Goal: Task Accomplishment & Management: Manage account settings

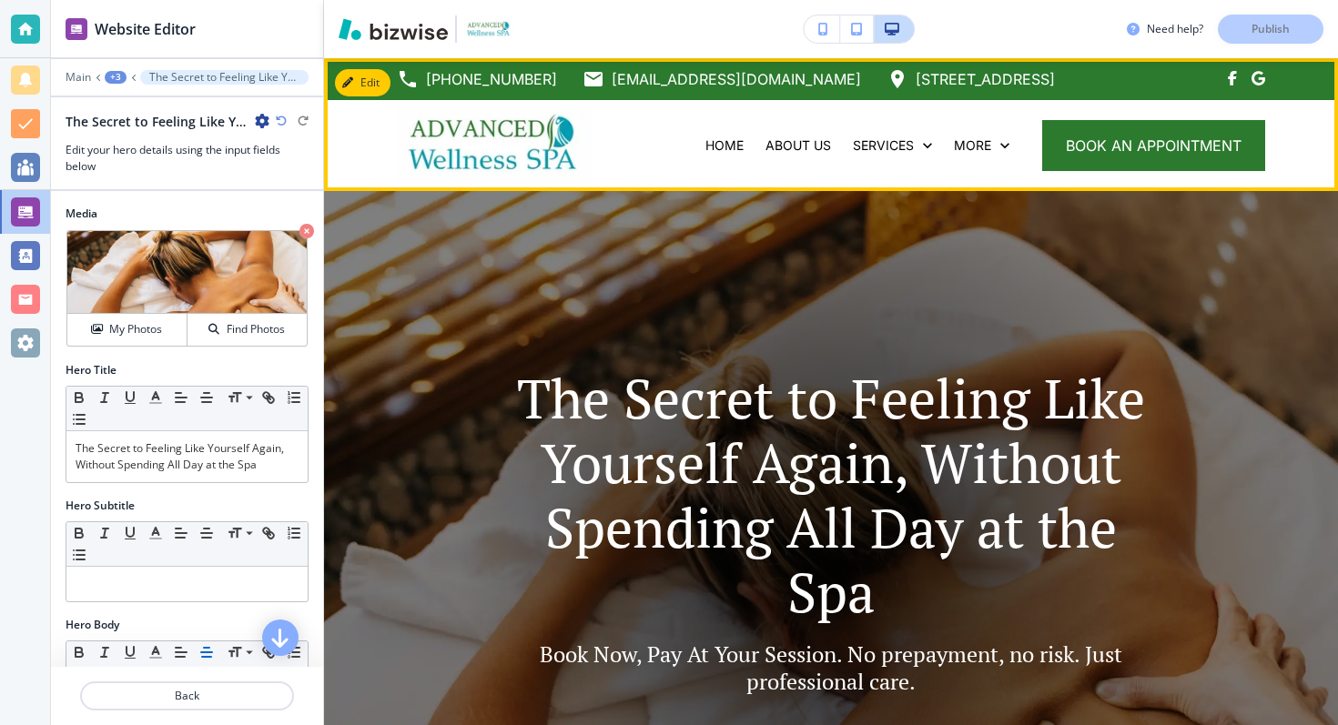
click at [467, 153] on img at bounding box center [494, 144] width 195 height 76
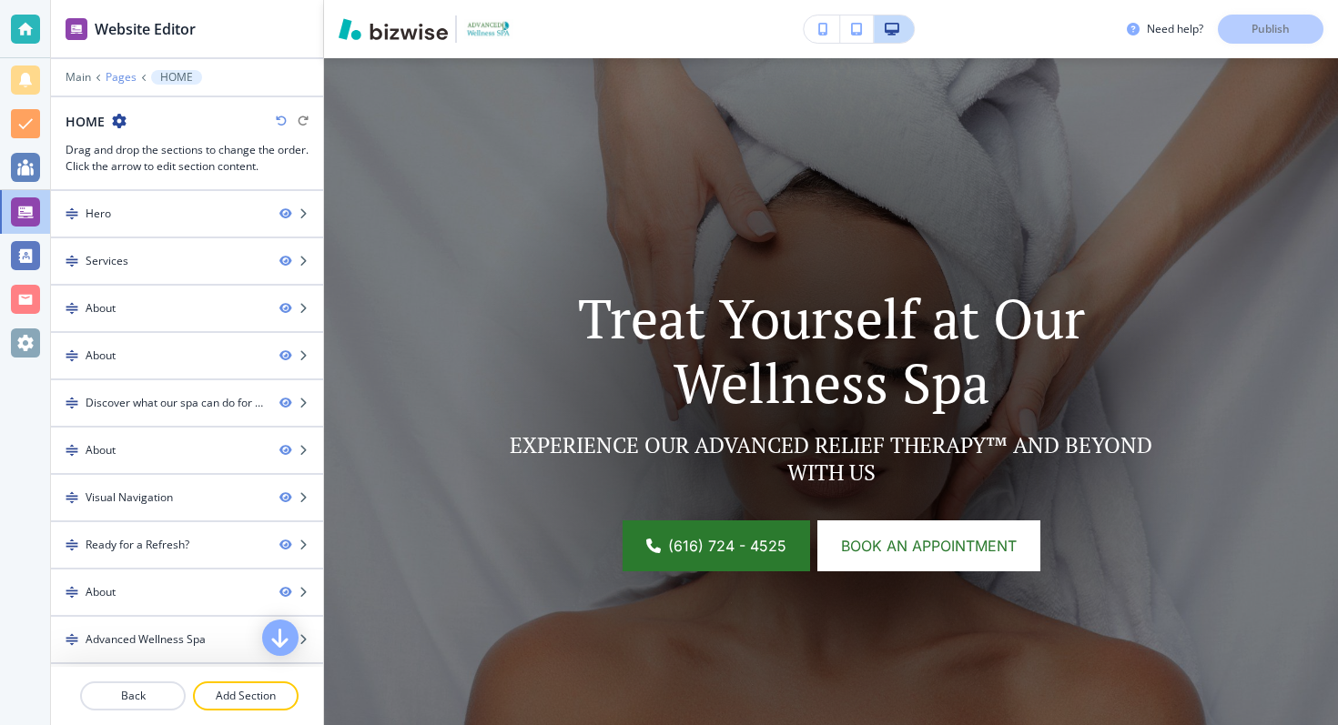
click at [128, 76] on p "Pages" at bounding box center [121, 77] width 31 height 13
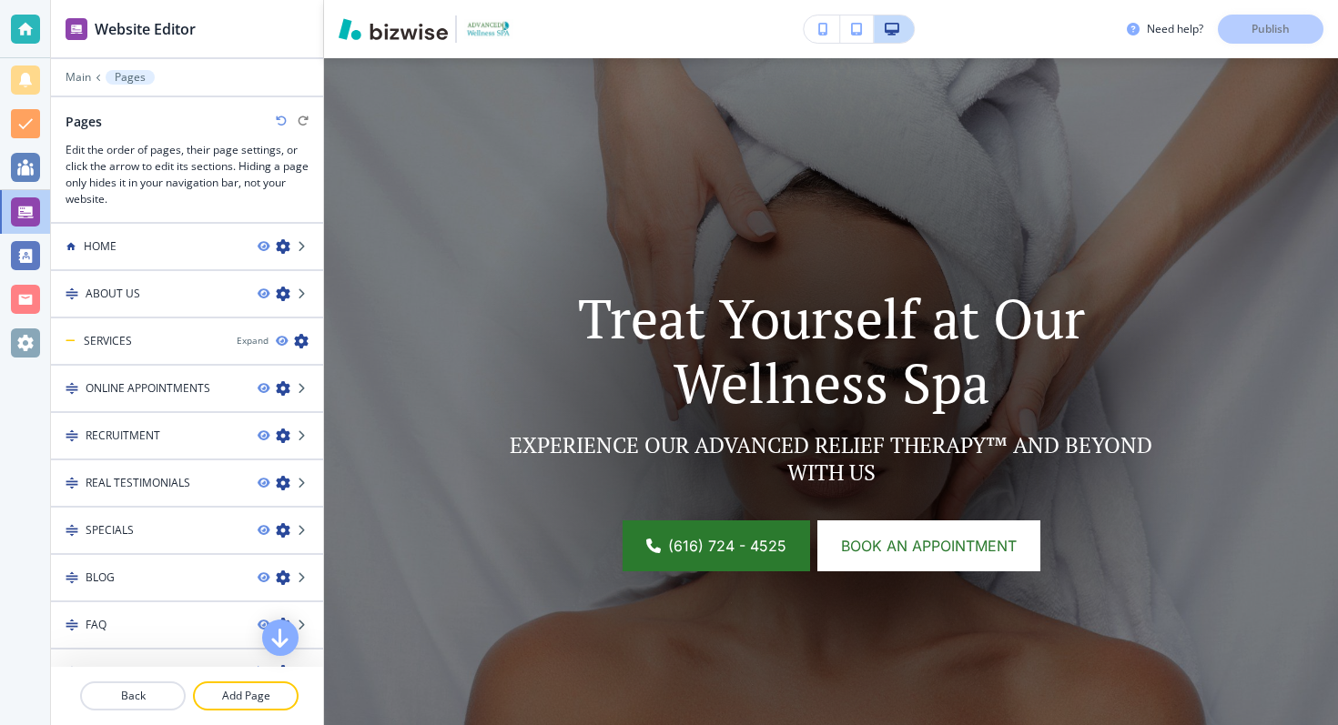
click at [98, 76] on icon at bounding box center [98, 77] width 7 height 7
click at [81, 81] on p "Main" at bounding box center [78, 77] width 25 height 13
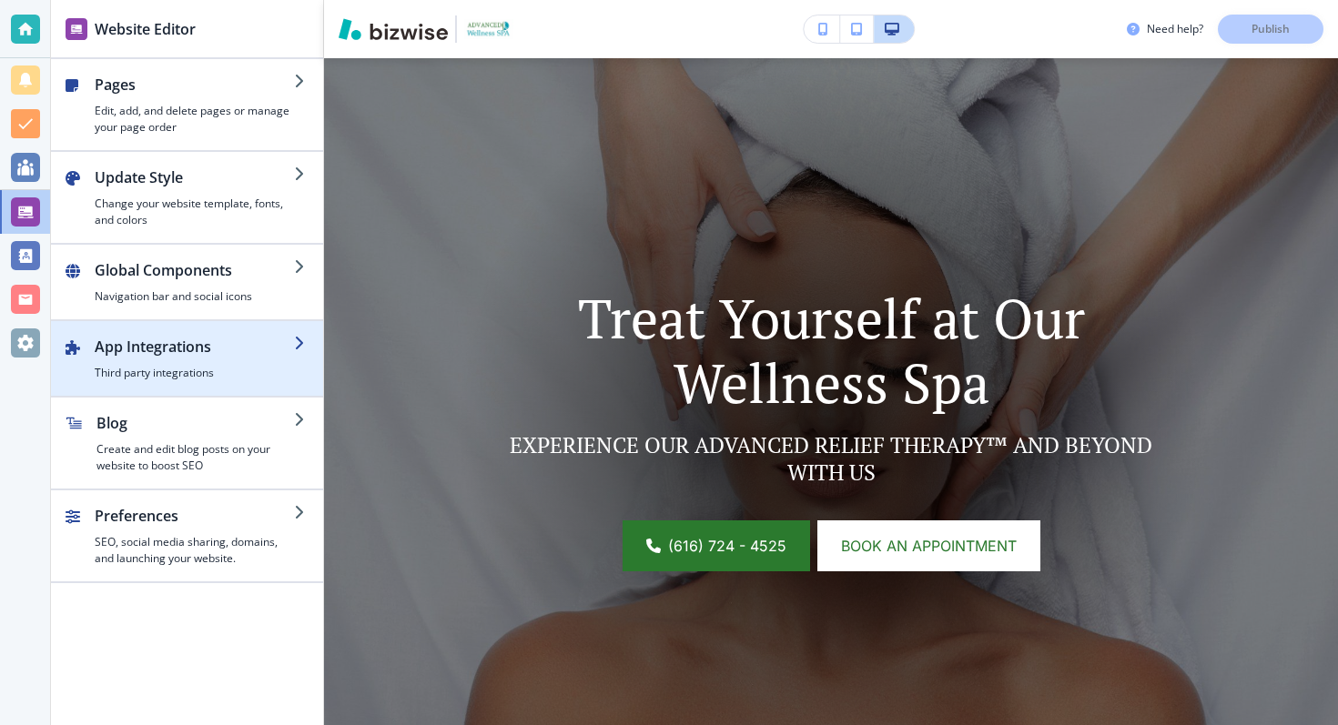
click at [211, 350] on h2 "App Integrations" at bounding box center [194, 347] width 199 height 22
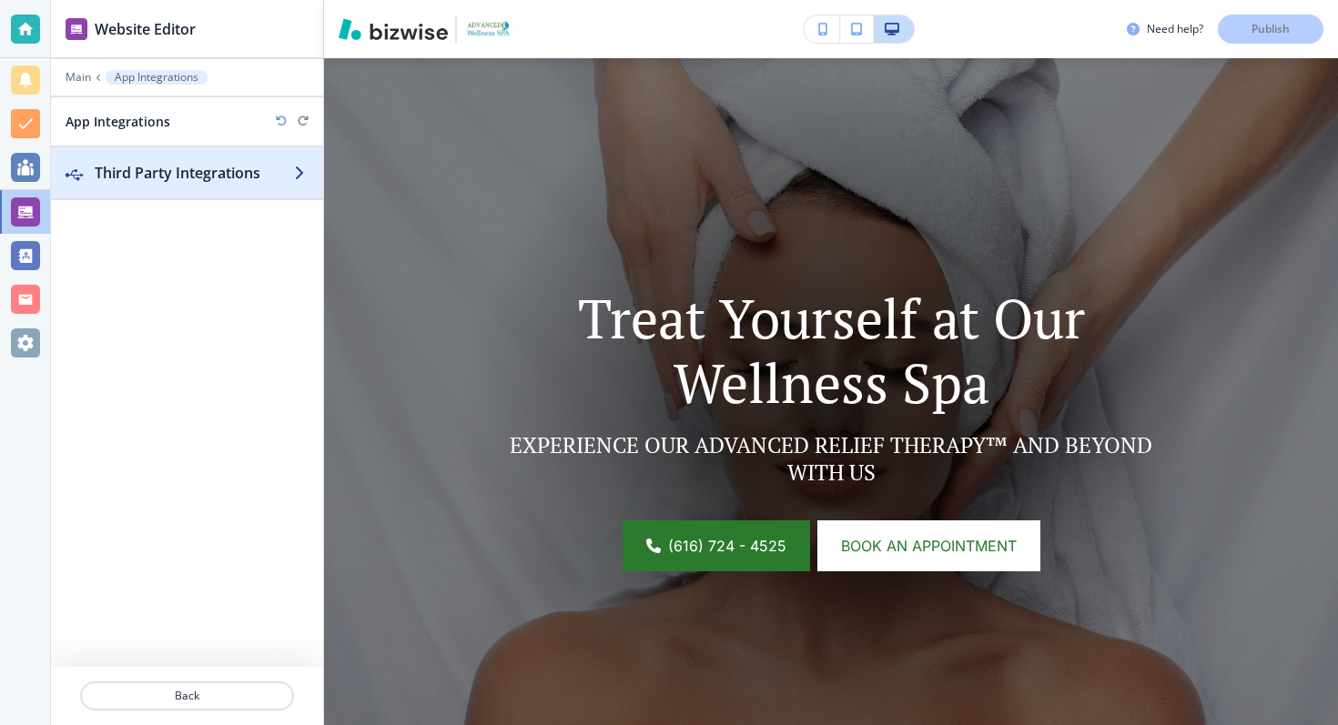
click at [167, 182] on h2 "Third Party Integrations" at bounding box center [194, 173] width 199 height 22
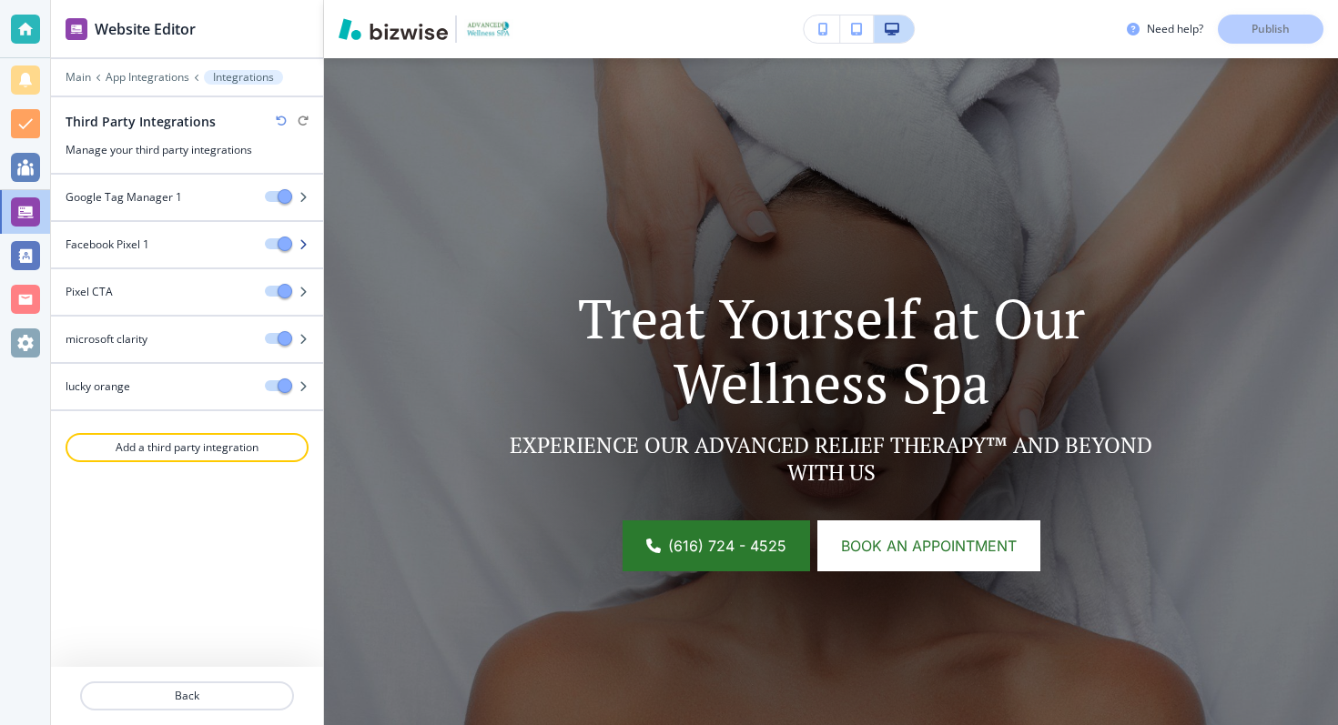
click at [198, 253] on div at bounding box center [187, 260] width 272 height 15
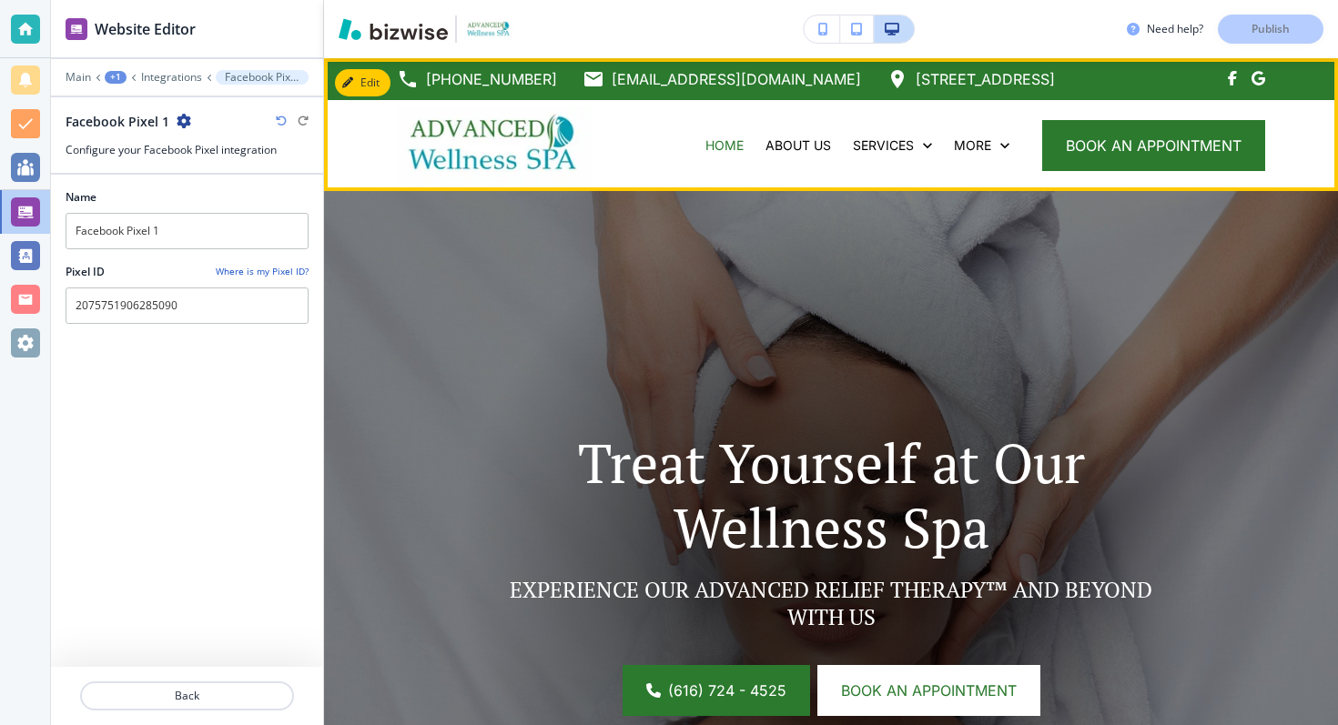
click at [1268, 143] on div "HOME ABOUT US SERVICES ONLINE APPOINTMENTS RECRUITMENT REAL TESTIMONIALS SPECIA…" at bounding box center [831, 145] width 1014 height 91
click at [1240, 145] on span "book an appointment" at bounding box center [1154, 146] width 176 height 22
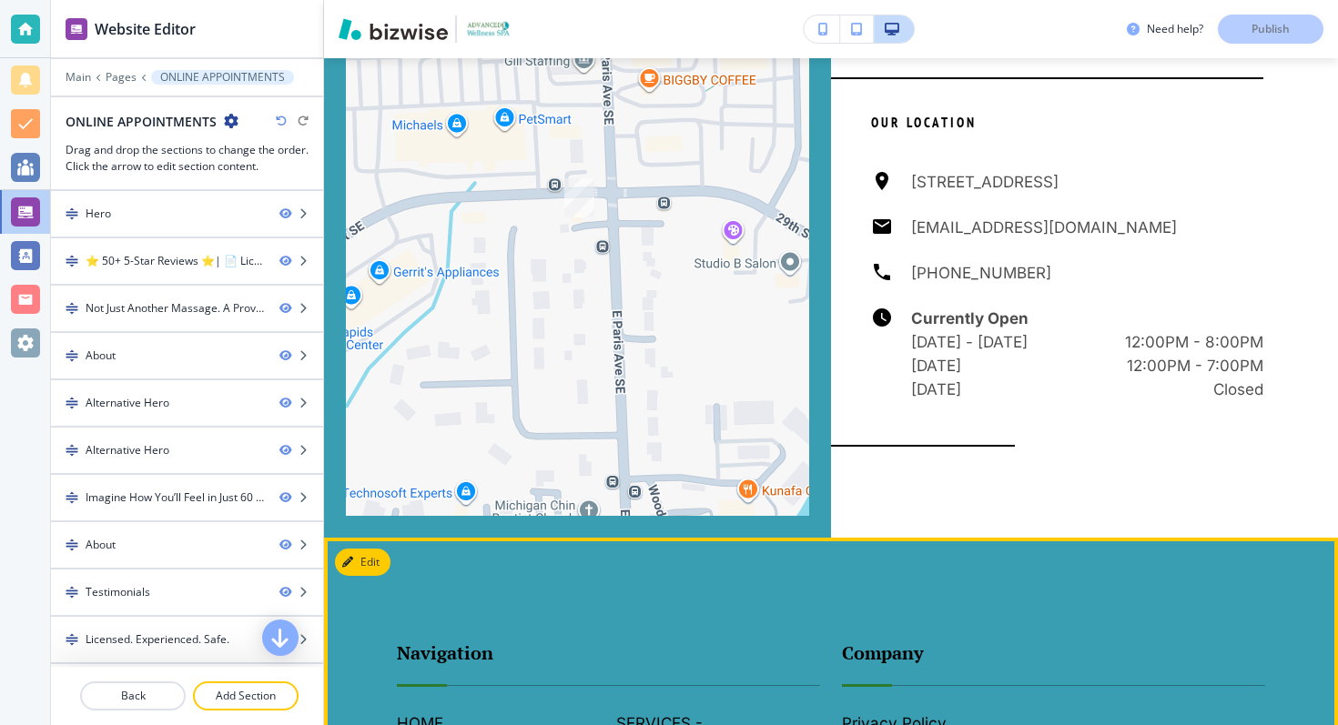
scroll to position [10557, 0]
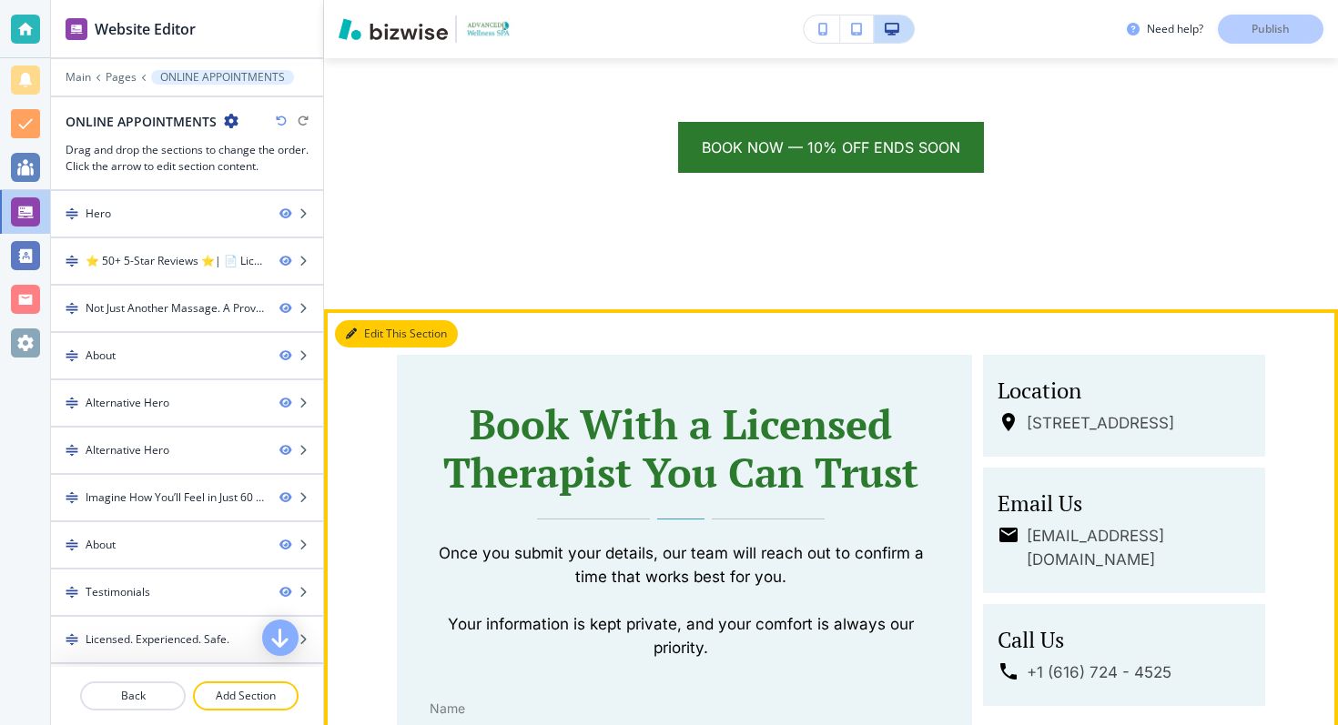
click at [360, 320] on button "Edit This Section" at bounding box center [396, 333] width 123 height 27
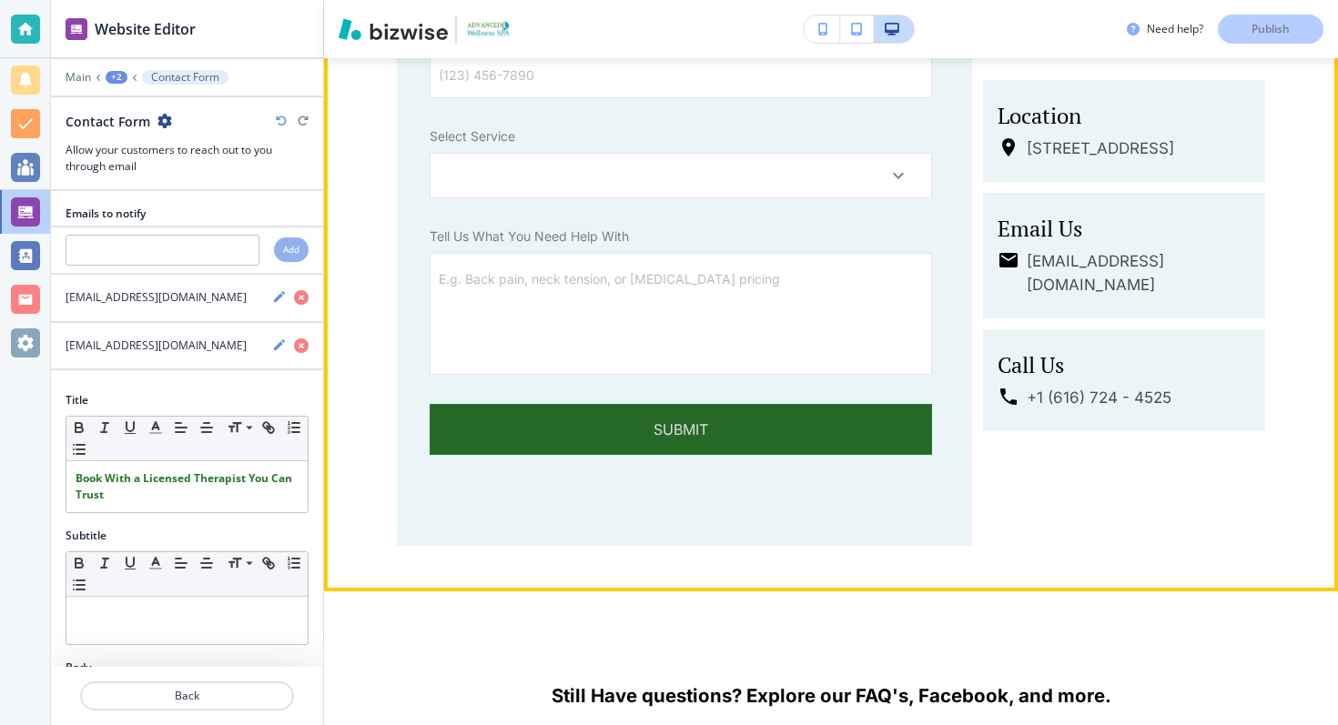
scroll to position [9525, 0]
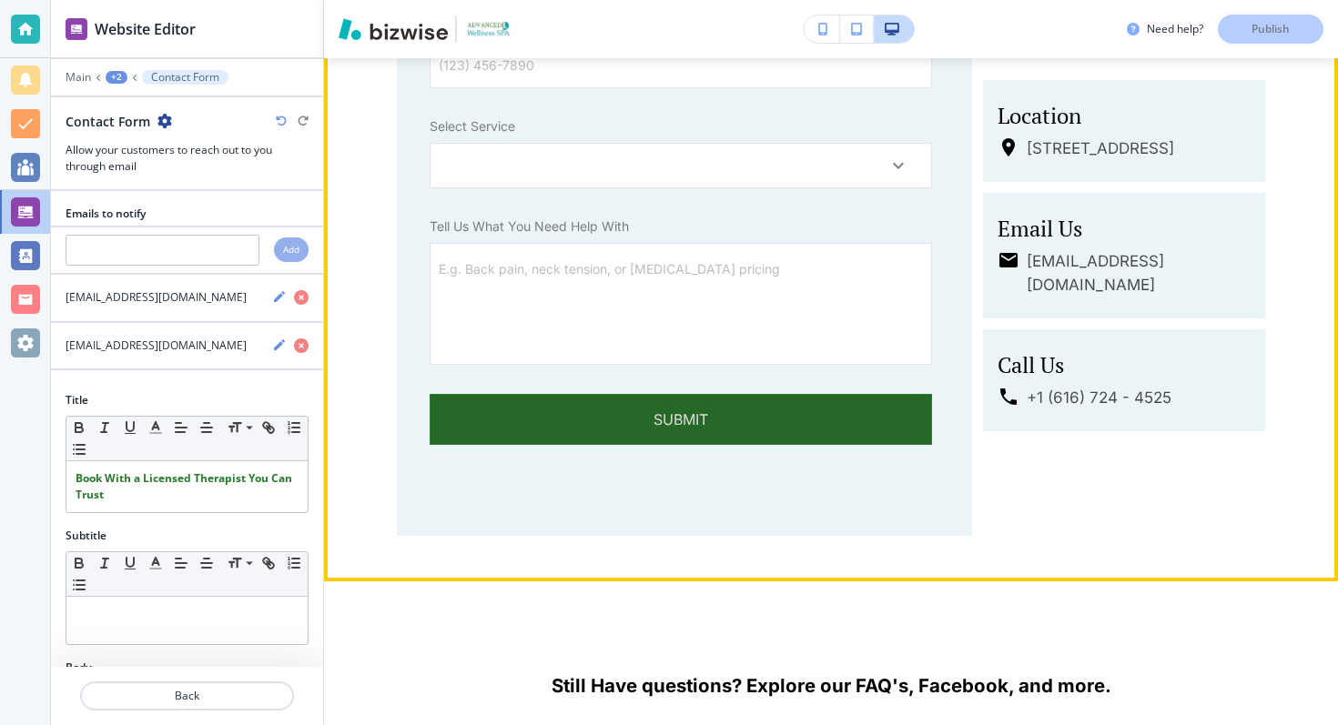
click at [611, 400] on button "Submit" at bounding box center [681, 419] width 502 height 51
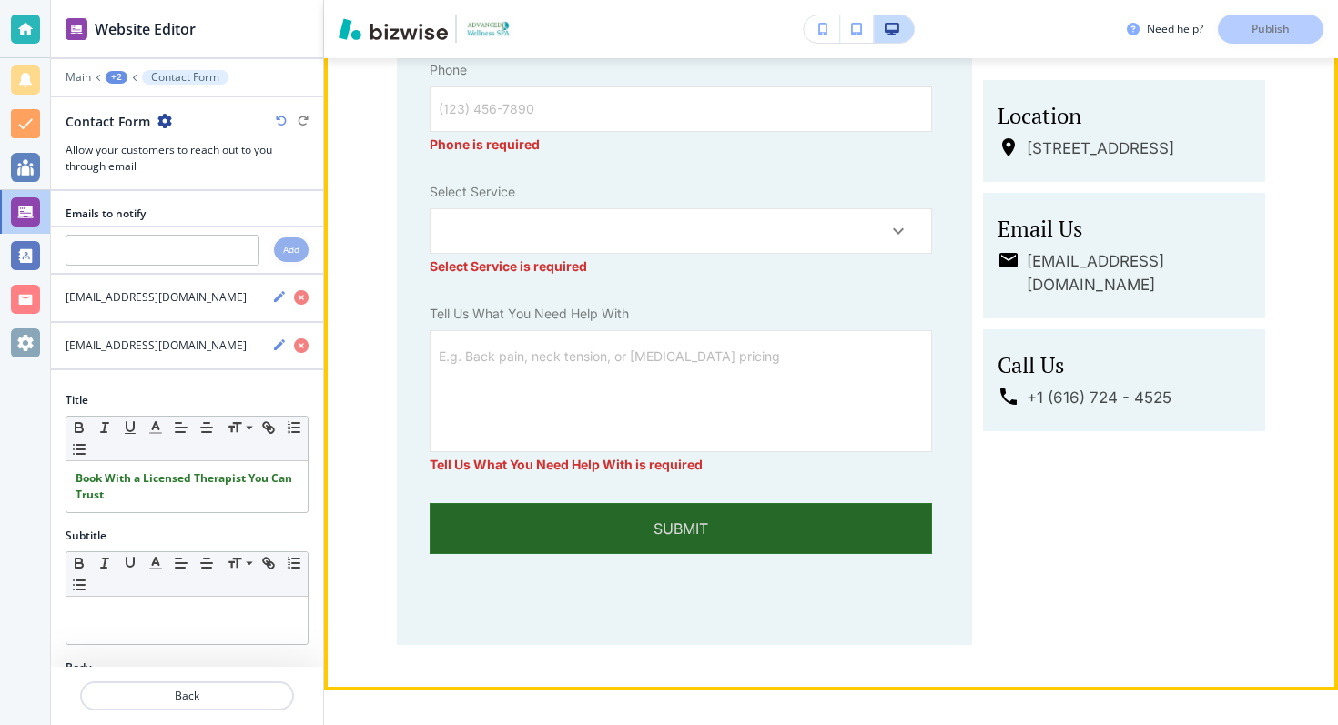
click at [575, 503] on button "Submit" at bounding box center [681, 528] width 502 height 51
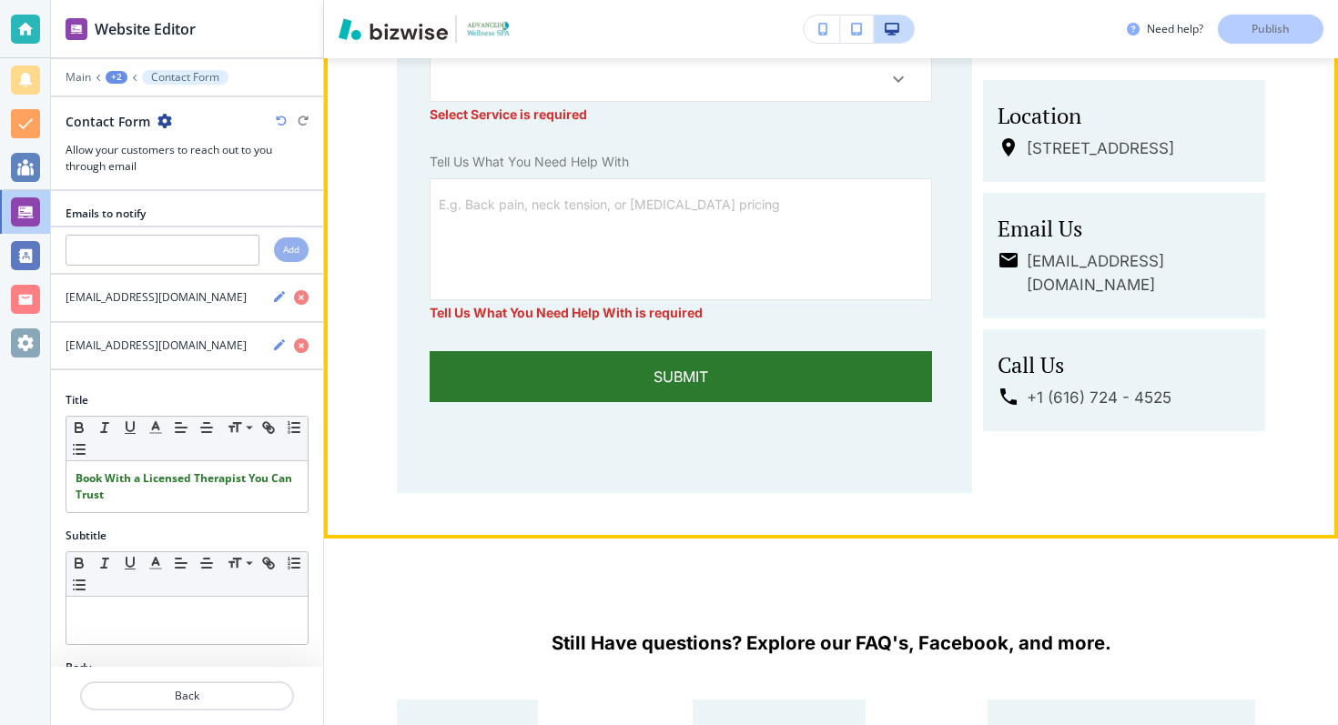
scroll to position [9414, 0]
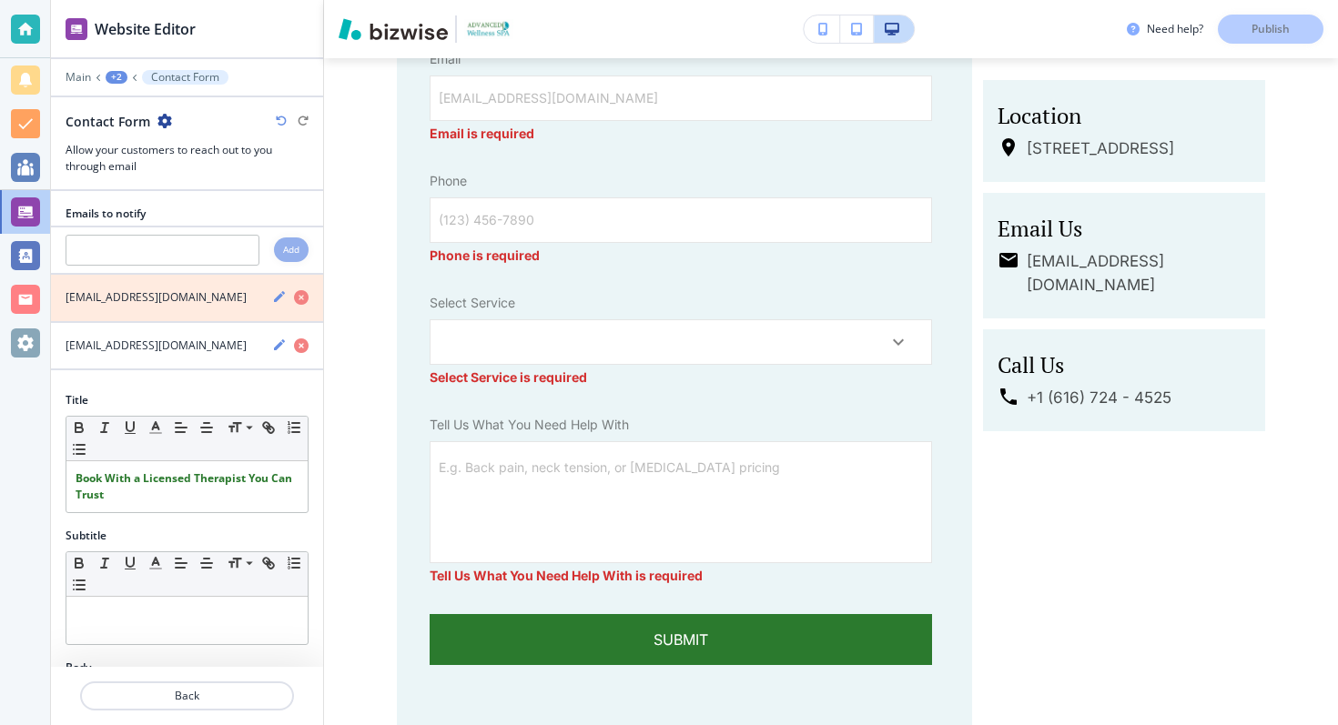
click at [300, 300] on icon "button" at bounding box center [301, 297] width 15 height 15
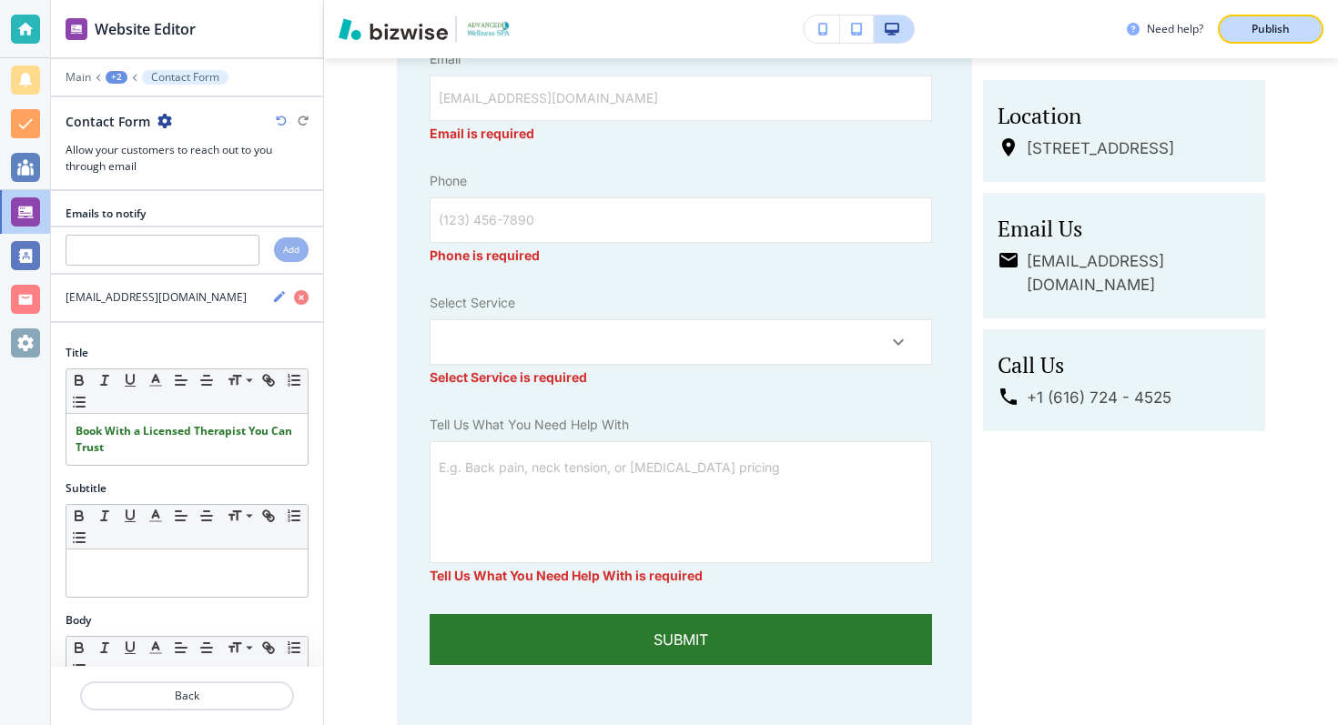
click at [1281, 34] on p "Publish" at bounding box center [1270, 29] width 38 height 16
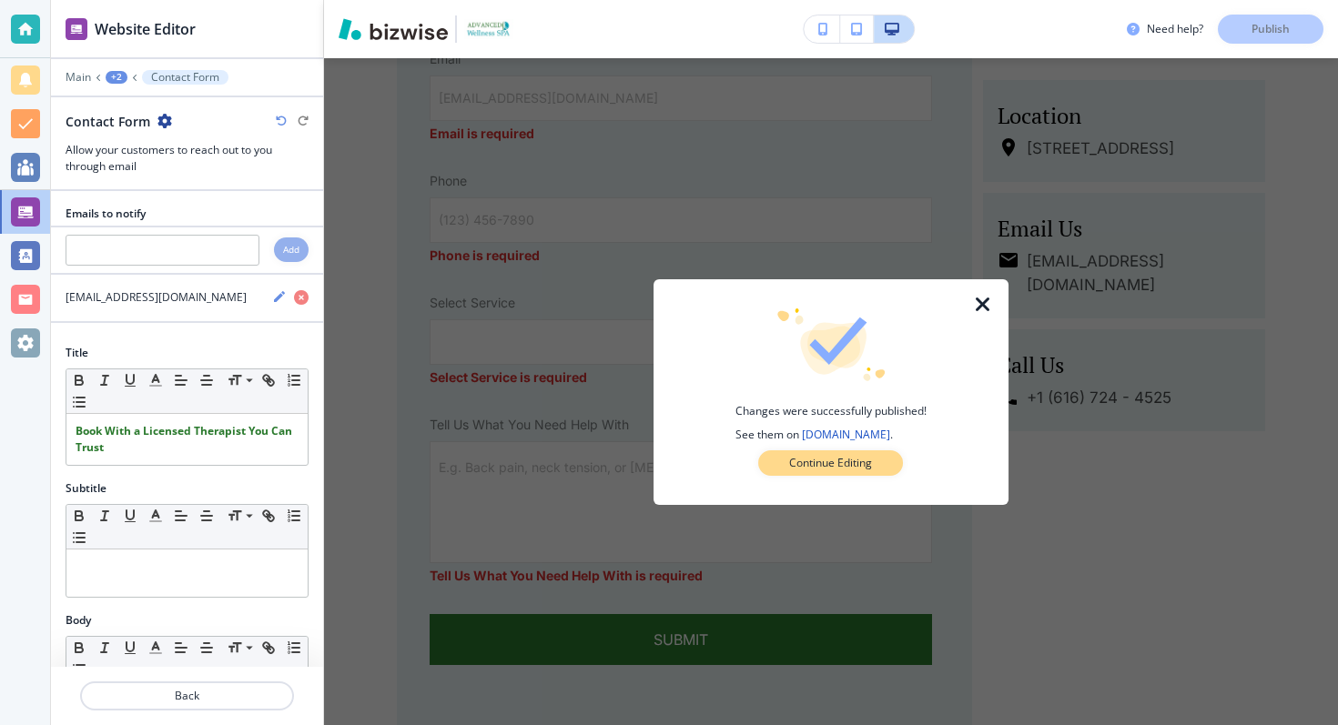
click at [816, 472] on button "Continue Editing" at bounding box center [830, 463] width 145 height 25
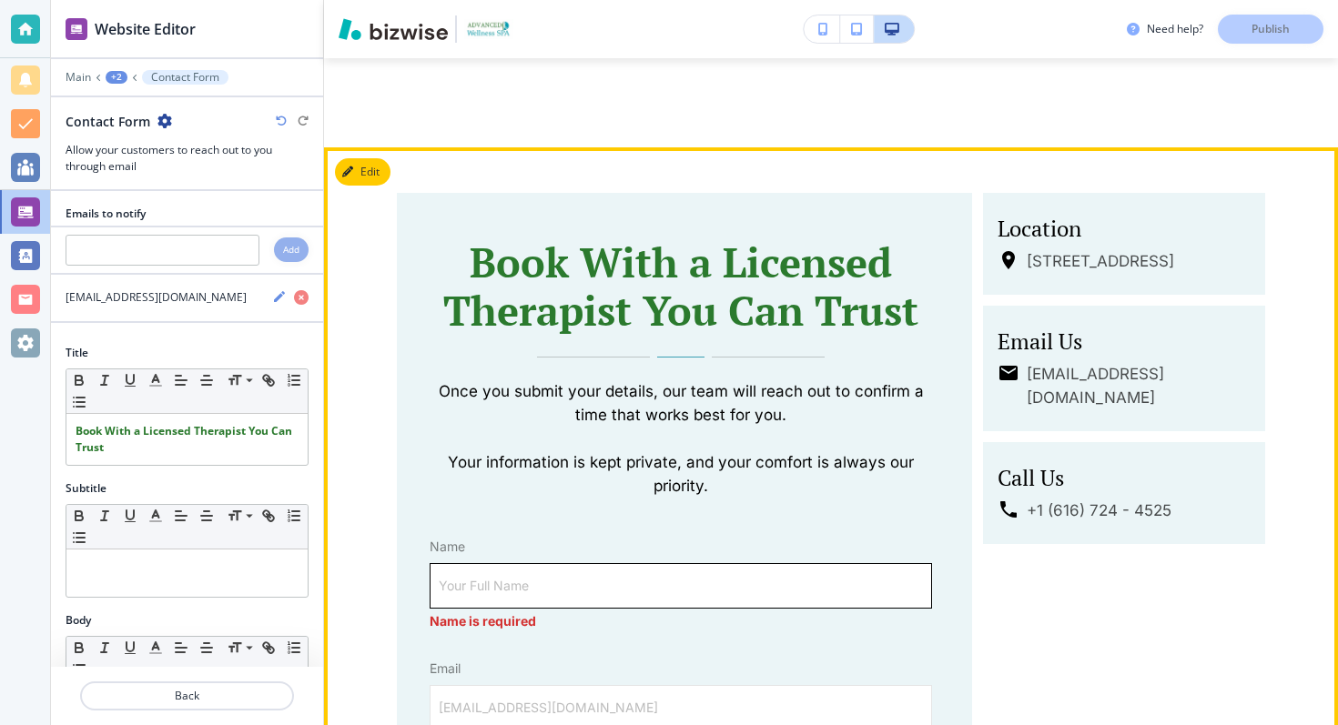
scroll to position [8685, 0]
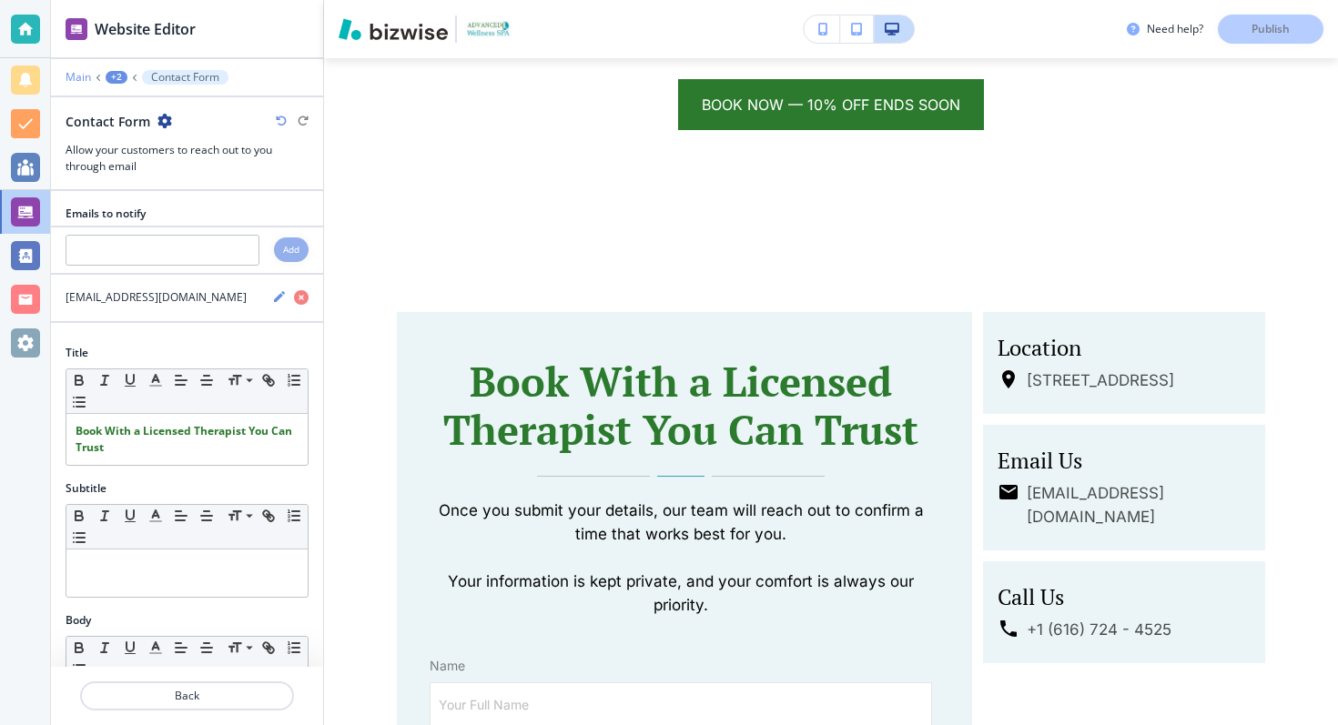
click at [75, 71] on p "Main" at bounding box center [78, 77] width 25 height 13
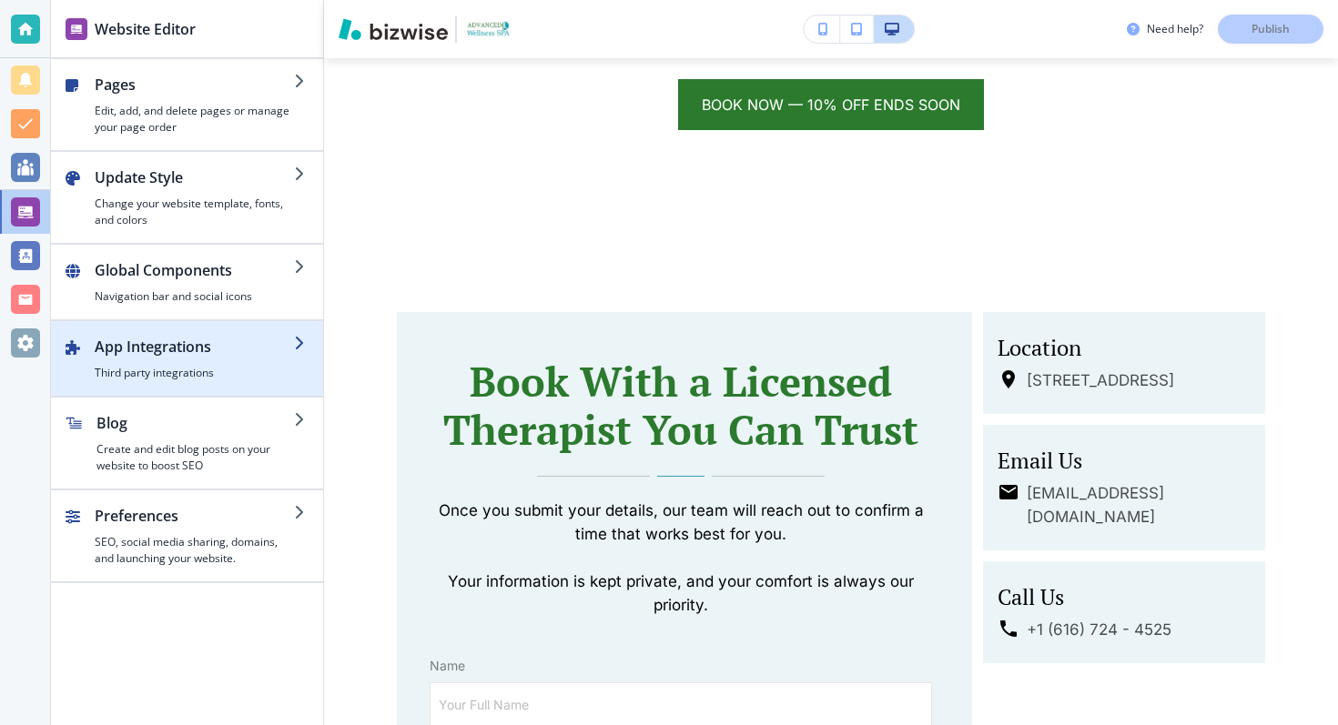
click at [172, 369] on h4 "Third party integrations" at bounding box center [194, 373] width 199 height 16
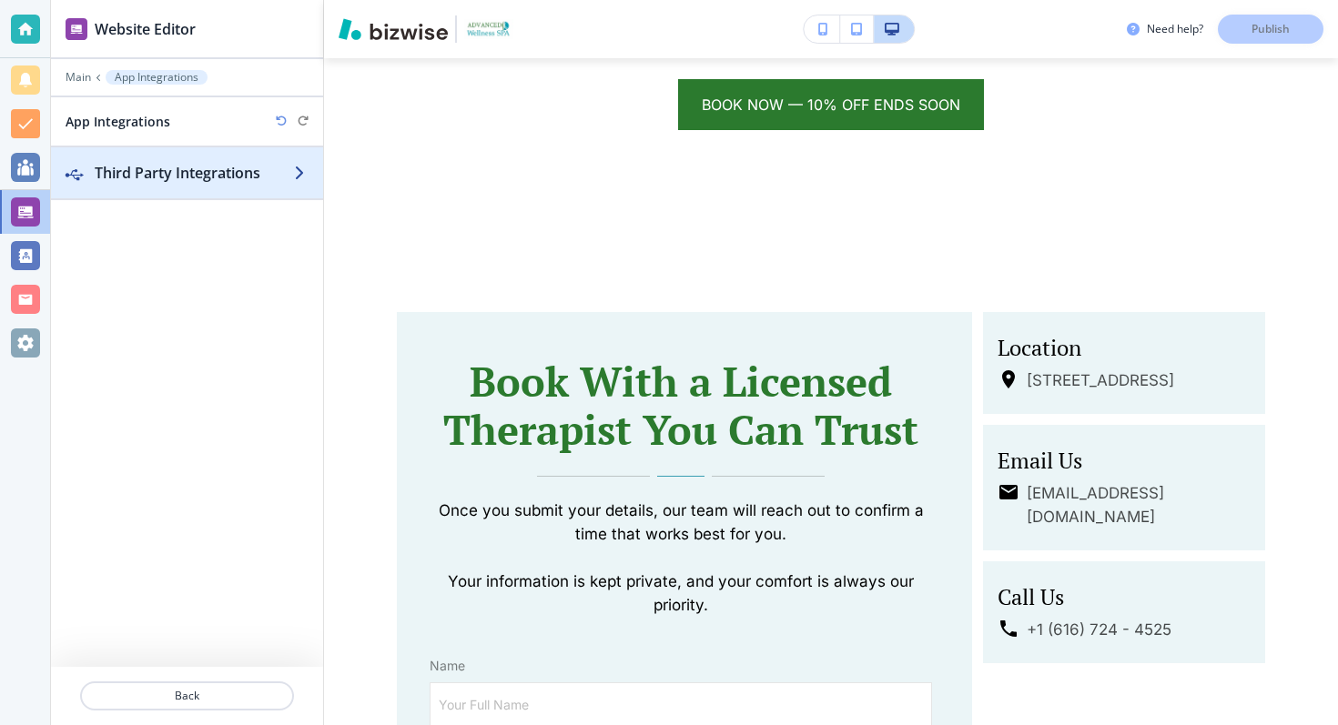
click at [221, 181] on h2 "Third Party Integrations" at bounding box center [194, 173] width 199 height 22
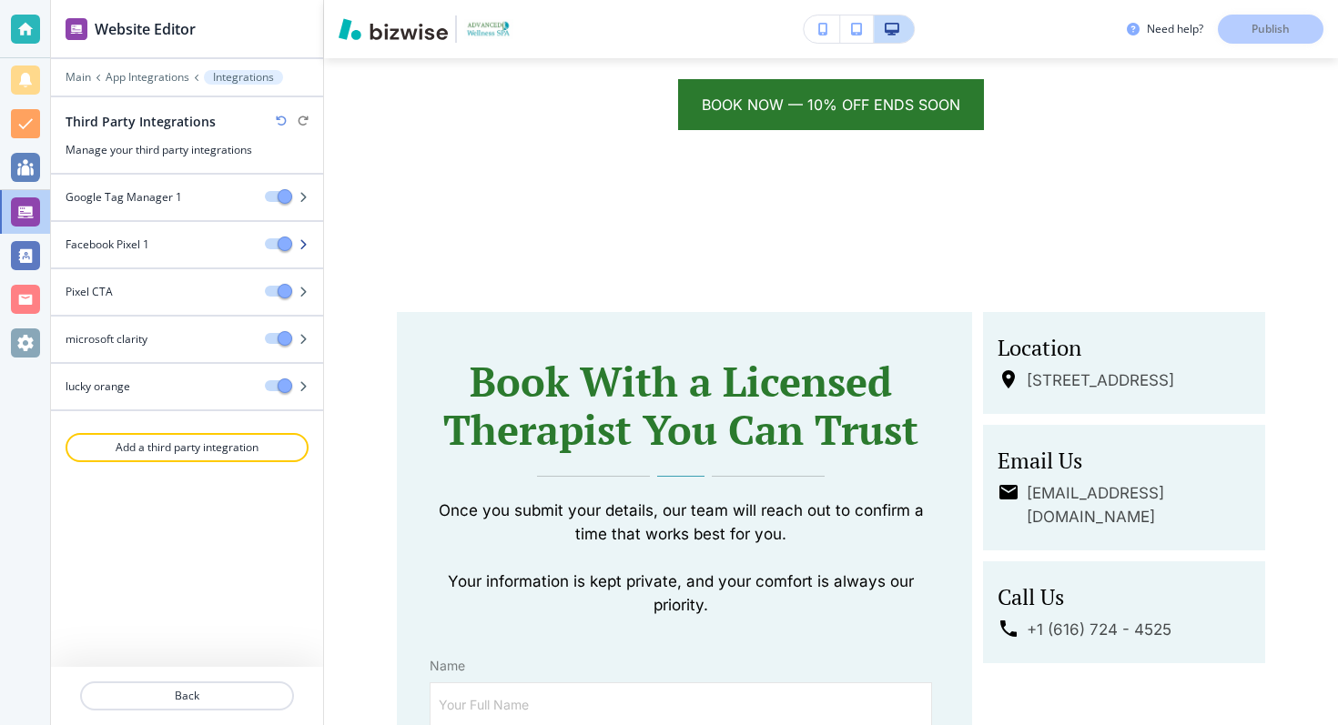
click at [208, 243] on div "Facebook Pixel 1" at bounding box center [150, 245] width 199 height 16
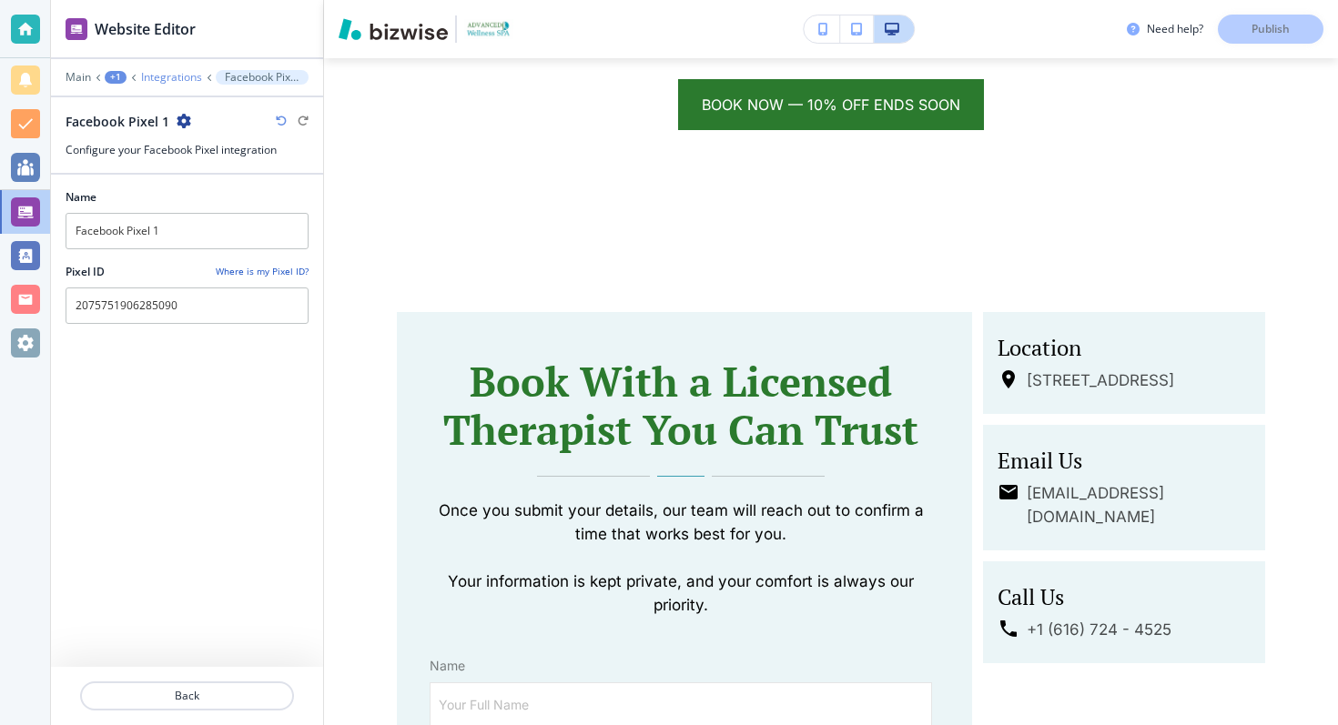
click at [156, 77] on p "Integrations" at bounding box center [171, 77] width 61 height 13
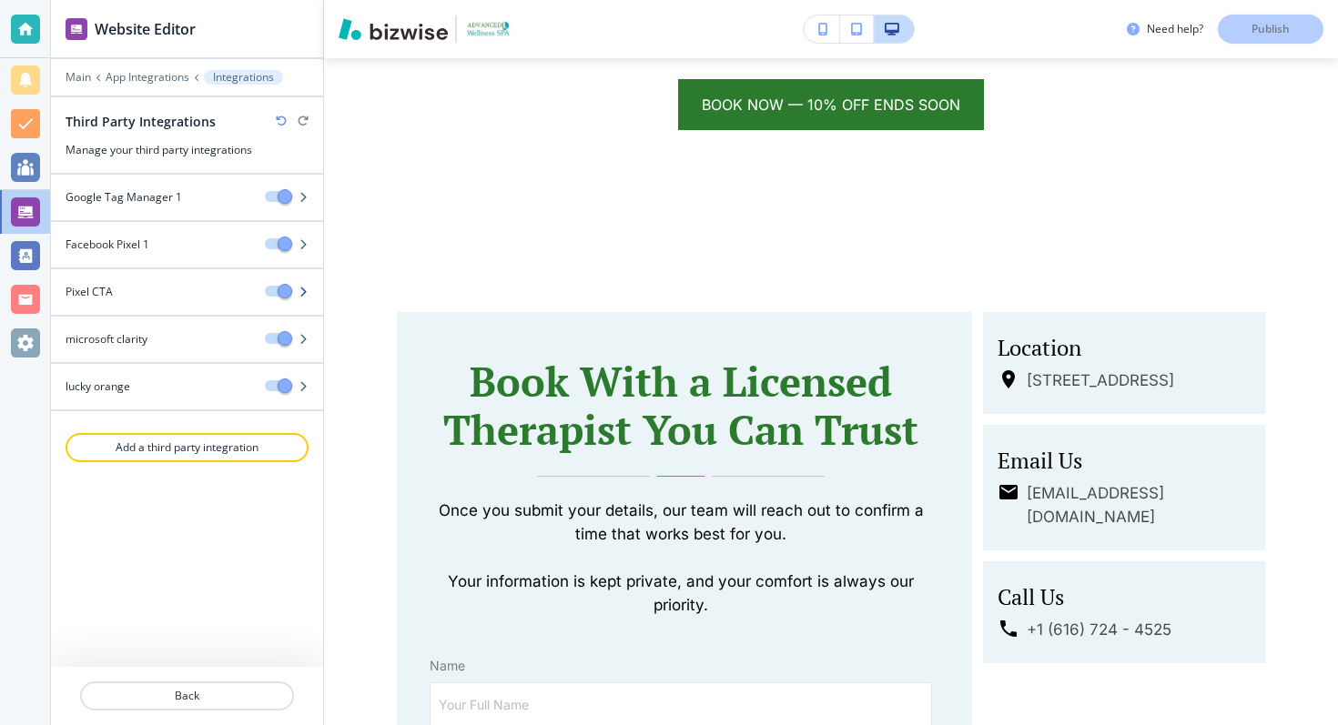
click at [166, 290] on div "Pixel CTA" at bounding box center [150, 292] width 199 height 16
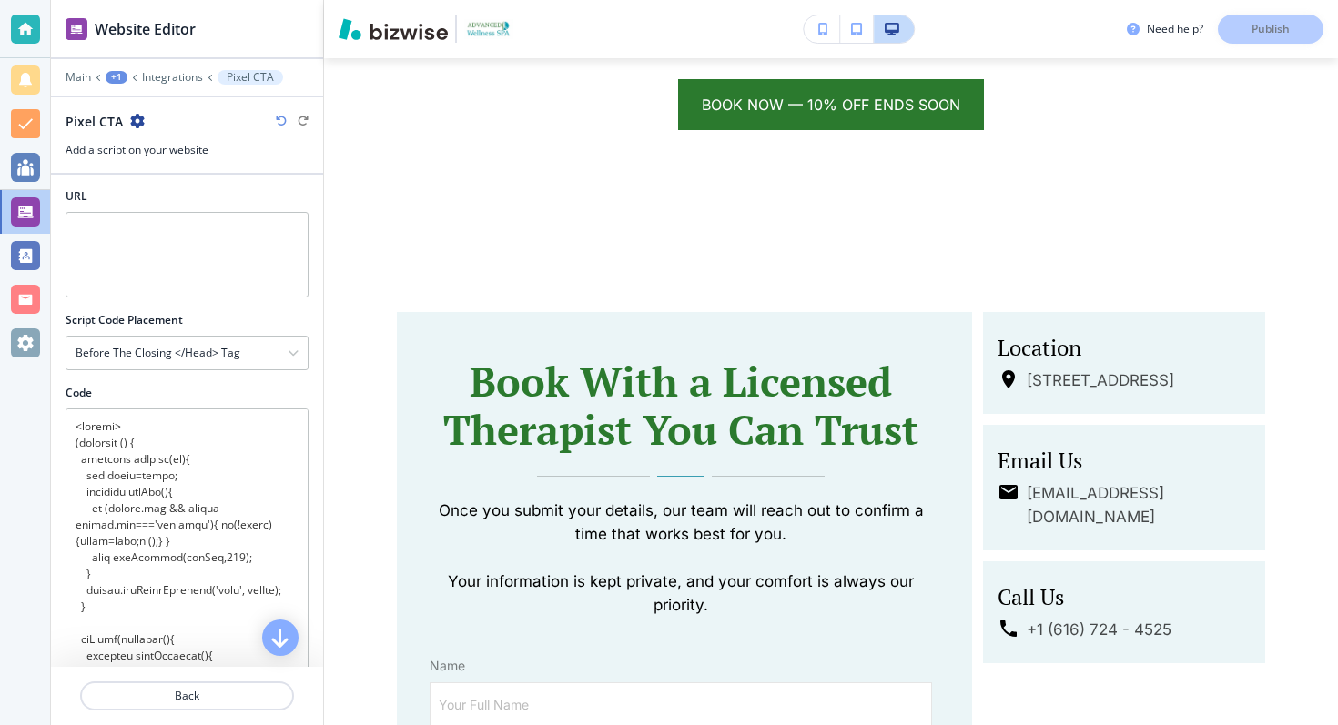
scroll to position [0, 0]
click at [167, 83] on p "Integrations" at bounding box center [172, 77] width 61 height 13
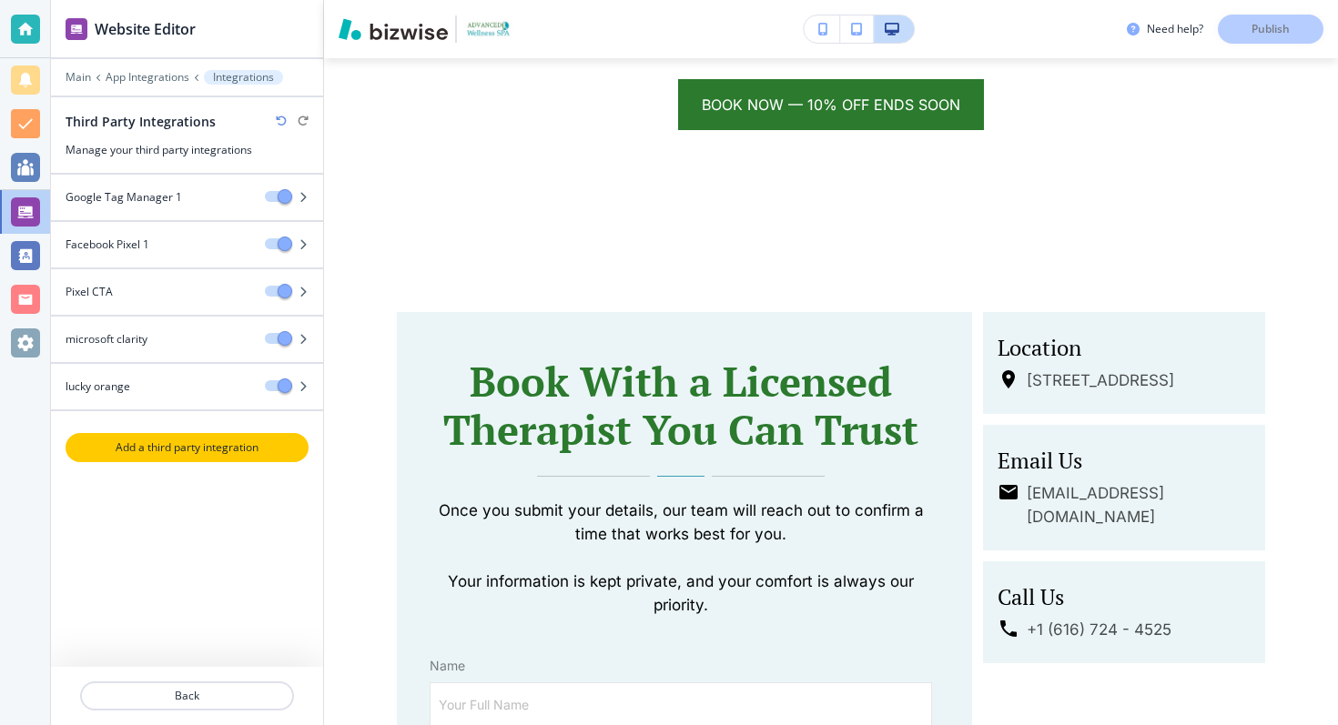
click at [218, 450] on p "Add a third party integration" at bounding box center [186, 448] width 239 height 16
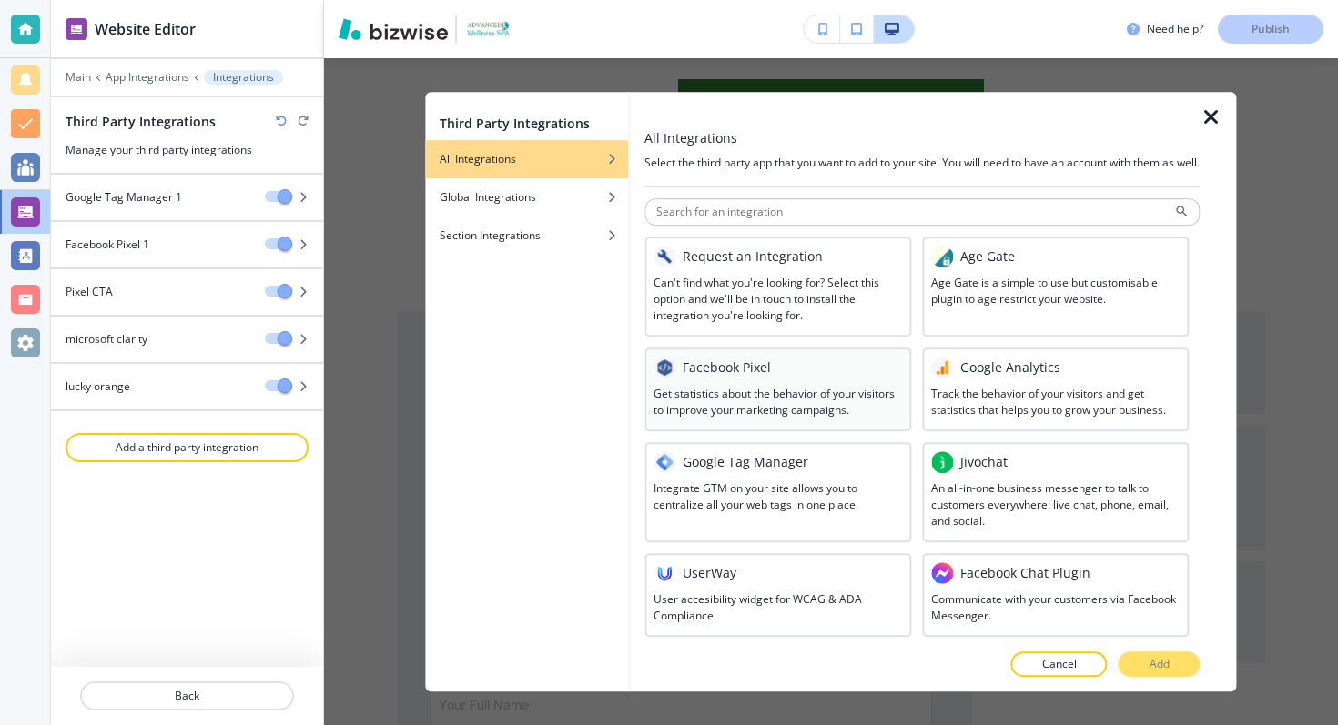
scroll to position [942, 0]
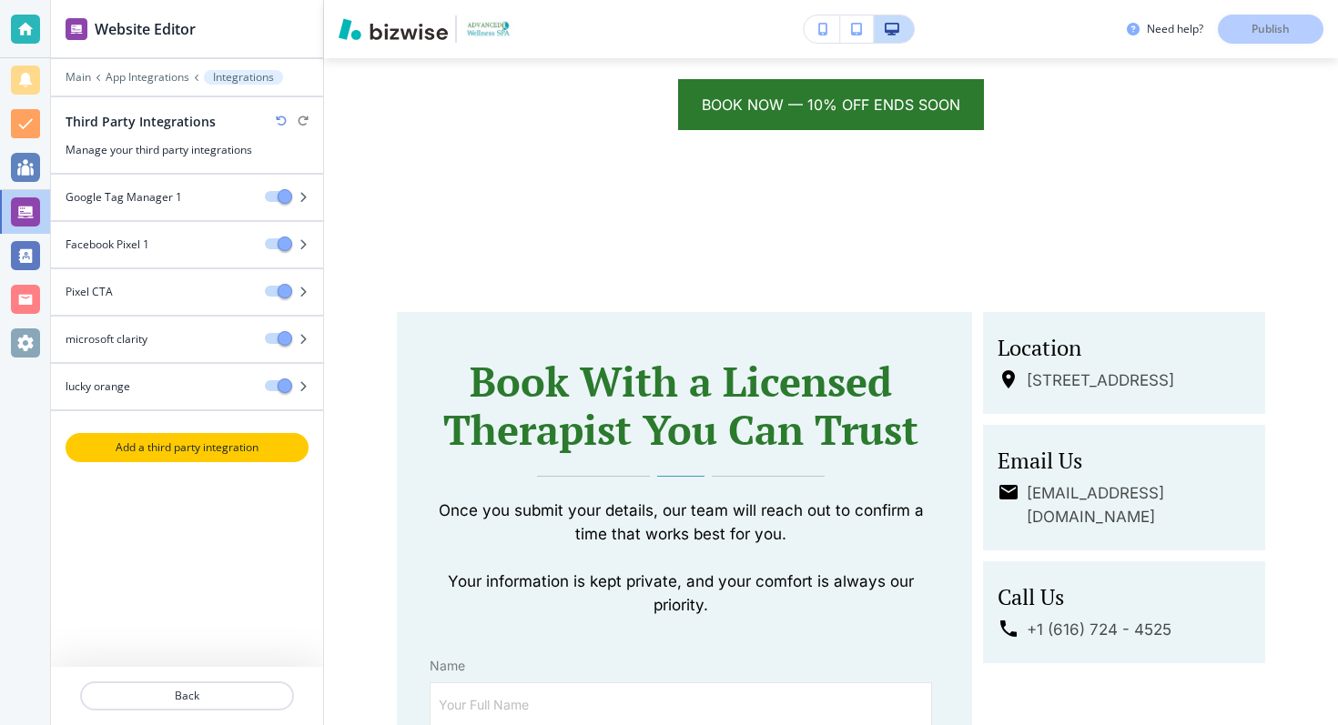
click at [227, 447] on p "Add a third party integration" at bounding box center [186, 448] width 239 height 16
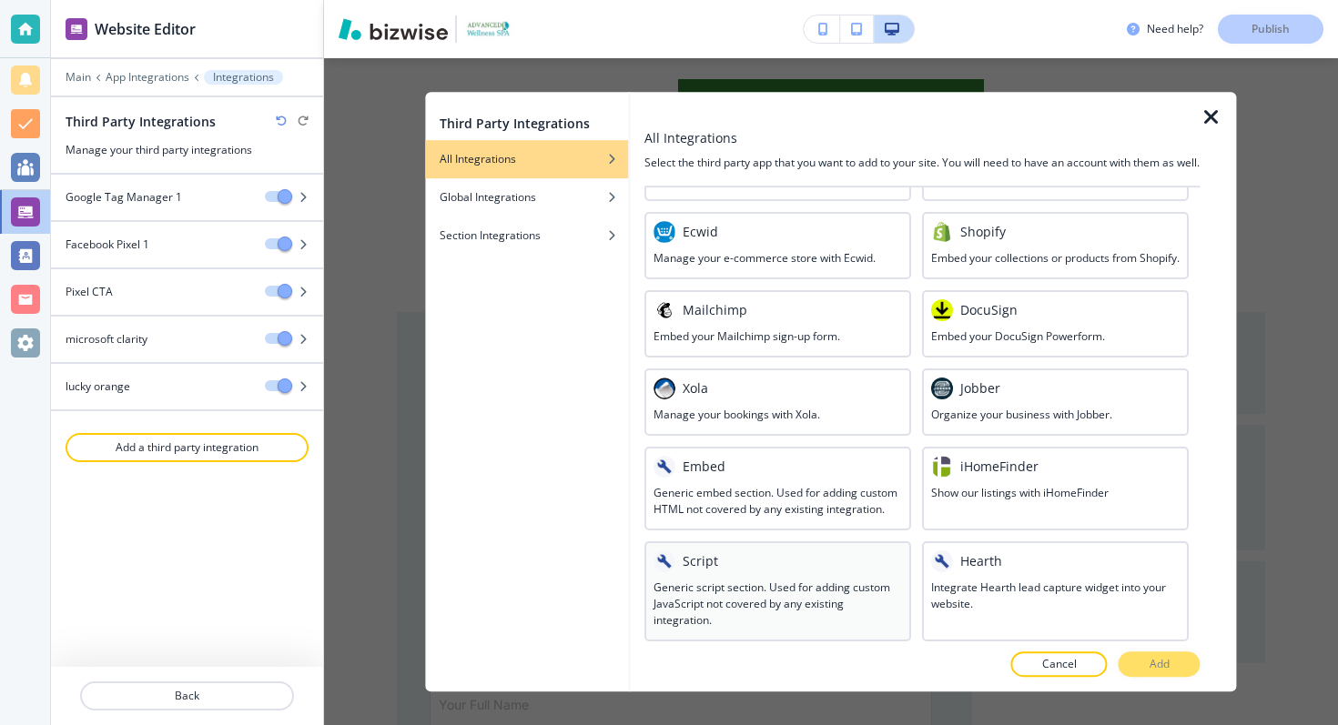
click at [757, 608] on h3 "Generic script section. Used for adding custom JavaScript not covered by any ex…" at bounding box center [777, 604] width 248 height 49
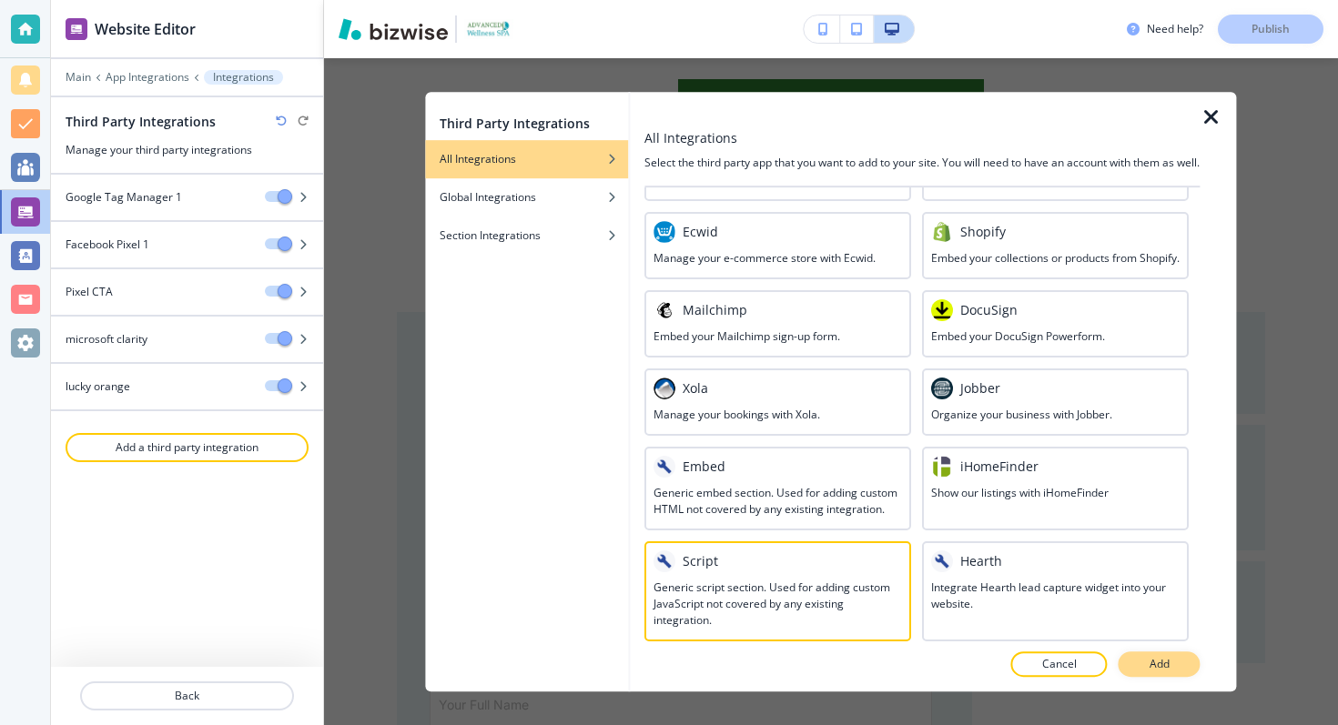
click at [1150, 664] on p "Add" at bounding box center [1160, 664] width 20 height 16
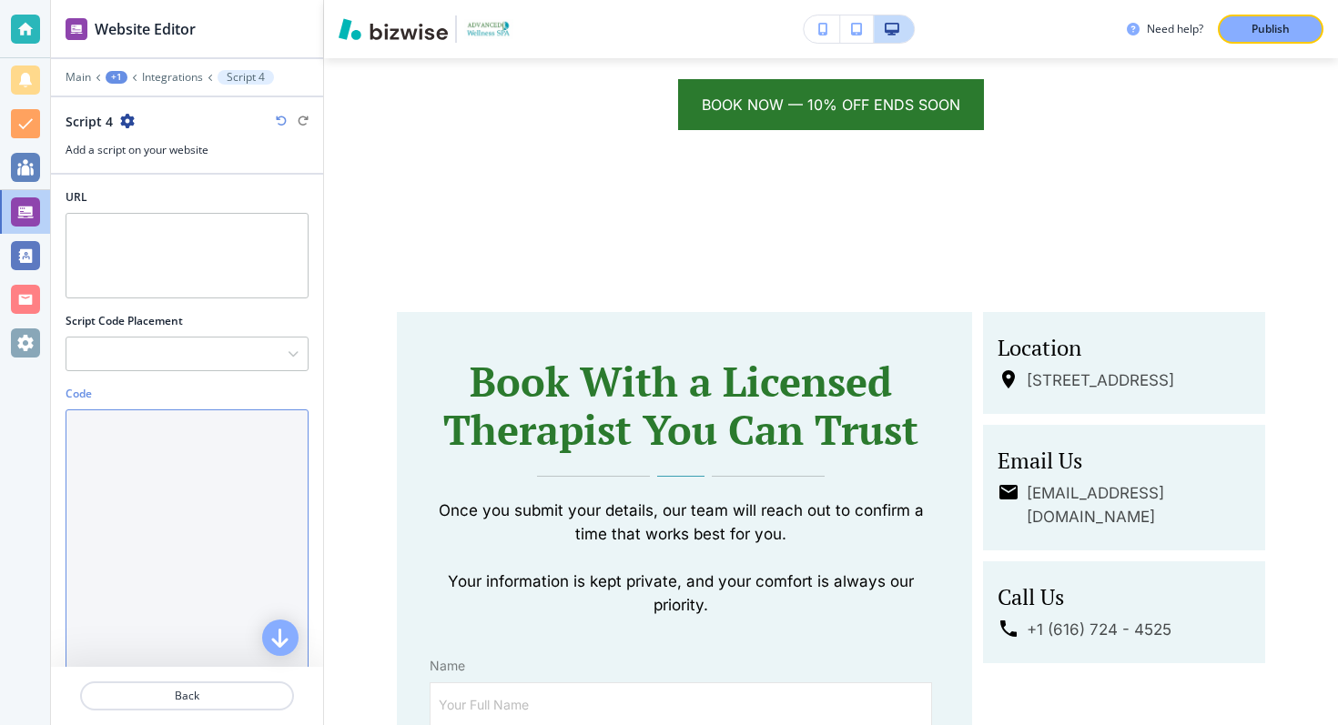
click at [128, 496] on textarea "Code" at bounding box center [187, 584] width 243 height 348
paste textarea "<script> document.addEventListener('DOMContentLoaded', function() { const submi…"
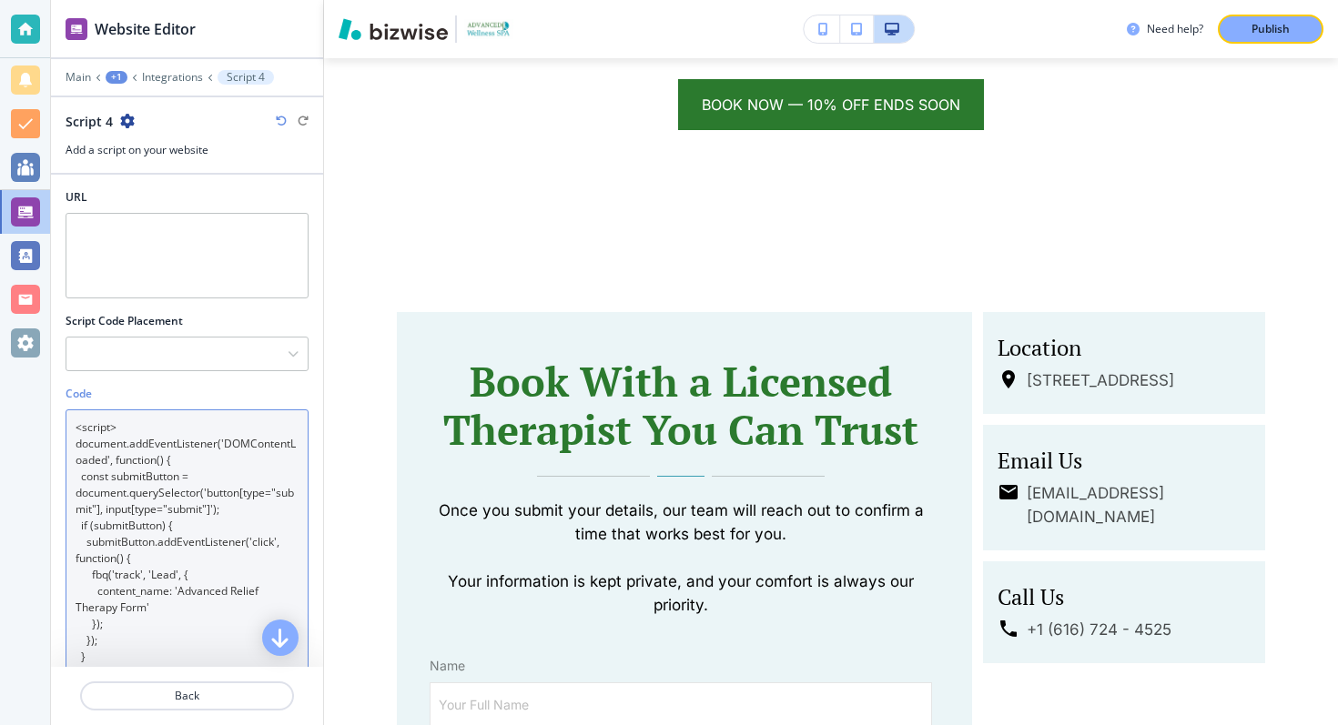
scroll to position [30, 0]
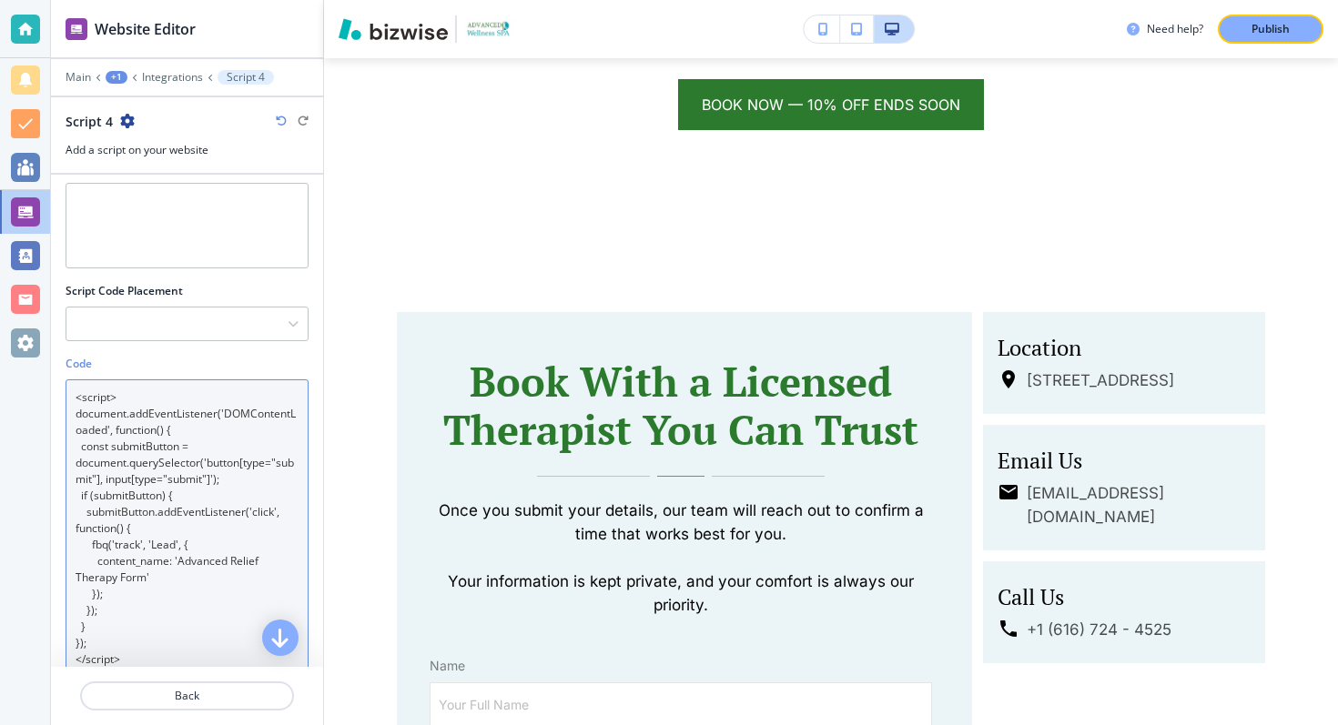
type textarea "<script> document.addEventListener('DOMContentLoaded', function() { const submi…"
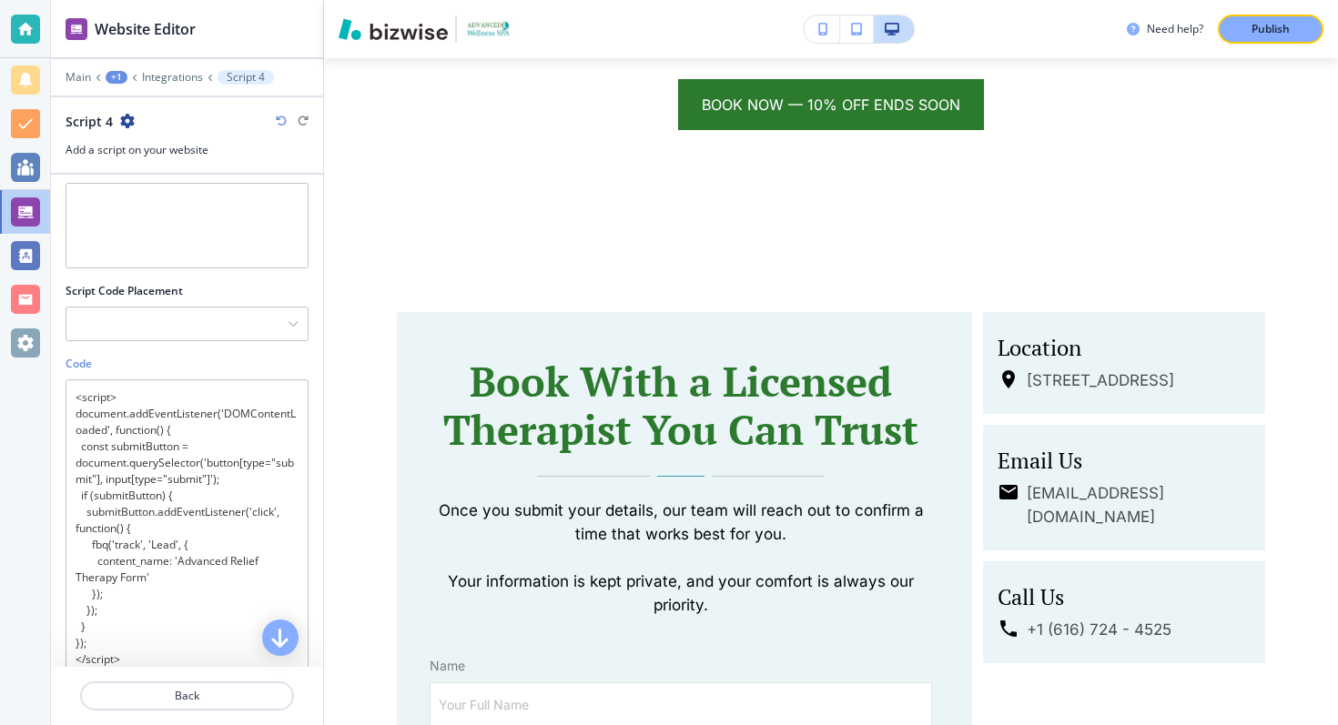
click at [155, 344] on div "Script Code Placement After the opening <head> tag Before the closing </head> t…" at bounding box center [187, 319] width 272 height 73
click at [154, 335] on div at bounding box center [186, 324] width 241 height 33
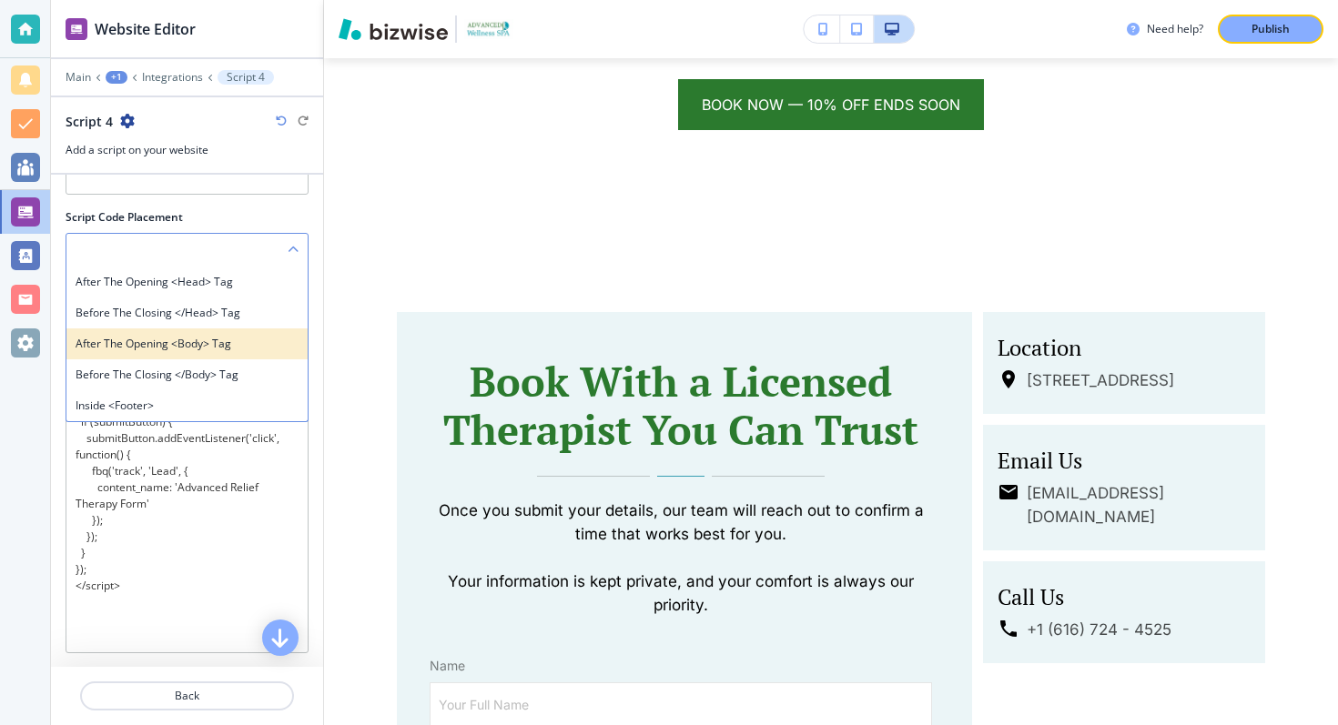
scroll to position [121, 0]
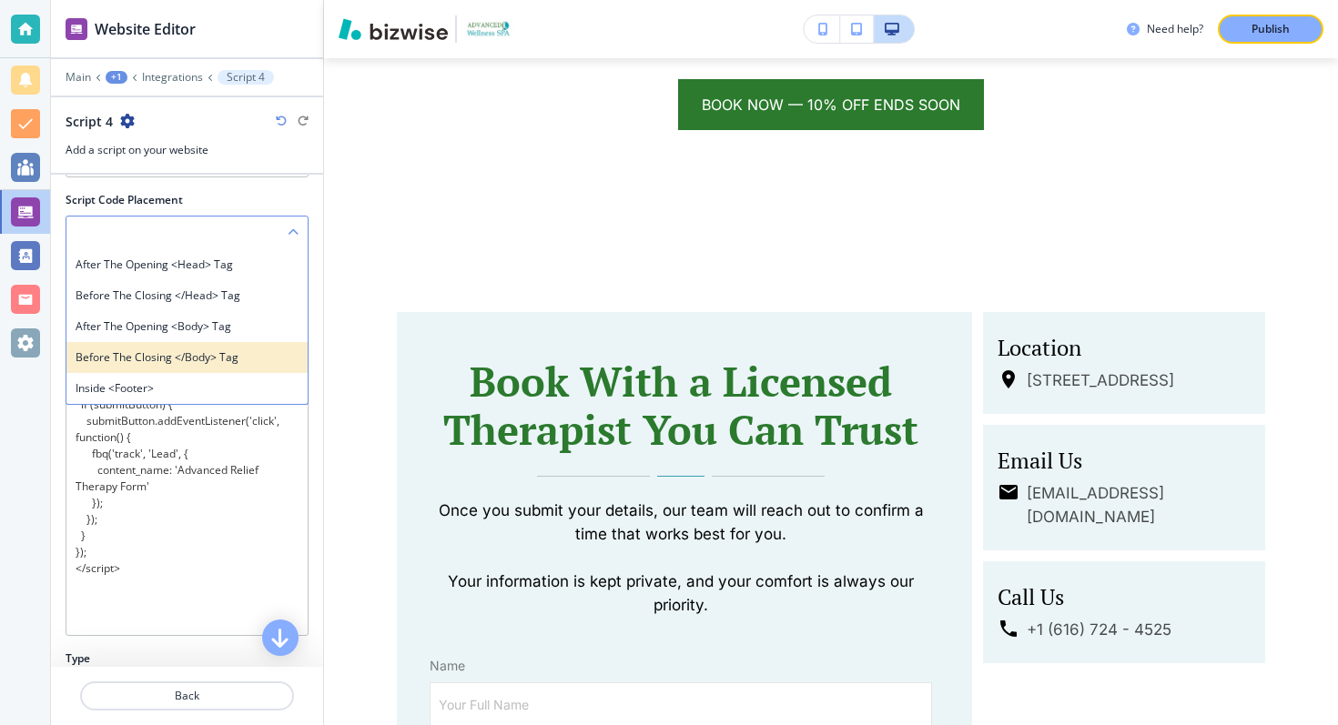
click at [243, 355] on h4 "Before the closing </body> tag" at bounding box center [187, 357] width 223 height 16
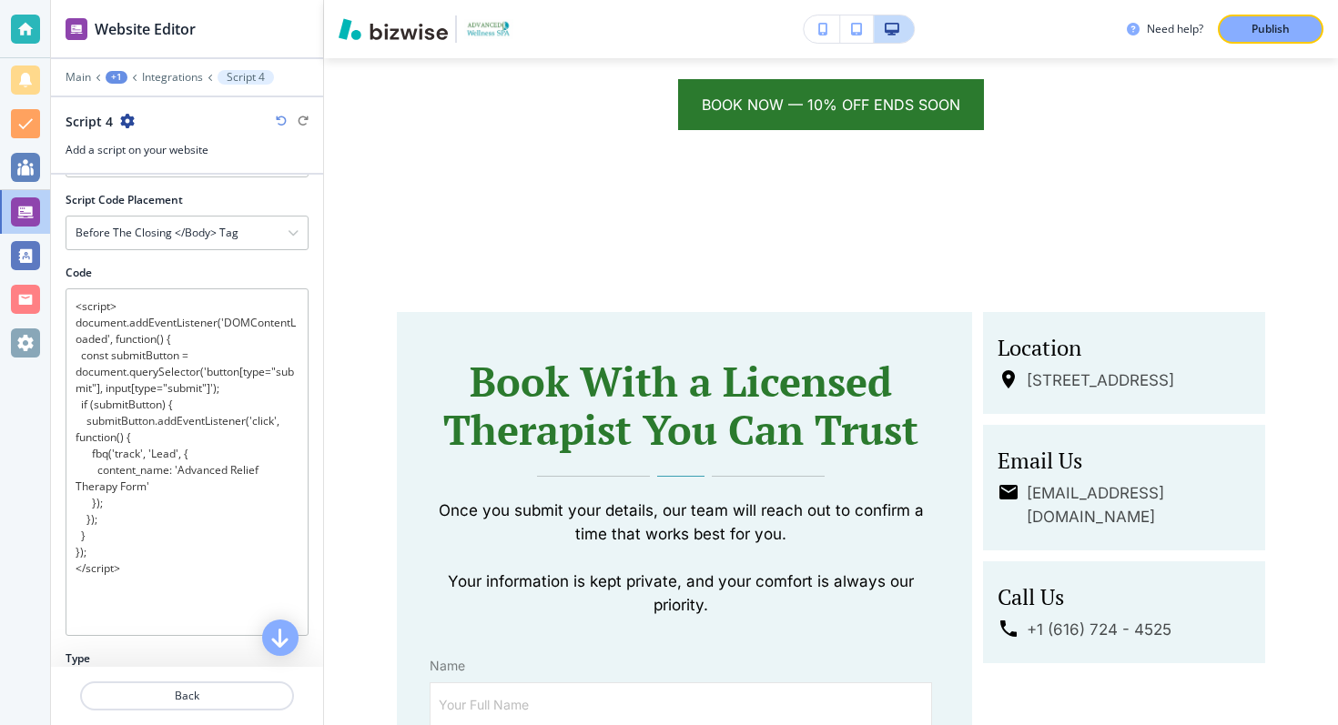
click at [273, 263] on div "Script Code Placement Before the closing </body> tag After the opening <head> t…" at bounding box center [187, 228] width 272 height 73
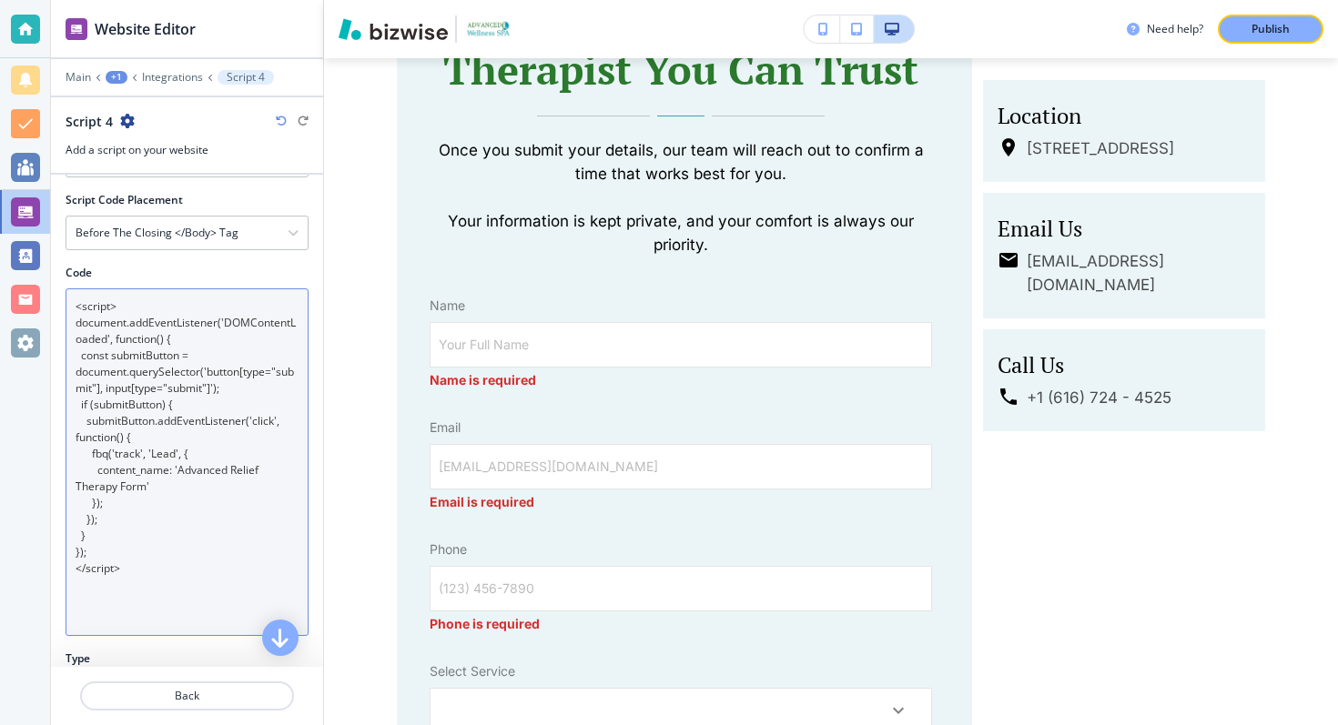
scroll to position [270, 0]
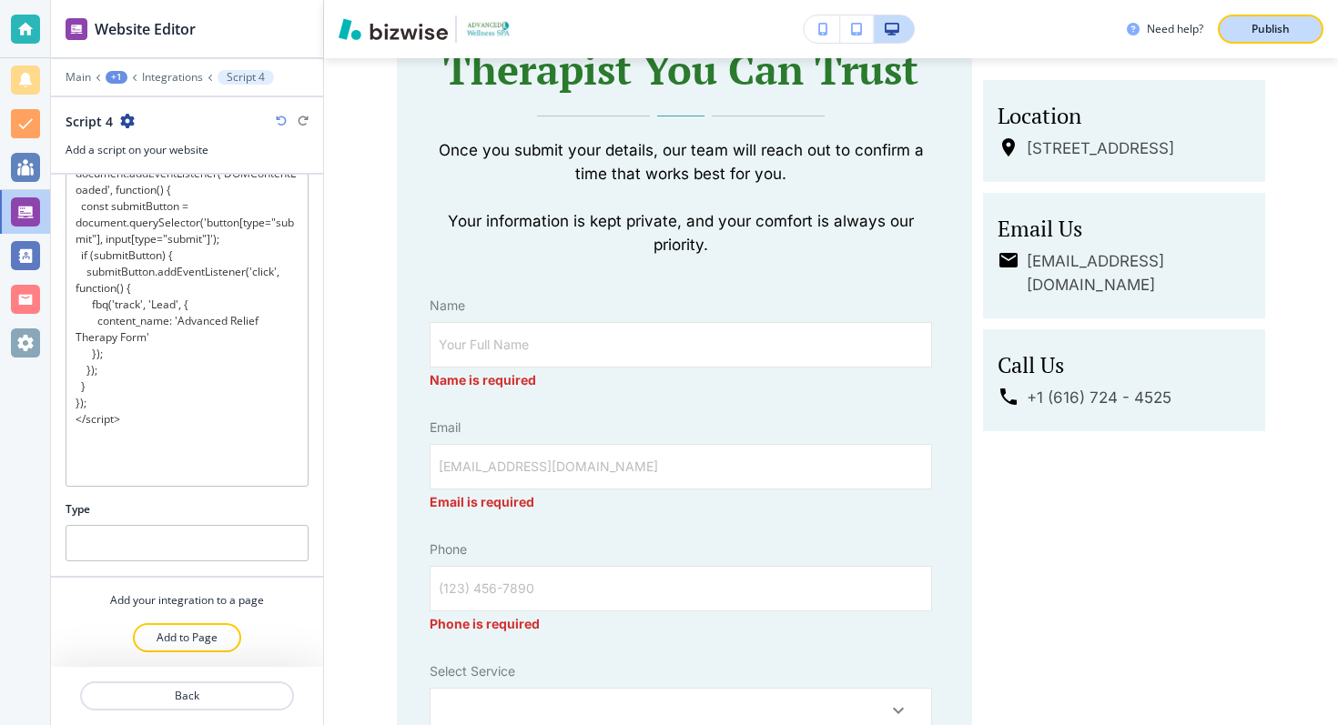
click at [1276, 25] on p "Publish" at bounding box center [1270, 29] width 38 height 16
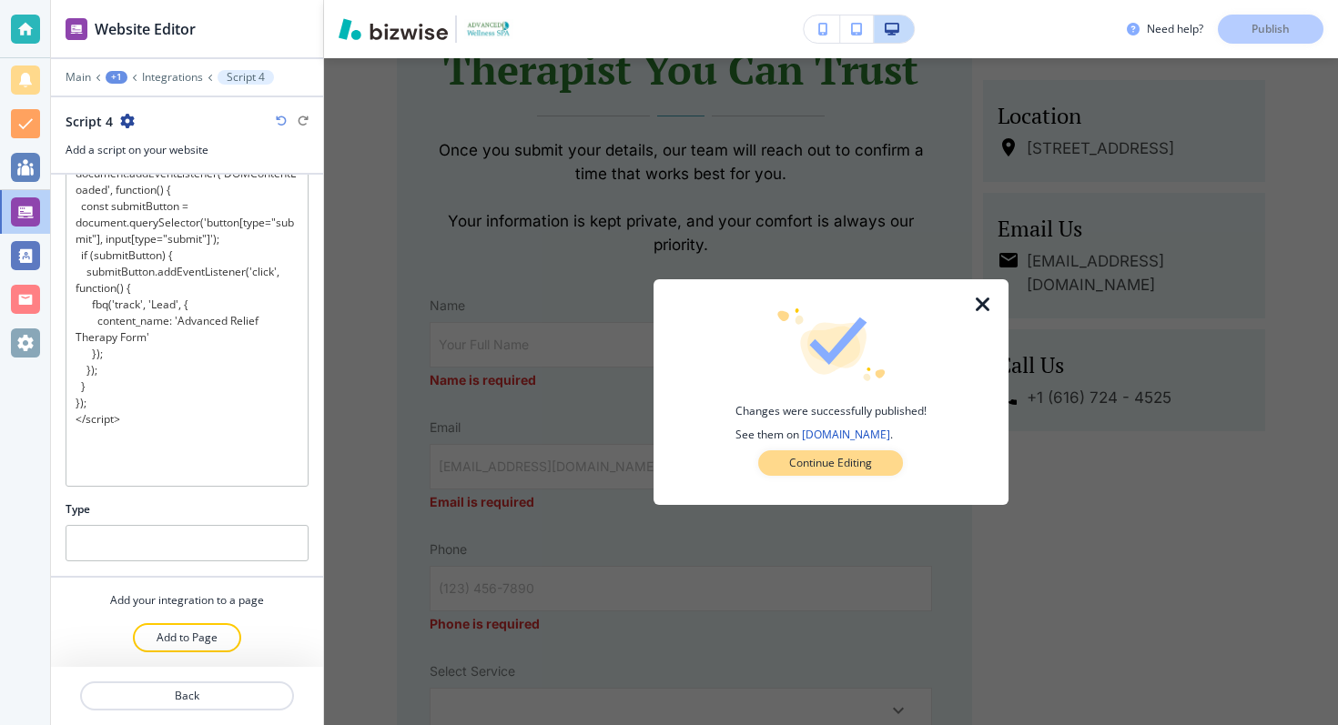
click at [814, 471] on p "Continue Editing" at bounding box center [830, 463] width 83 height 16
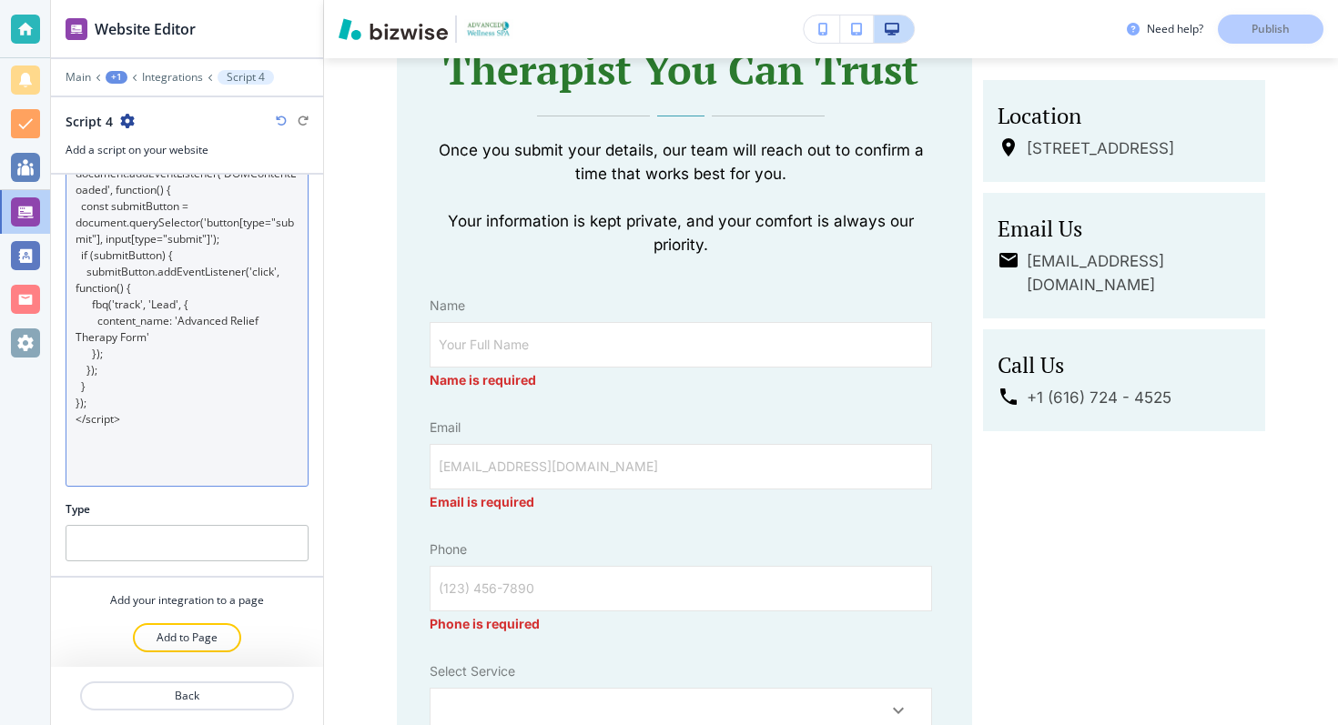
scroll to position [0, 0]
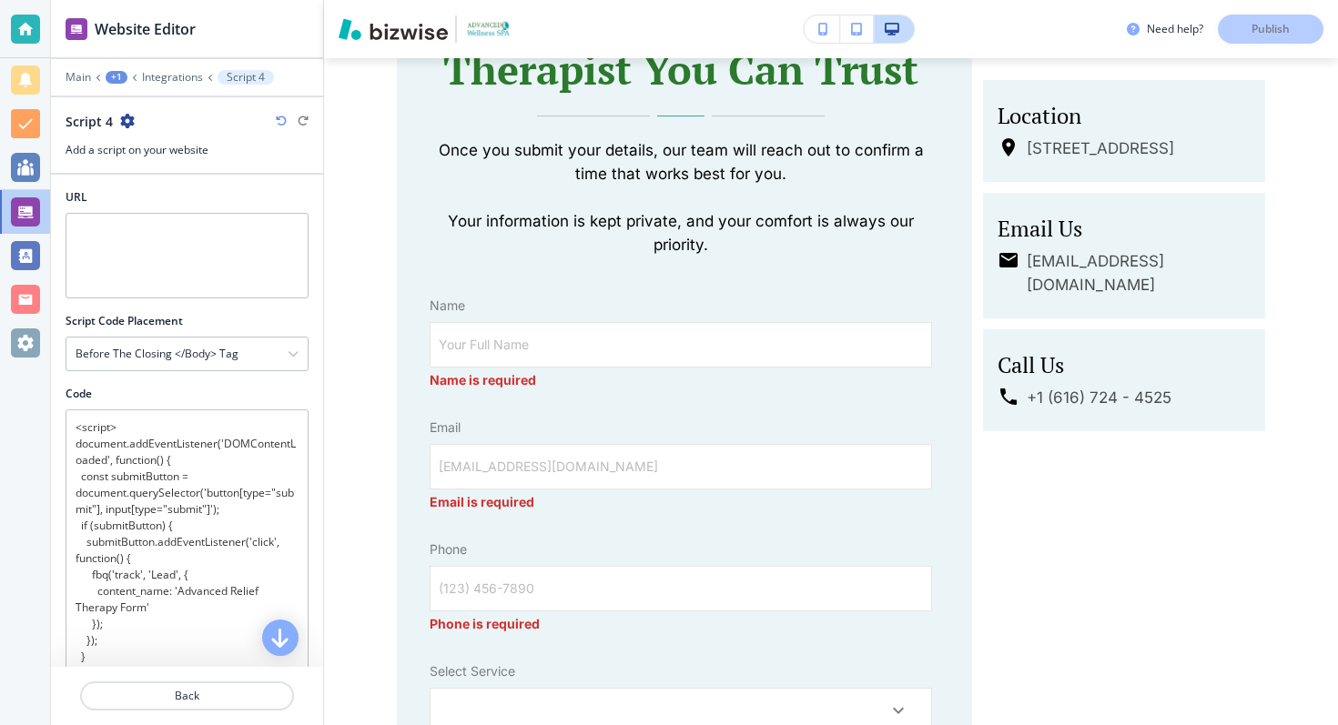
click at [123, 116] on icon "button" at bounding box center [127, 121] width 15 height 15
click at [271, 131] on div at bounding box center [187, 136] width 243 height 11
click at [80, 77] on p "Main" at bounding box center [78, 77] width 25 height 13
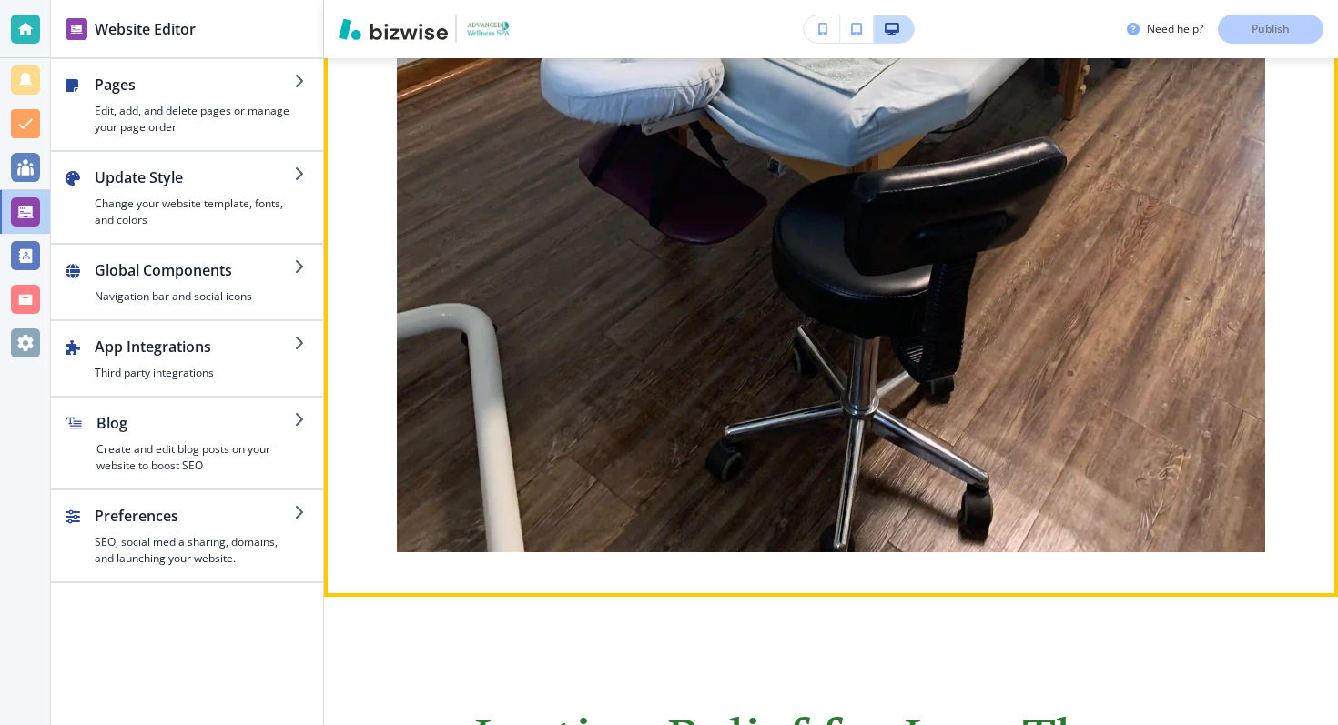
scroll to position [7834, 0]
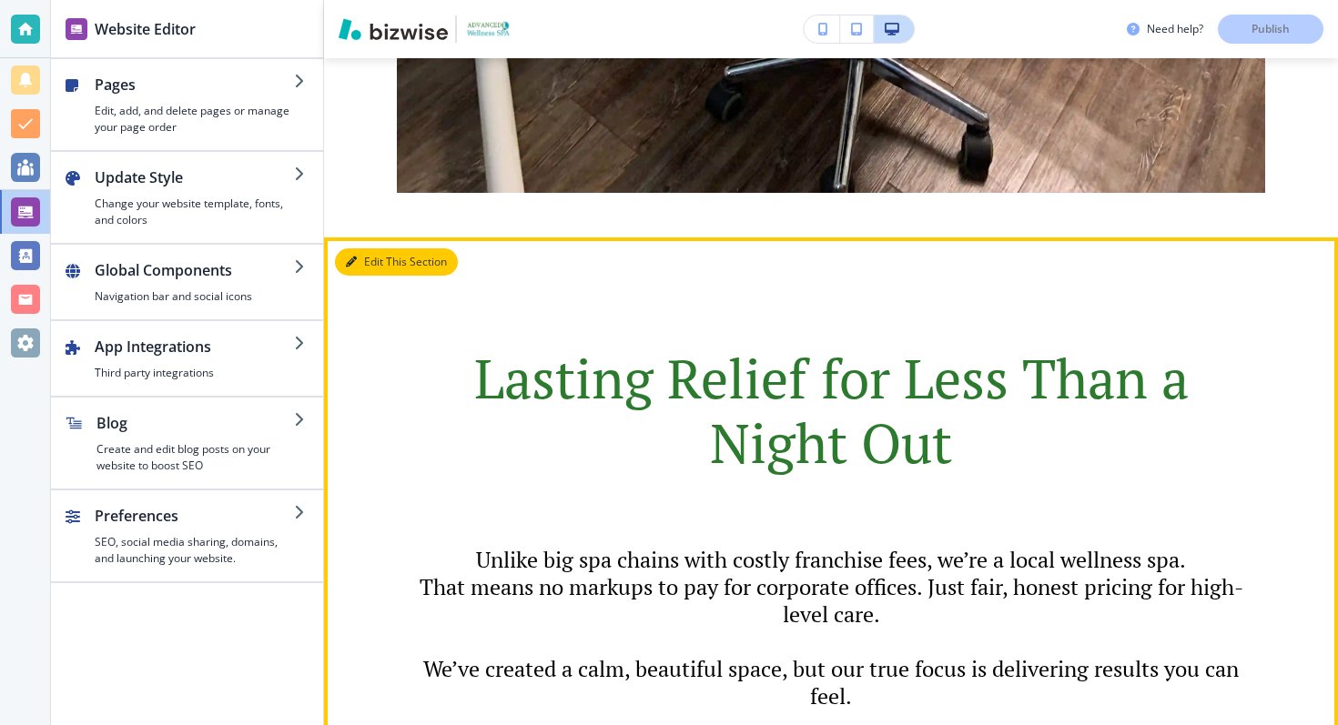
click at [361, 248] on button "Edit This Section" at bounding box center [396, 261] width 123 height 27
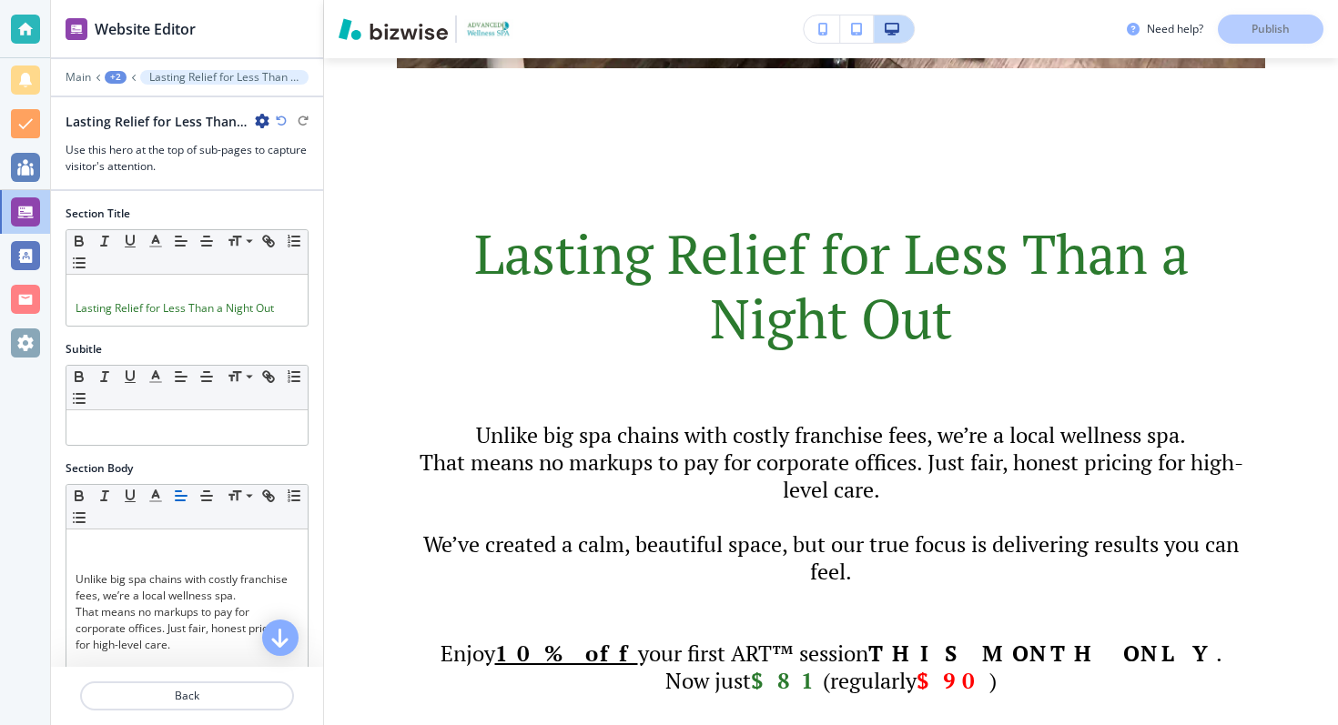
scroll to position [7984, 0]
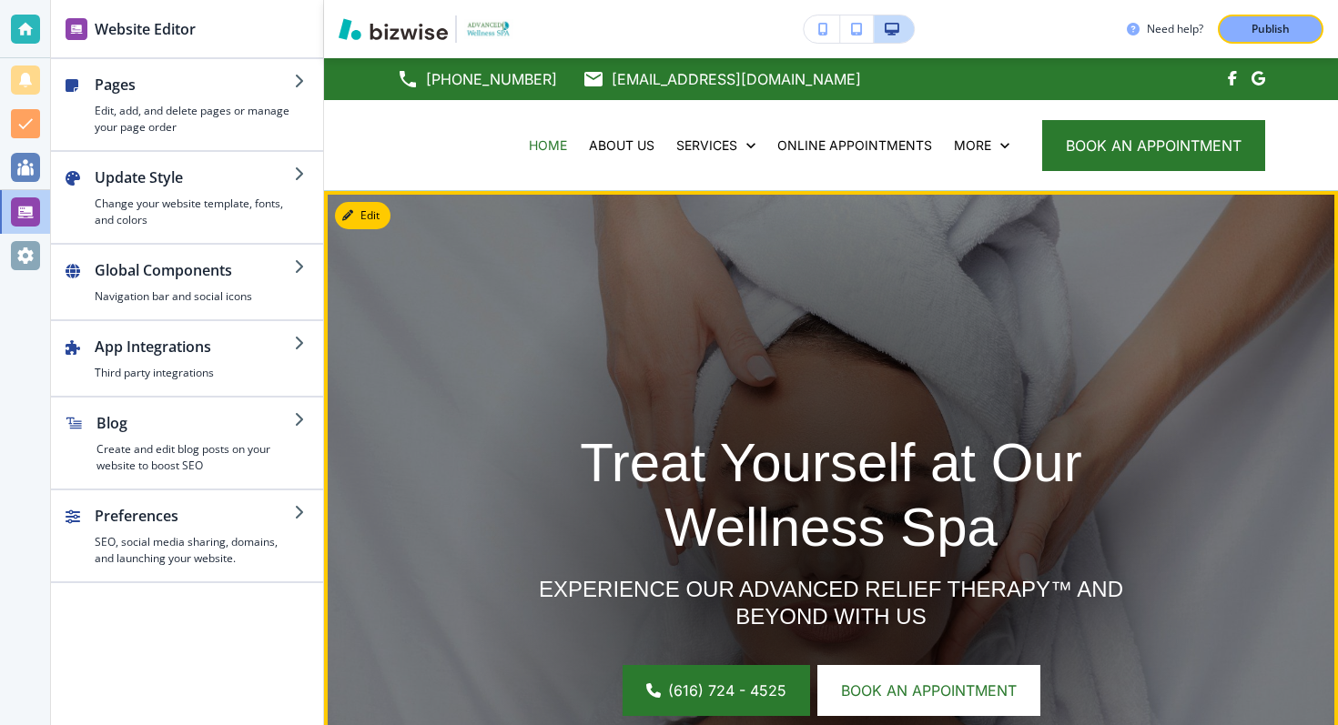
scroll to position [51, 0]
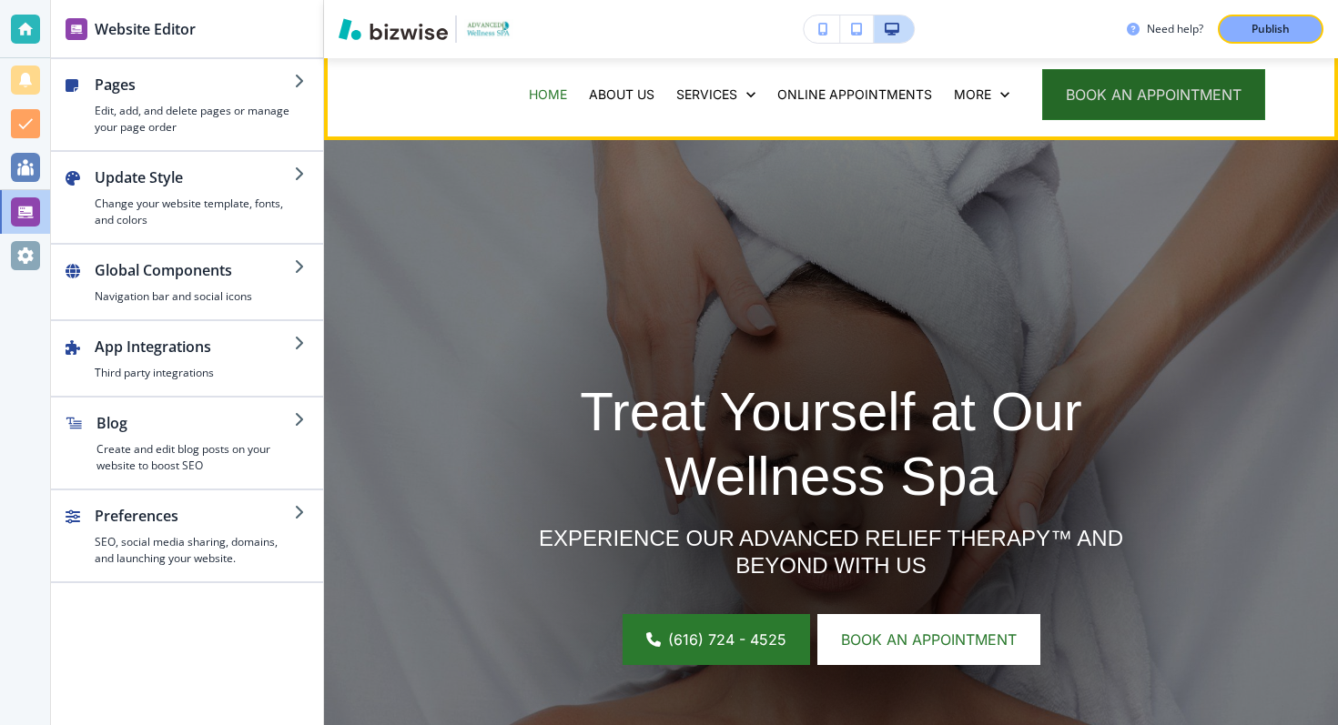
click at [1165, 91] on button "book an appointment" at bounding box center [1153, 94] width 223 height 51
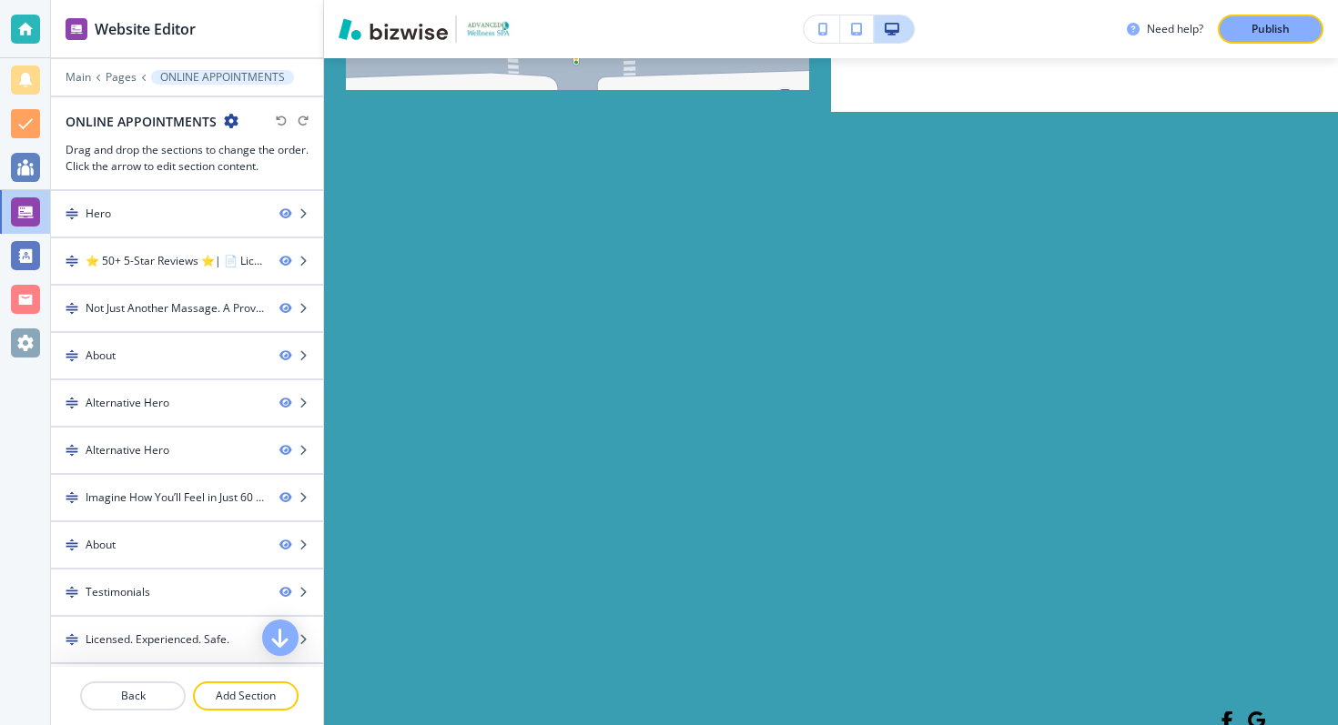
scroll to position [8786, 0]
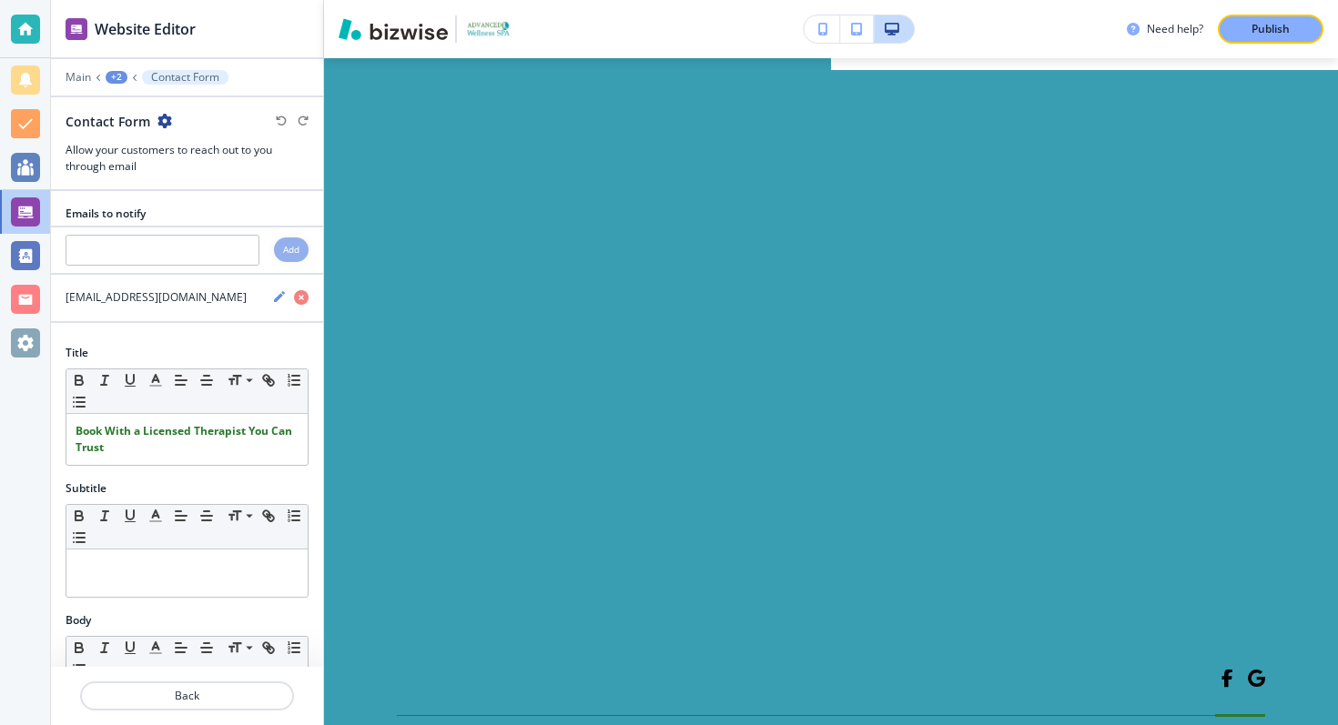
scroll to position [8864, 0]
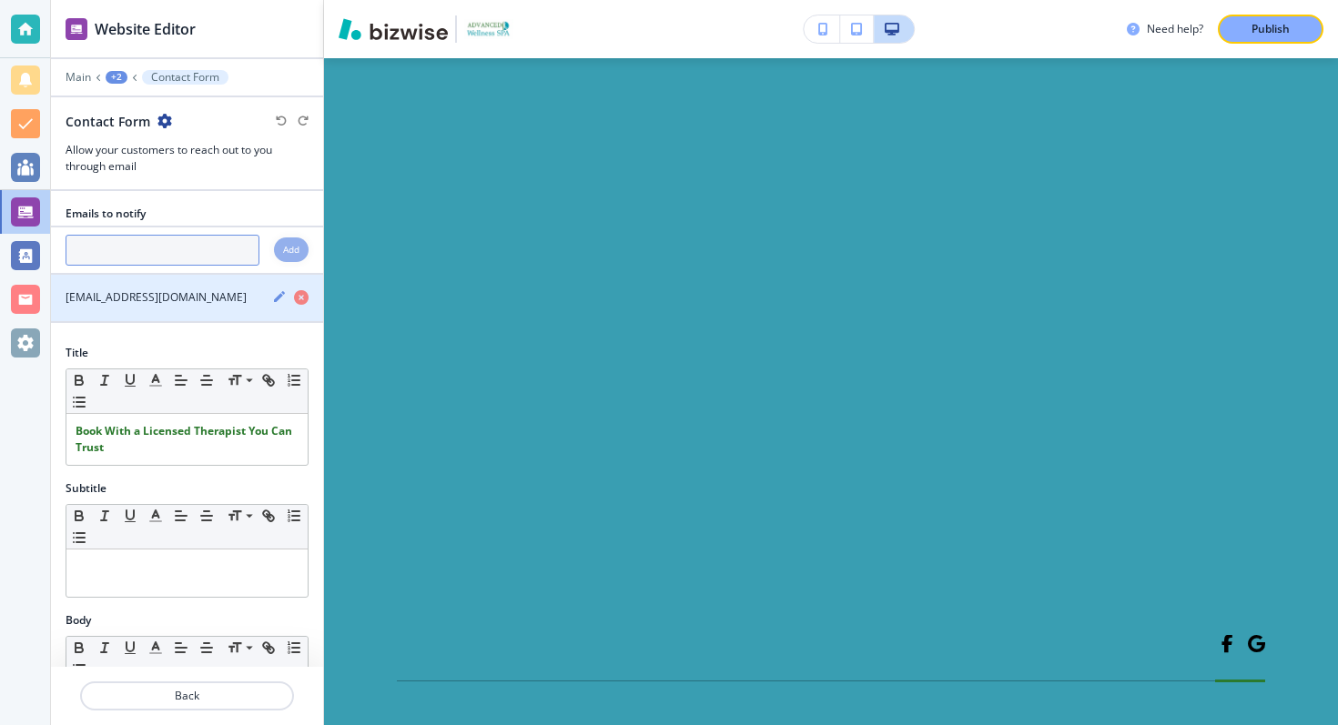
click at [117, 246] on input "text" at bounding box center [163, 250] width 194 height 31
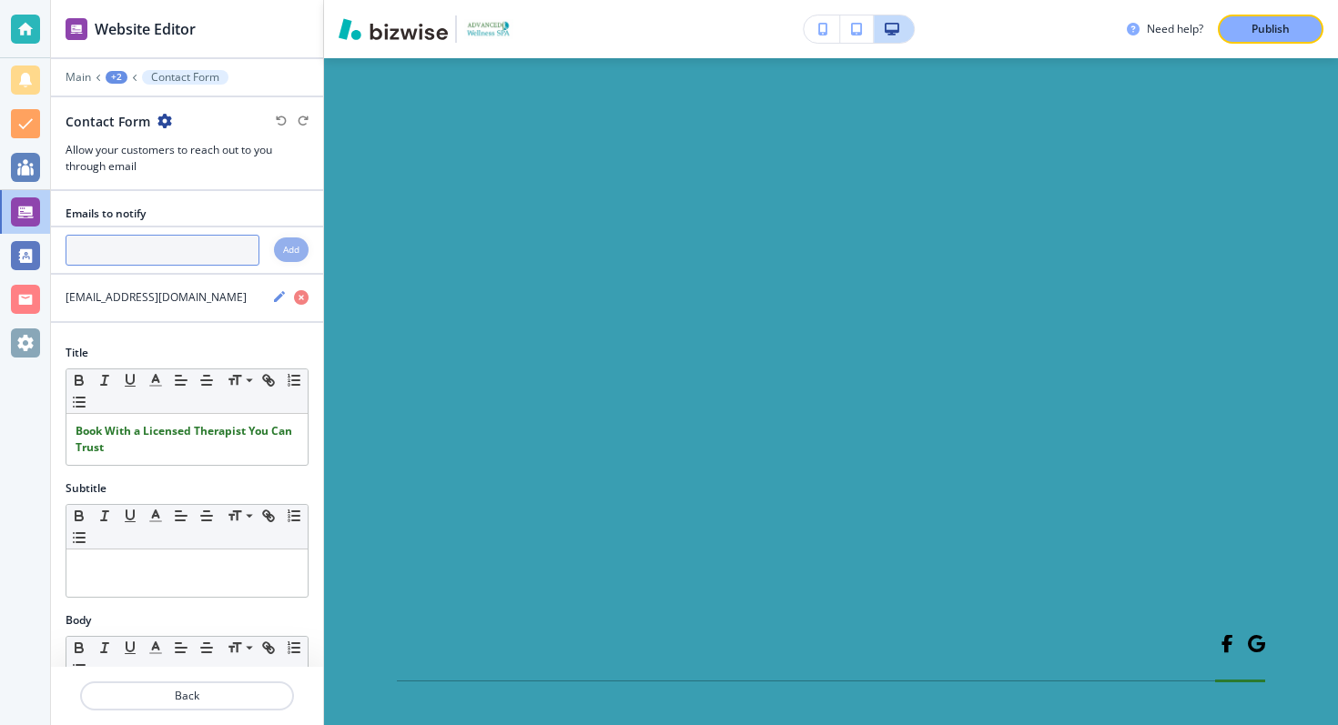
paste input "[EMAIL_ADDRESS][DOMAIN_NAME]"
type input "[EMAIL_ADDRESS][DOMAIN_NAME]"
click at [302, 252] on div "Add" at bounding box center [291, 250] width 35 height 25
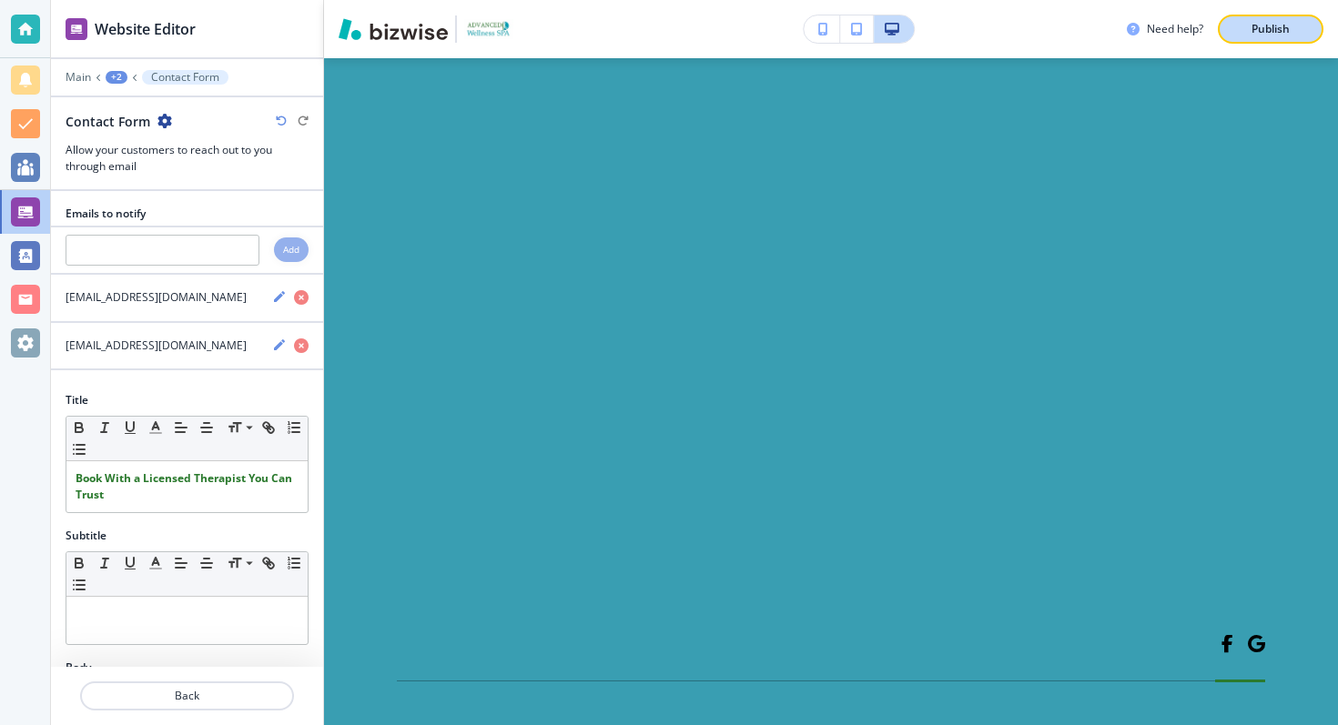
click at [1271, 19] on button "Publish" at bounding box center [1271, 29] width 106 height 29
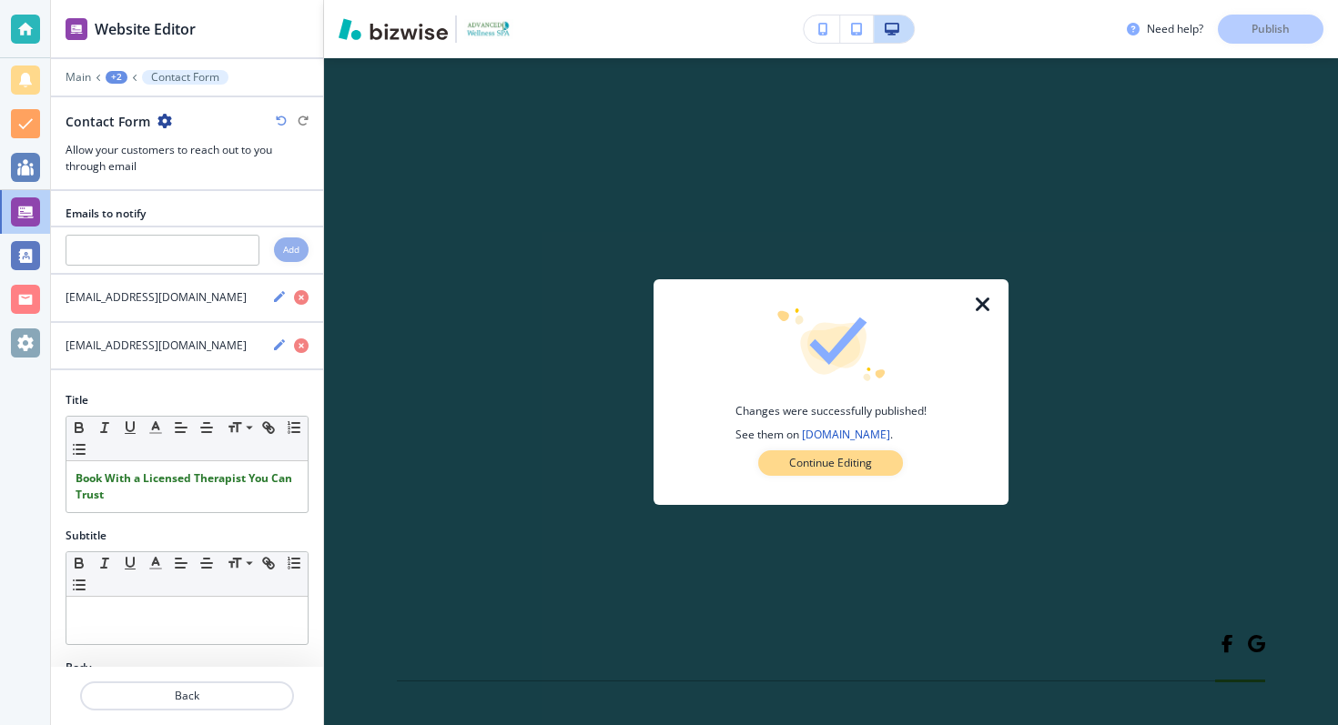
click at [861, 464] on p "Continue Editing" at bounding box center [830, 463] width 83 height 16
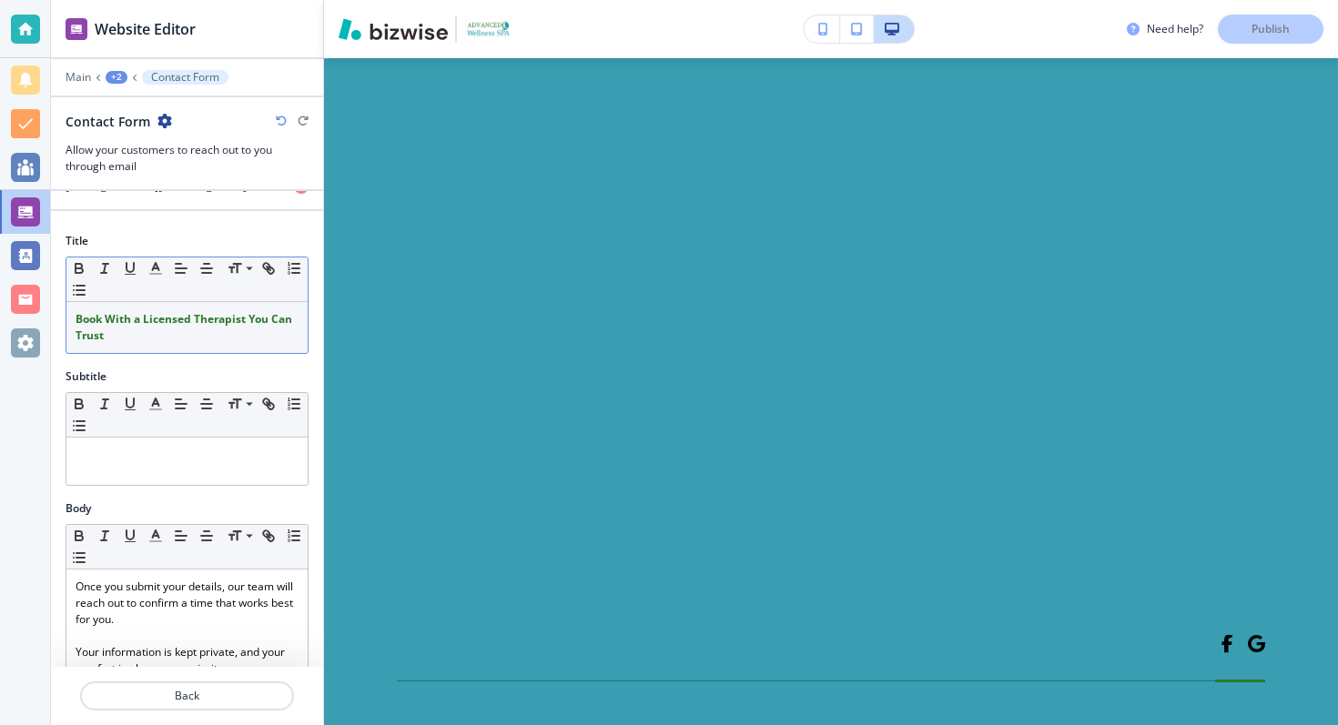
scroll to position [259, 0]
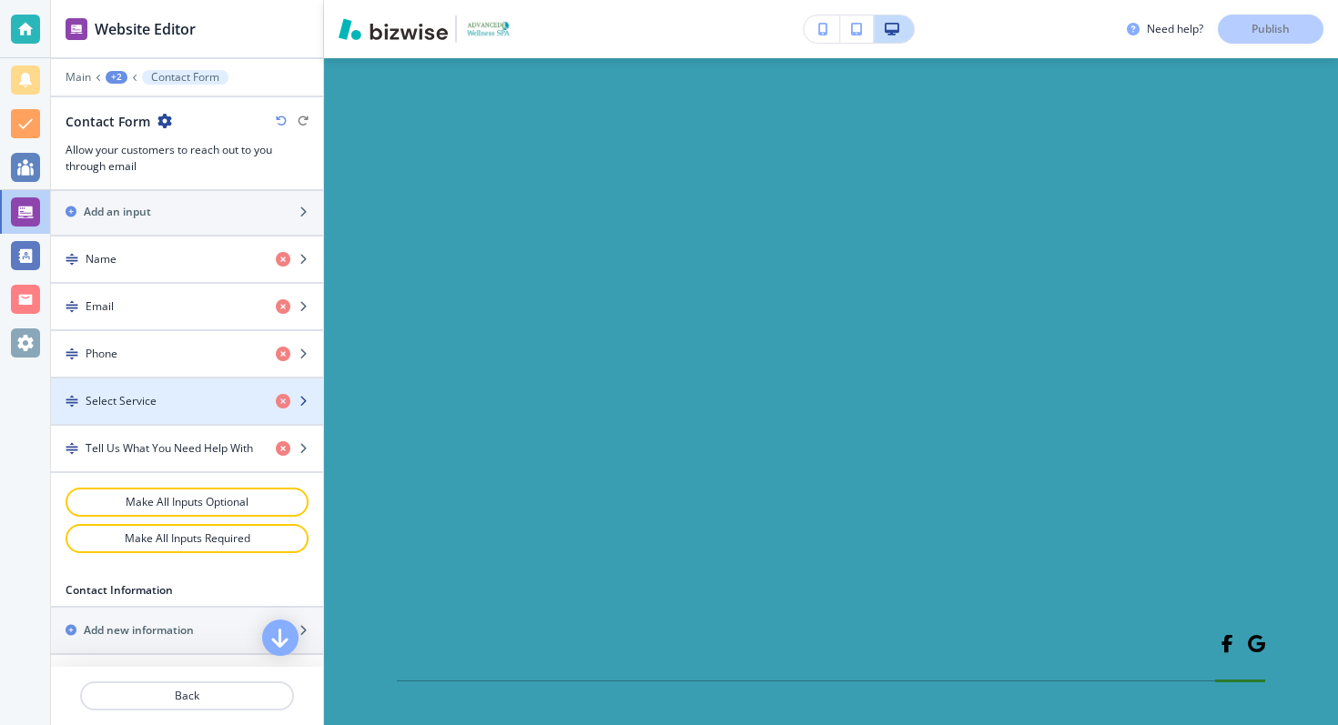
scroll to position [791, 0]
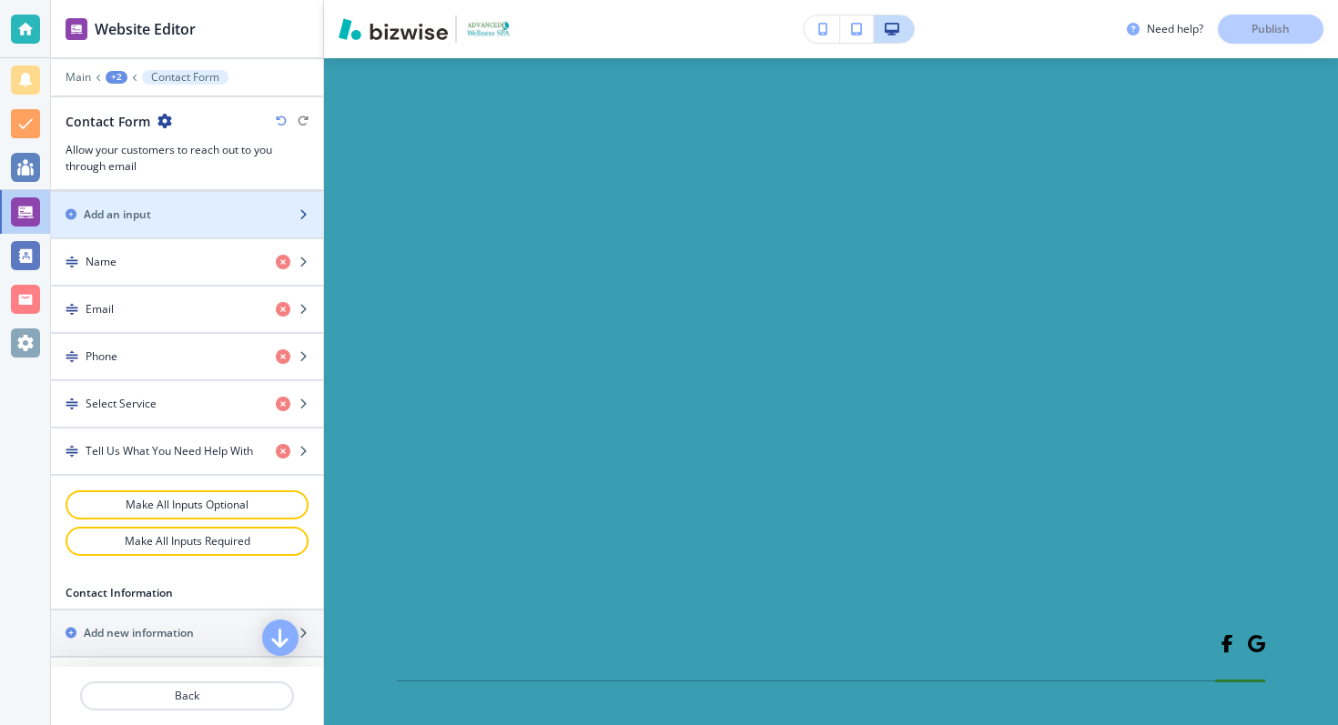
click at [160, 227] on div "button" at bounding box center [187, 230] width 272 height 15
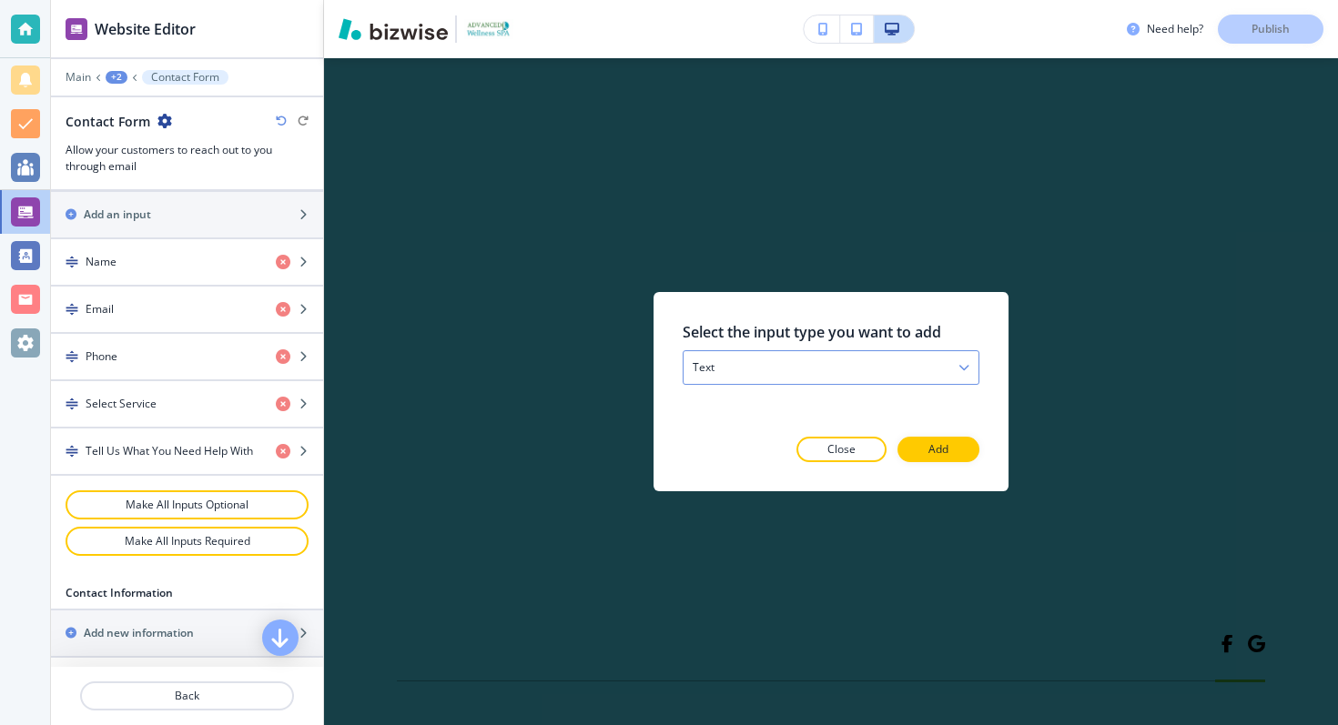
click at [802, 373] on div "text" at bounding box center [831, 367] width 295 height 33
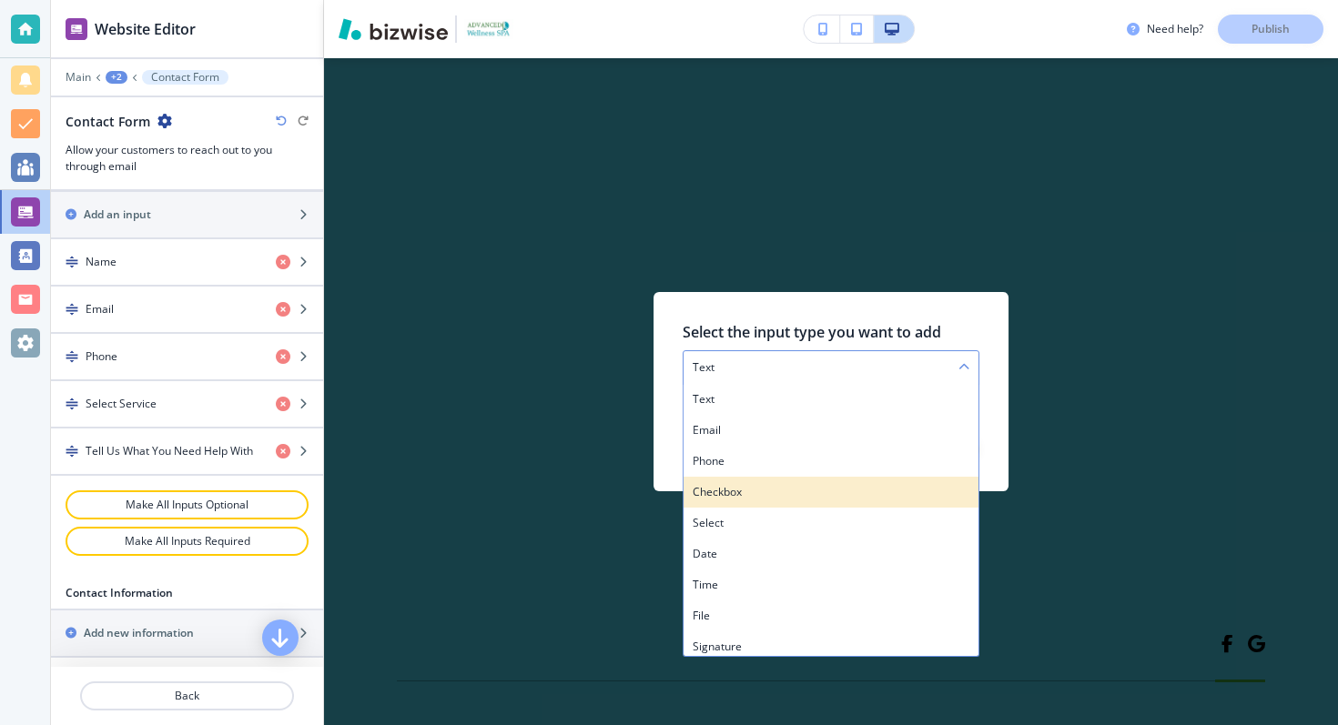
scroll to position [6, 0]
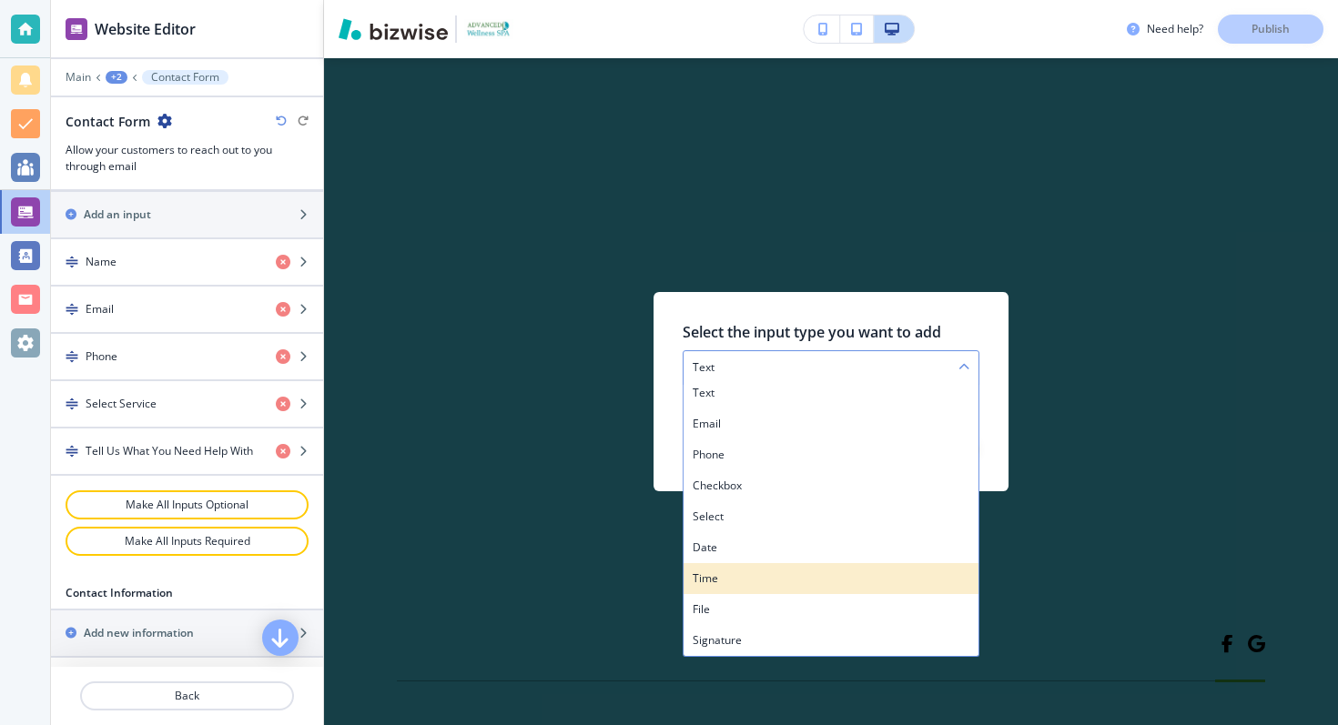
click at [730, 579] on h4 "time" at bounding box center [831, 579] width 277 height 16
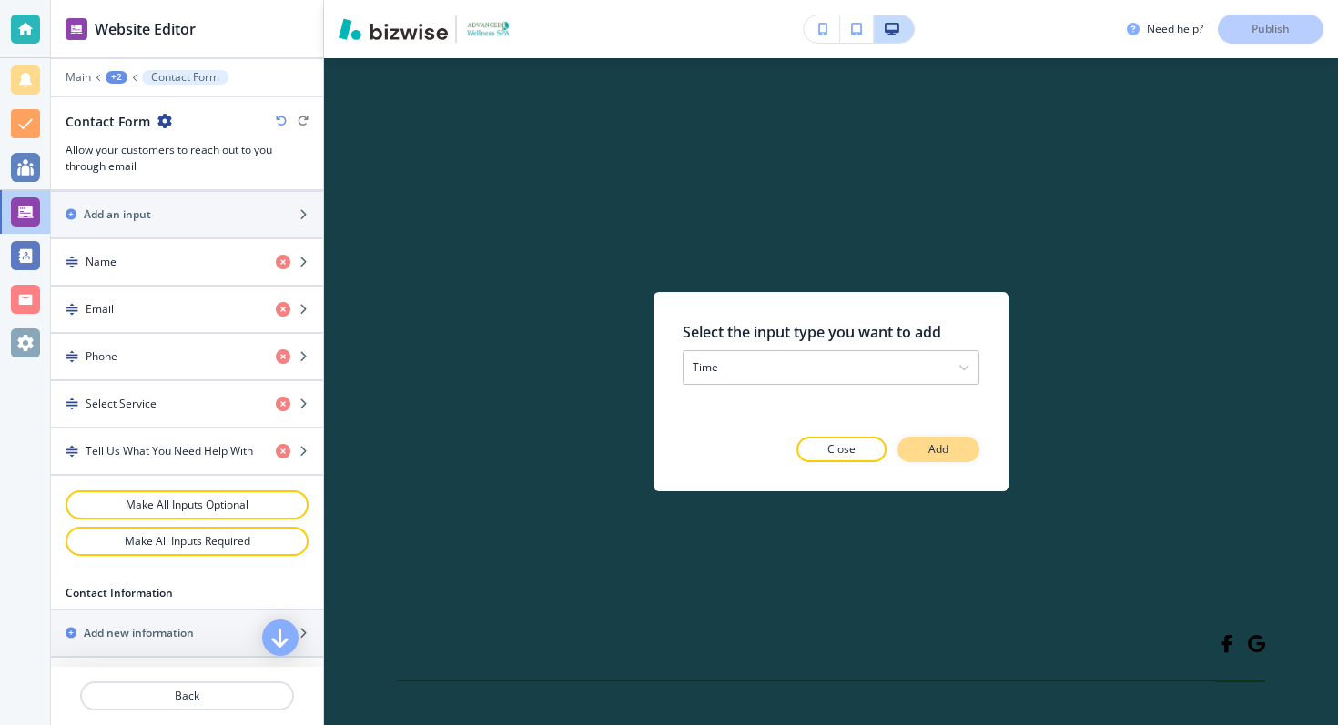
click at [945, 445] on p "Add" at bounding box center [938, 449] width 20 height 16
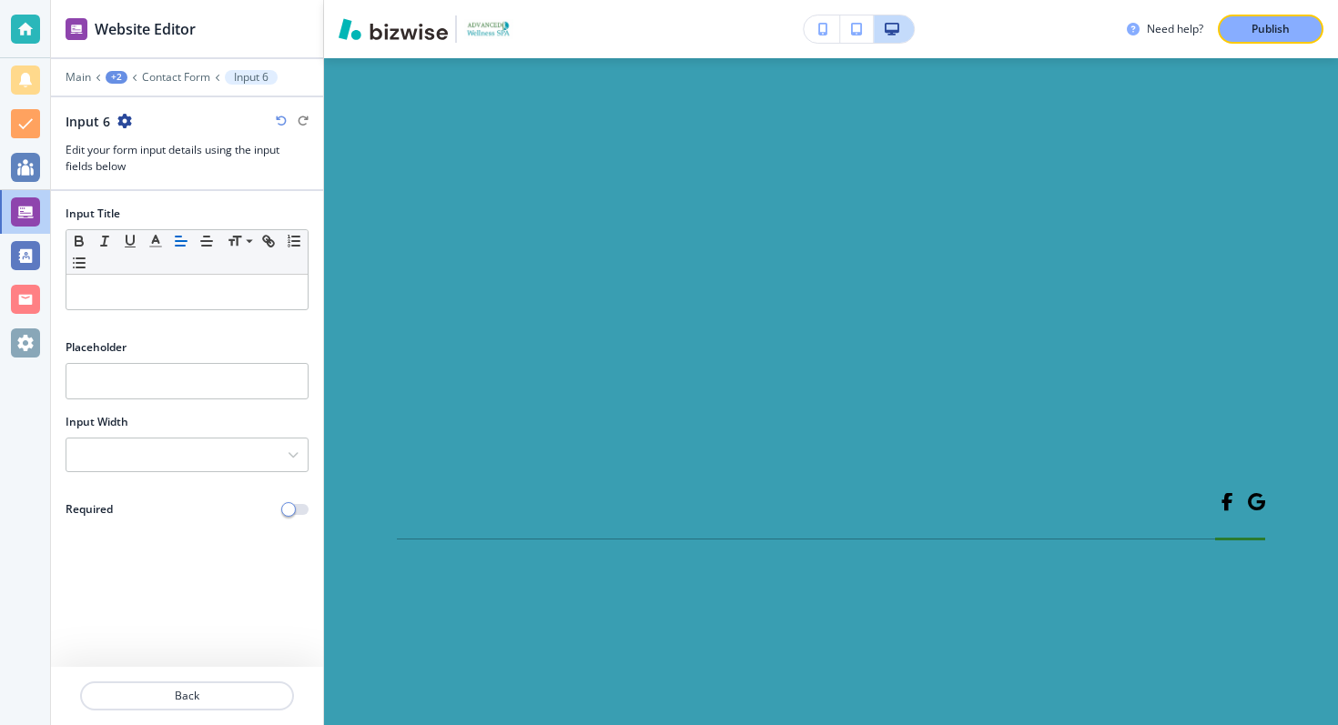
scroll to position [9333, 0]
click at [134, 379] on input "text" at bounding box center [187, 381] width 243 height 36
type input "T"
click at [218, 285] on p at bounding box center [187, 292] width 223 height 16
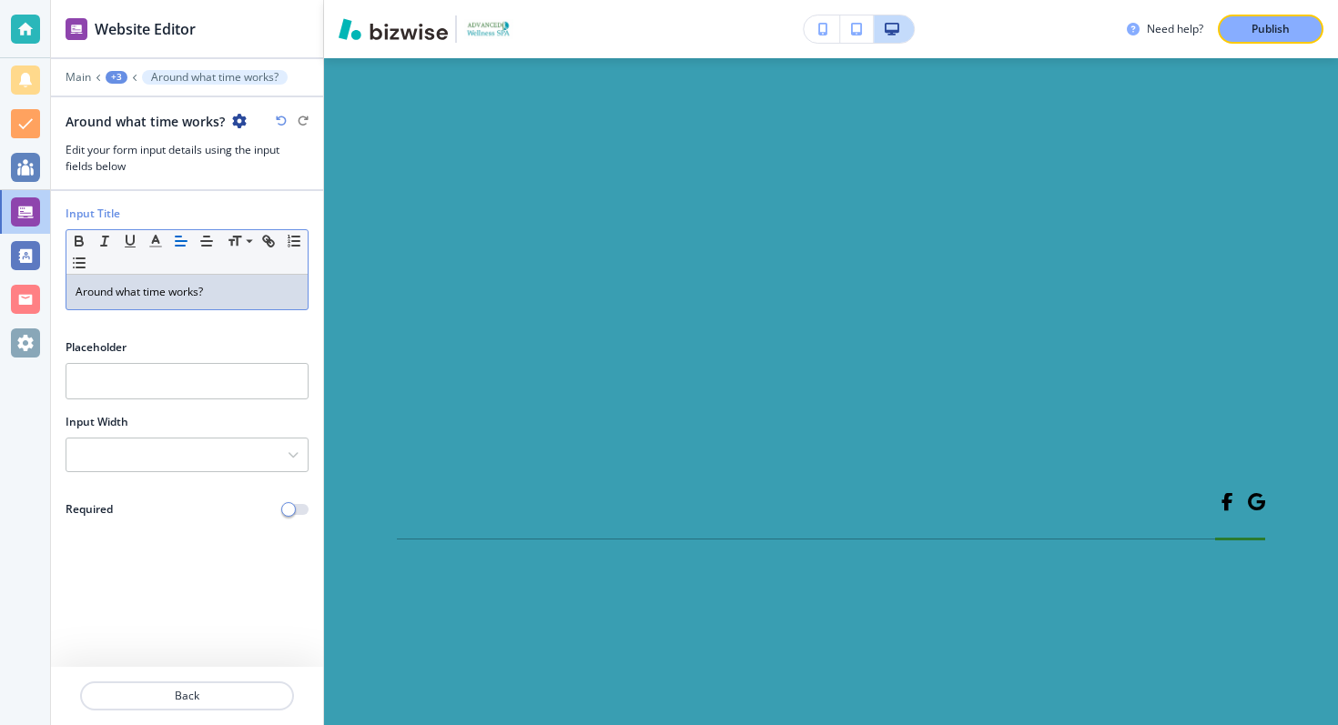
click at [187, 295] on p "Around what time works?" at bounding box center [187, 292] width 223 height 16
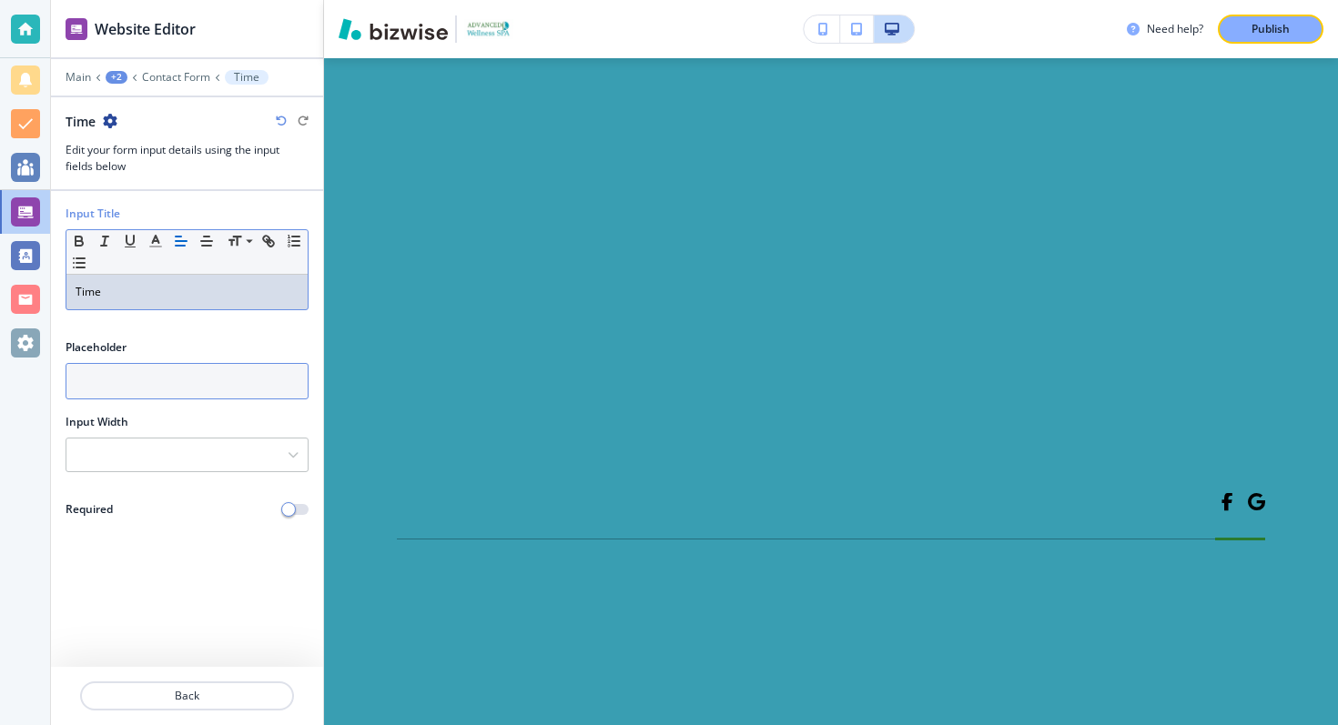
click at [170, 379] on input "text" at bounding box center [187, 381] width 243 height 36
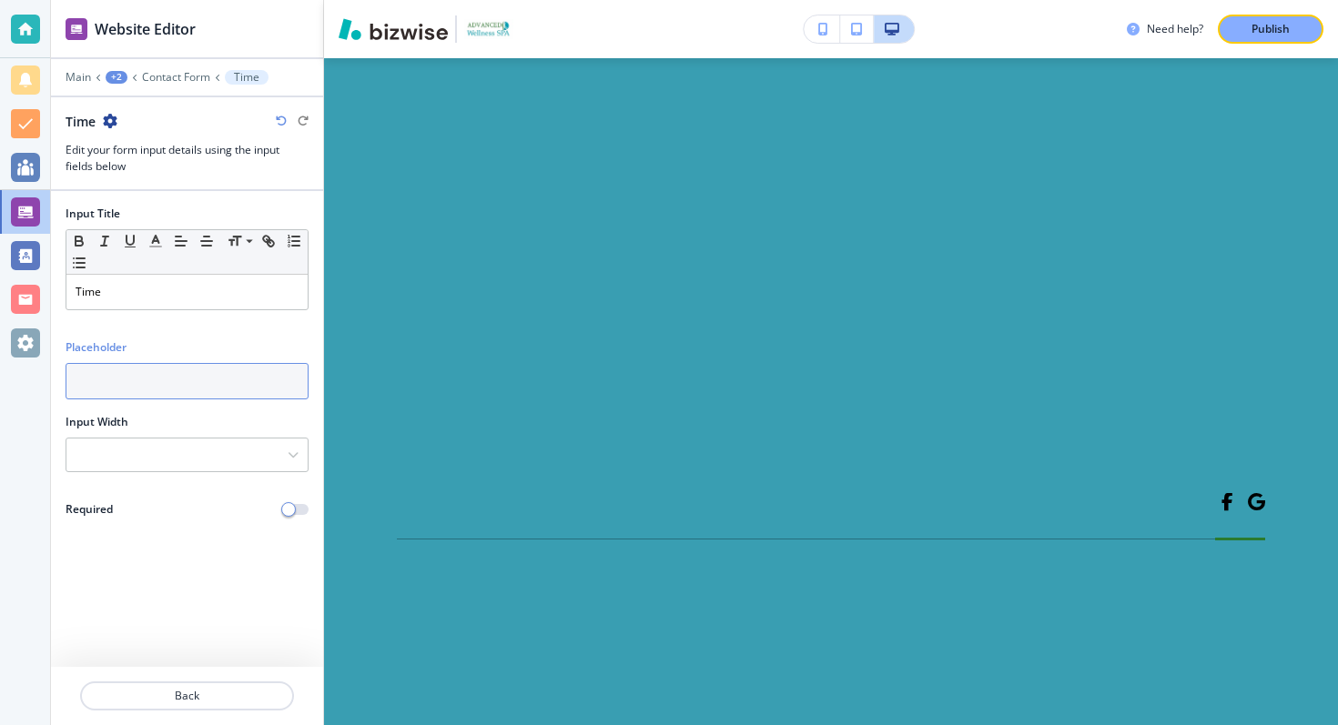
type input "d"
click at [148, 442] on div at bounding box center [186, 455] width 241 height 33
click at [163, 430] on div at bounding box center [187, 433] width 243 height 7
click at [245, 454] on div at bounding box center [186, 455] width 241 height 33
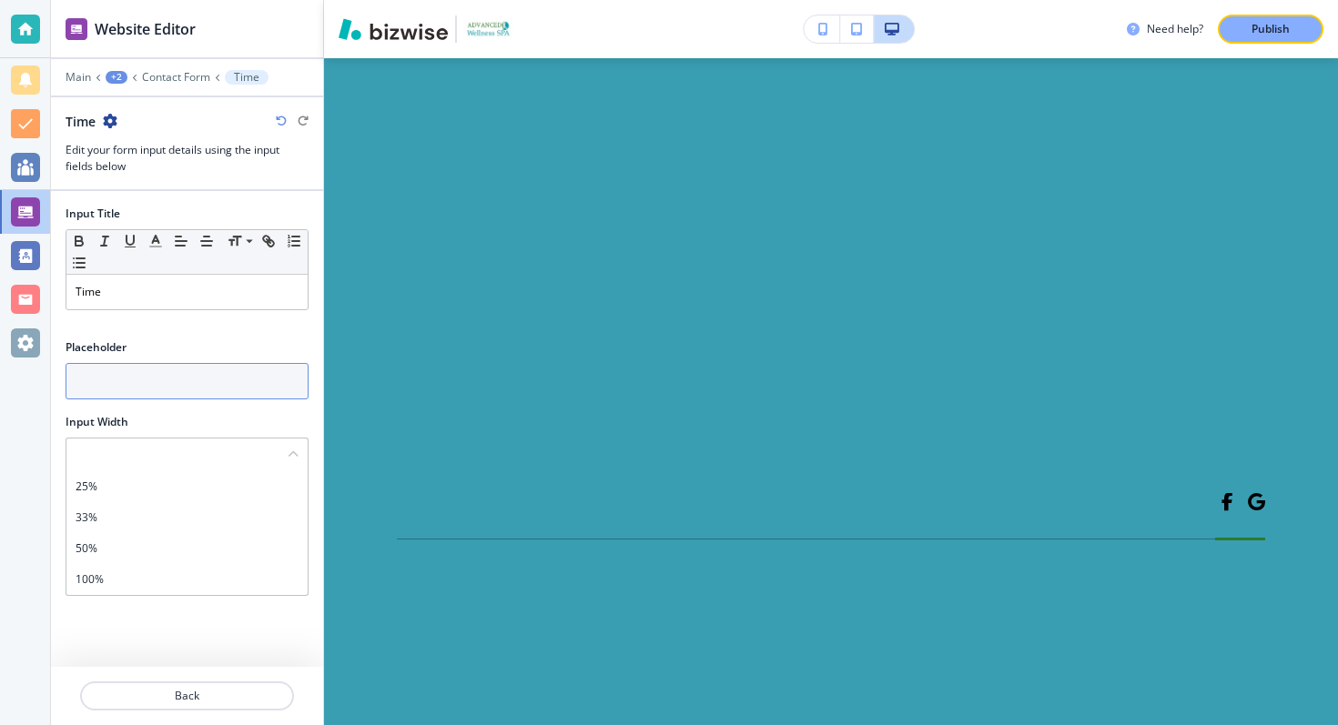
click at [244, 369] on input "text" at bounding box center [187, 381] width 243 height 36
type input "a"
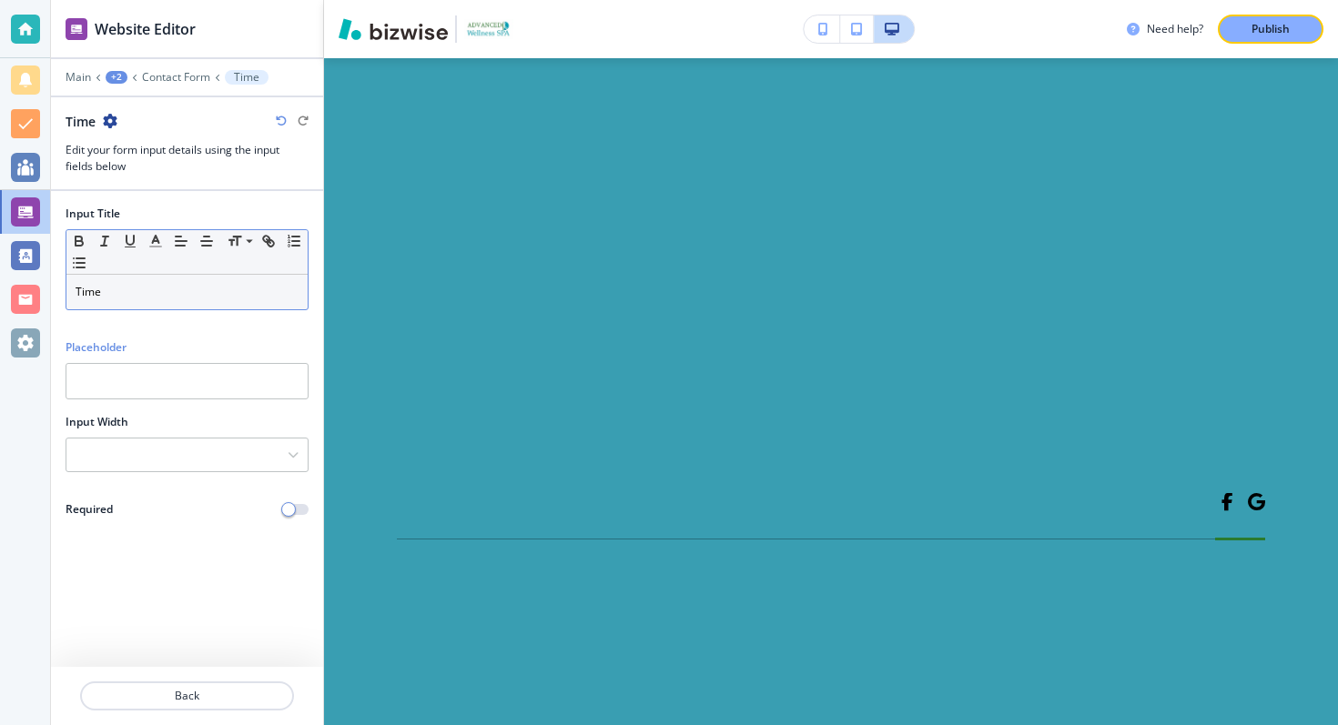
click at [197, 295] on p "Time" at bounding box center [187, 292] width 223 height 16
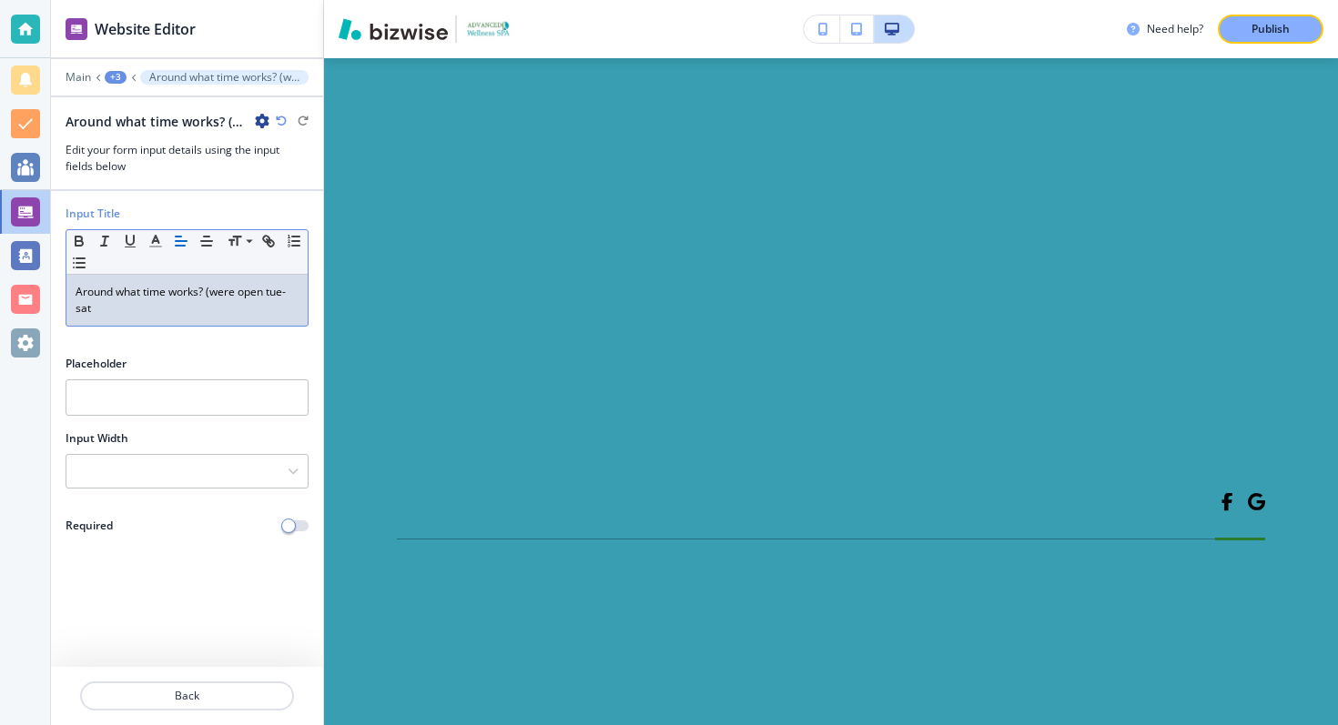
scroll to position [9491, 0]
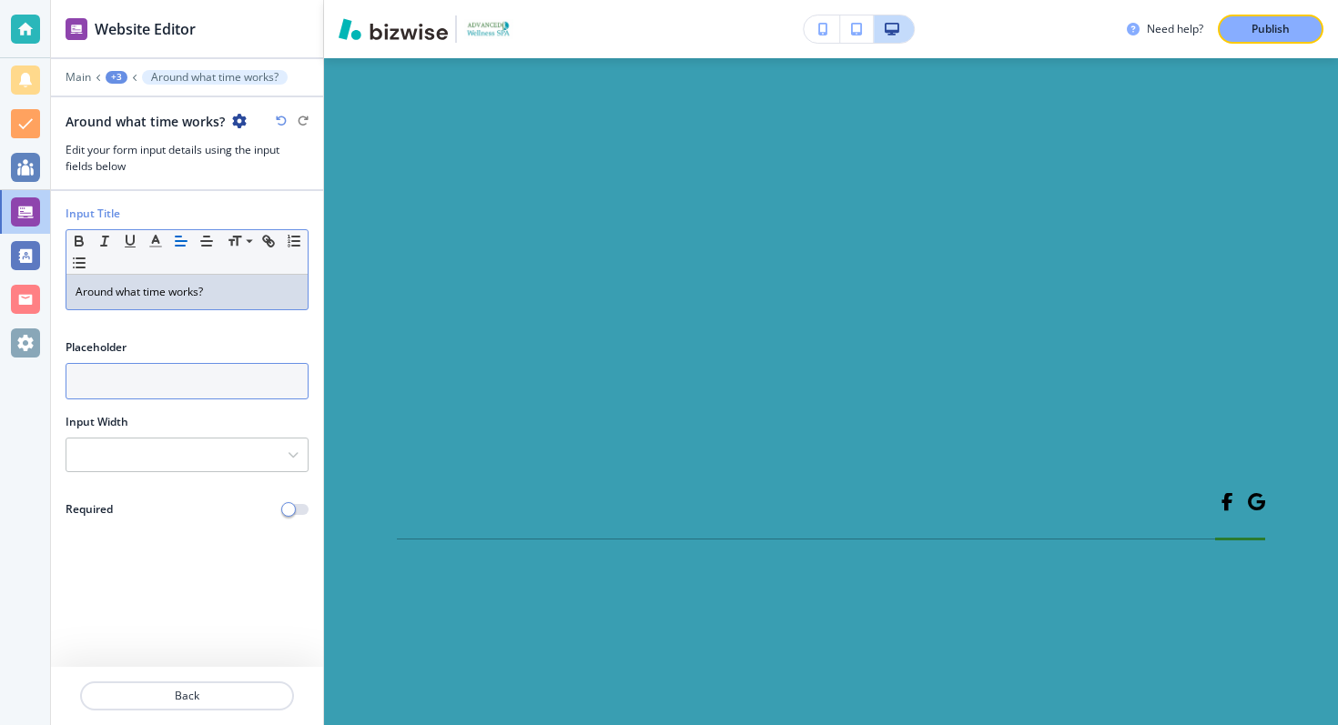
click at [196, 374] on input "text" at bounding box center [187, 381] width 243 height 36
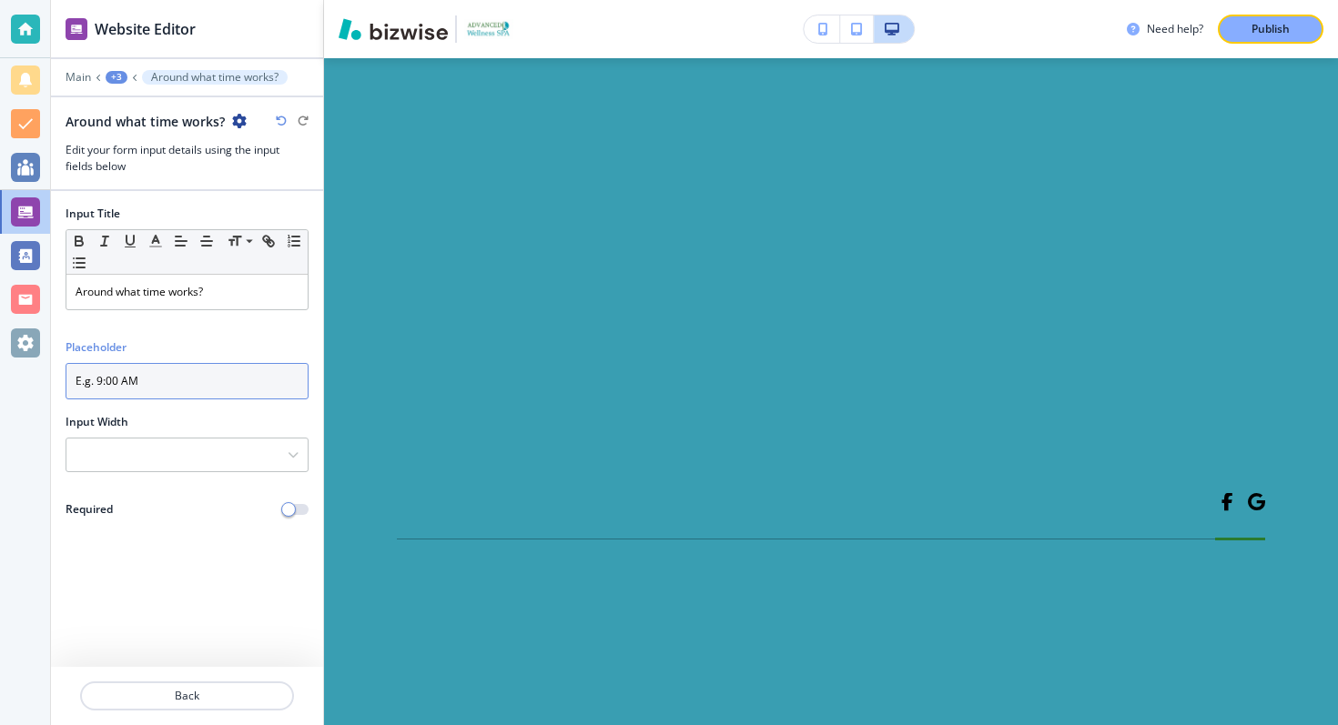
click at [95, 385] on input "E.g. 9:00 AM" at bounding box center [187, 381] width 243 height 36
click at [115, 383] on input "E.g: 9:00 AM" at bounding box center [187, 381] width 243 height 36
click at [100, 383] on input "E.g: 9:00 AM" at bounding box center [187, 381] width 243 height 36
click at [150, 382] on input "E.g: 11:00 AM" at bounding box center [187, 381] width 243 height 36
type input "E.g: 11:00 AM"
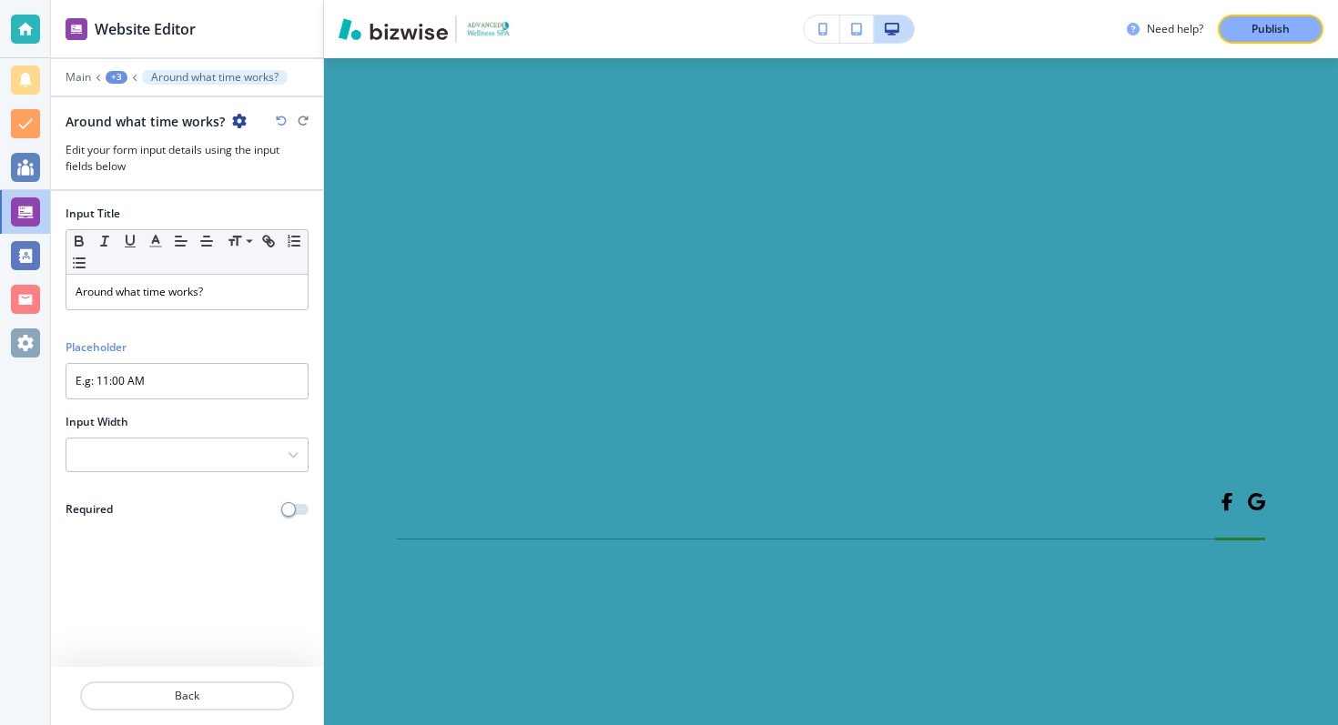
click at [208, 319] on div "Input Title Small Normal Large Huge Around what time works?" at bounding box center [187, 265] width 272 height 119
click at [290, 505] on span "button" at bounding box center [288, 509] width 15 height 15
click at [131, 77] on icon at bounding box center [134, 77] width 7 height 7
click at [125, 76] on div "+3" at bounding box center [117, 77] width 22 height 13
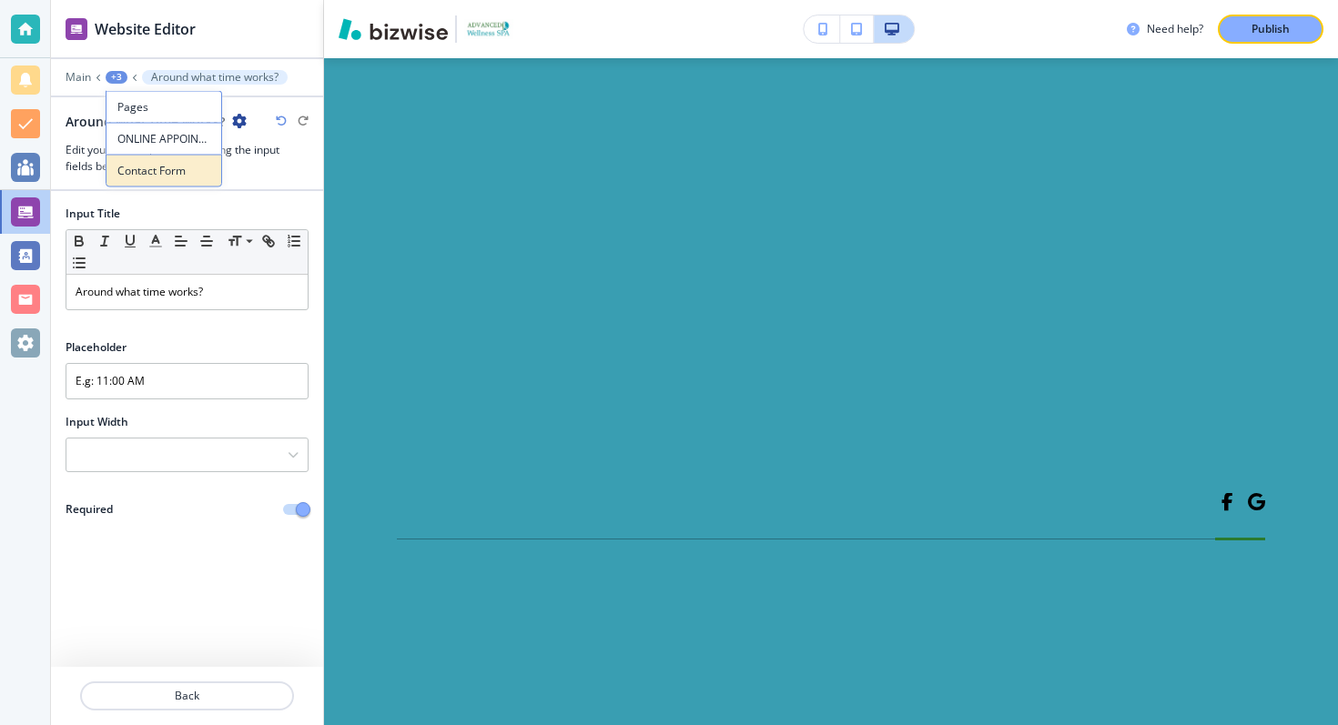
click at [147, 168] on p "Contact Form" at bounding box center [163, 171] width 93 height 16
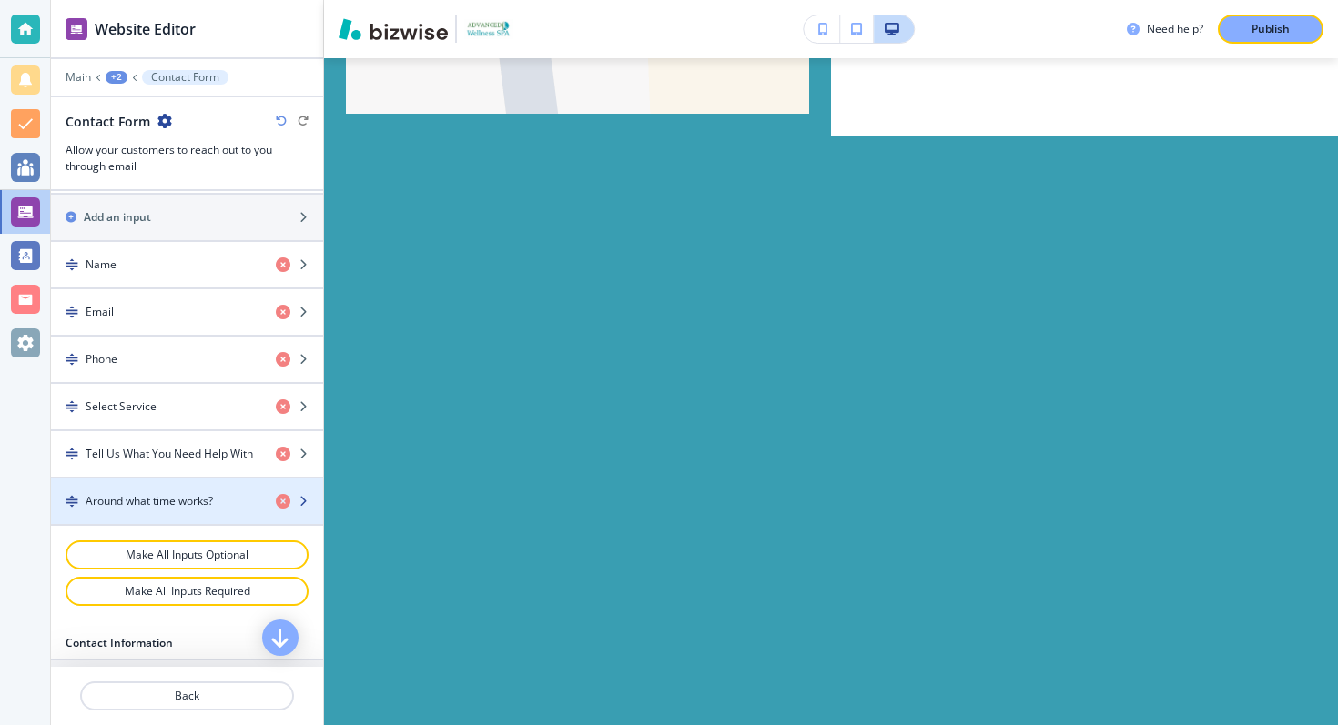
scroll to position [760, 0]
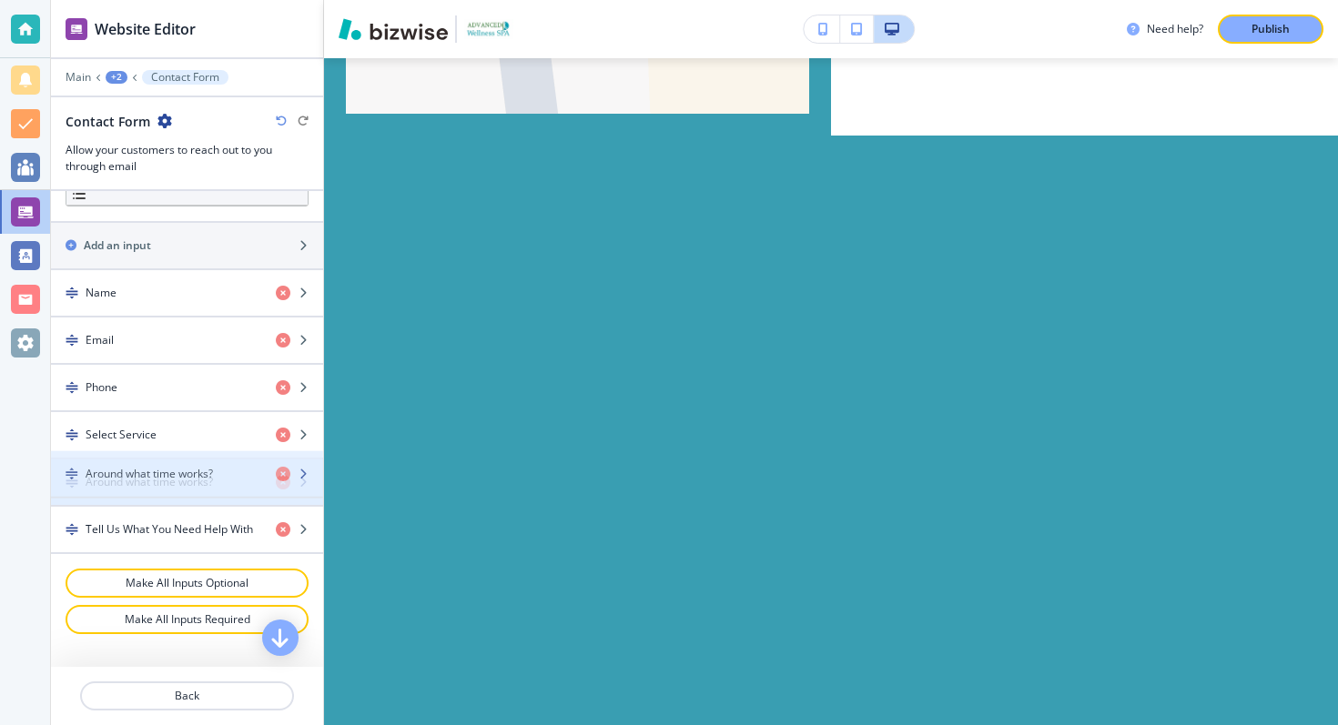
drag, startPoint x: 160, startPoint y: 535, endPoint x: 159, endPoint y: 488, distance: 47.3
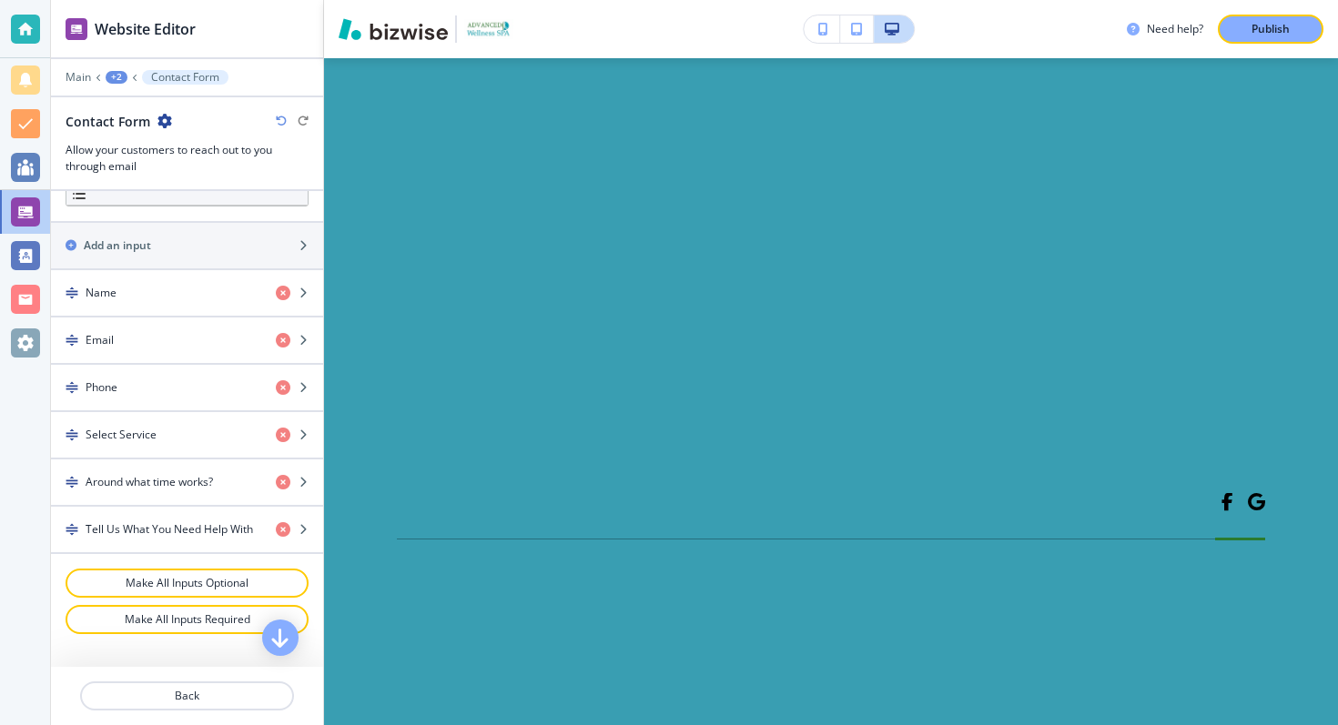
scroll to position [9333, 0]
click at [1258, 28] on p "Publish" at bounding box center [1270, 29] width 38 height 16
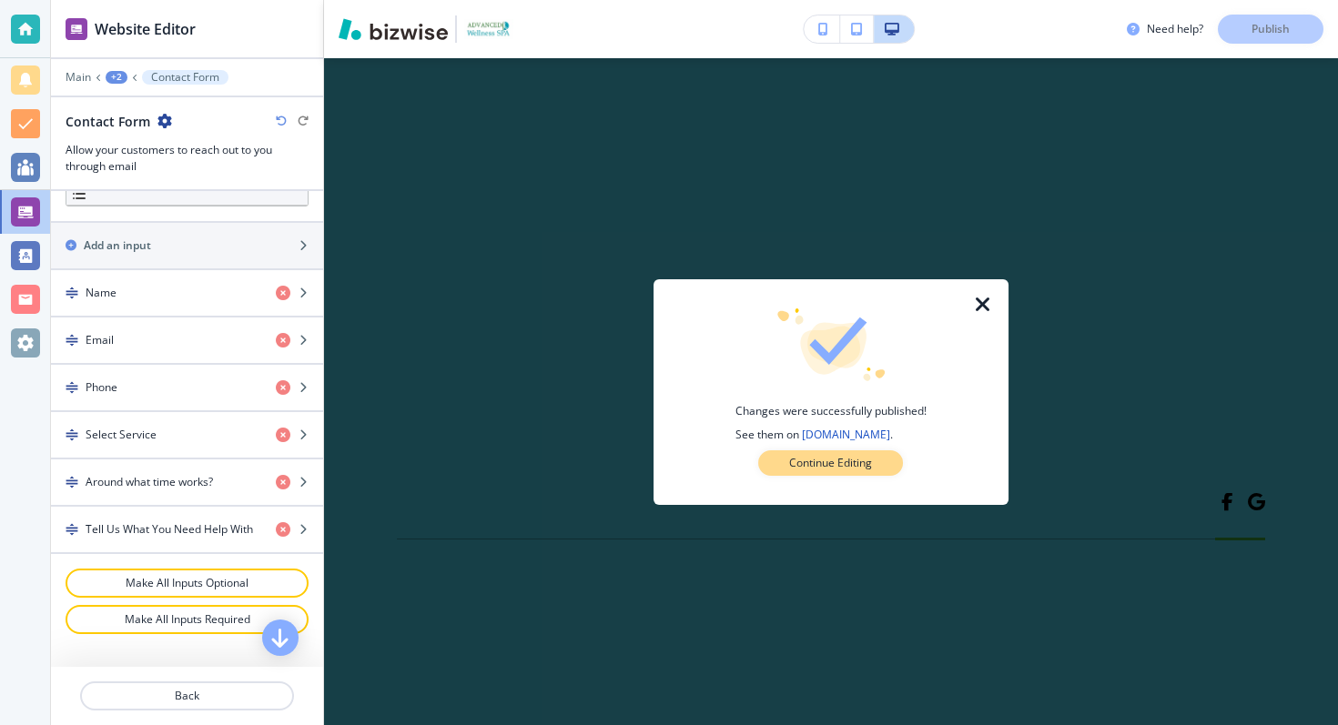
click at [875, 464] on button "Continue Editing" at bounding box center [830, 463] width 145 height 25
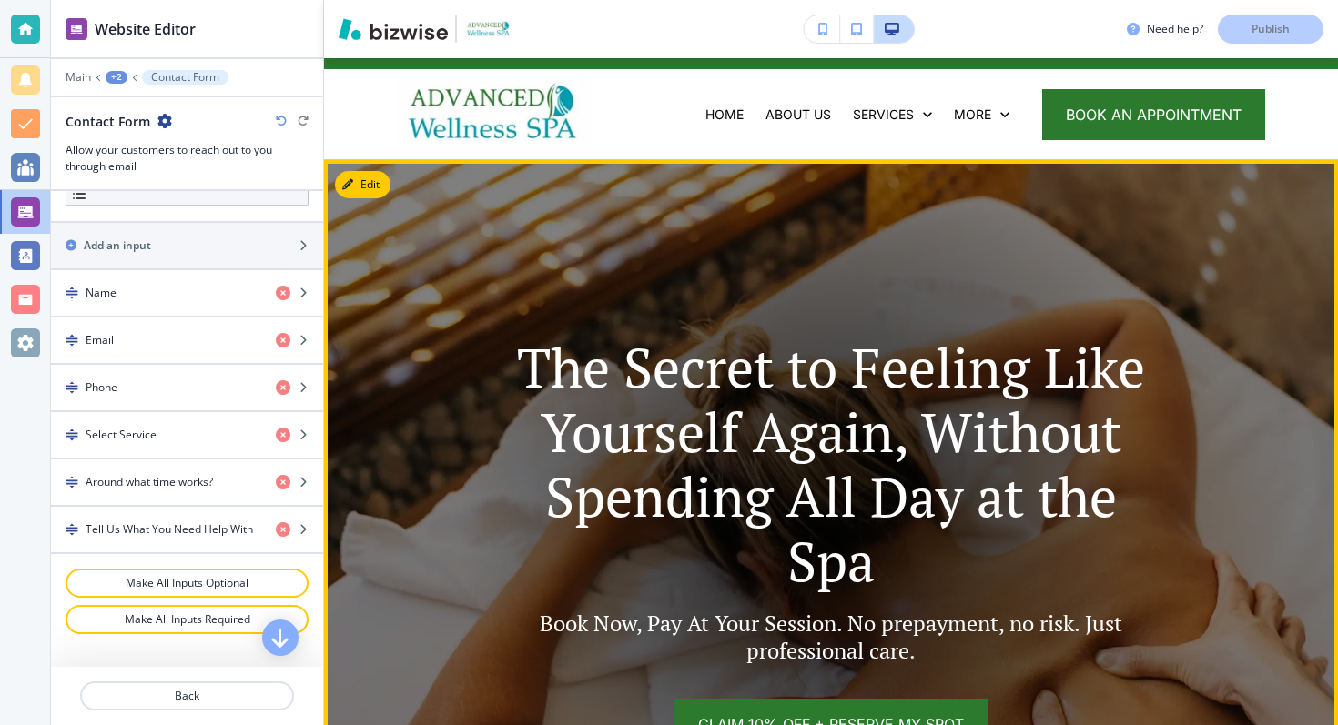
scroll to position [27, 0]
